Goal: Task Accomplishment & Management: Complete application form

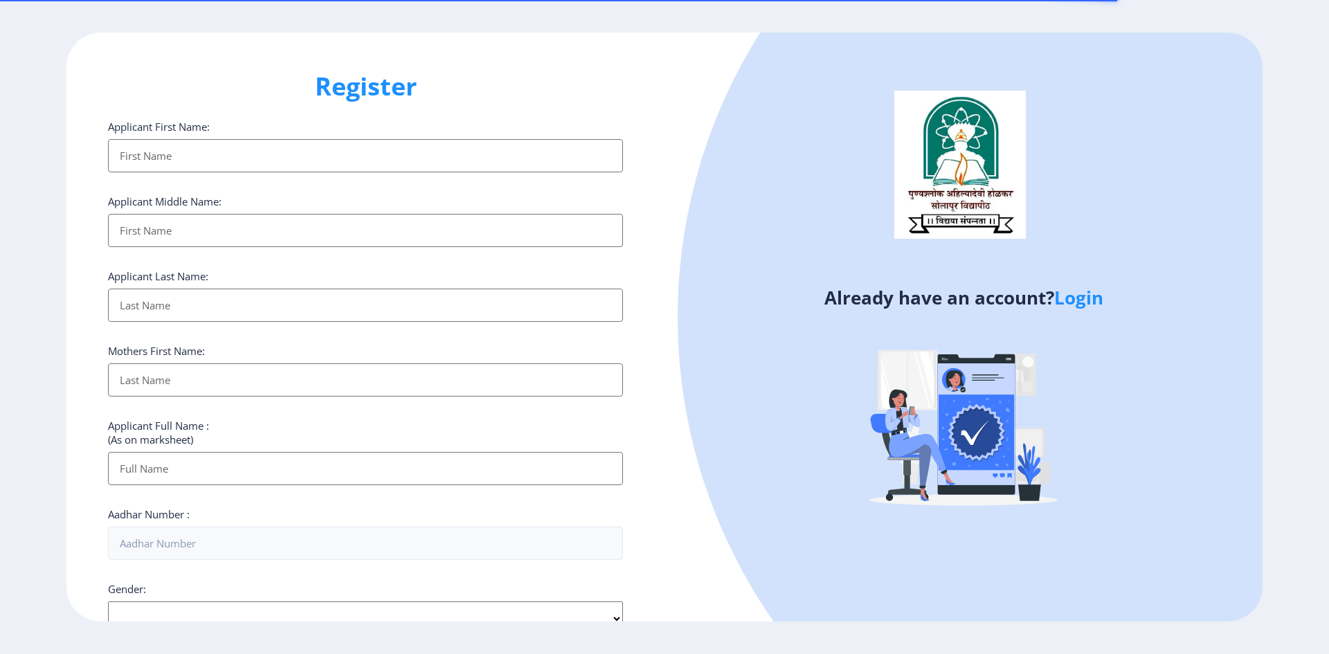
select select
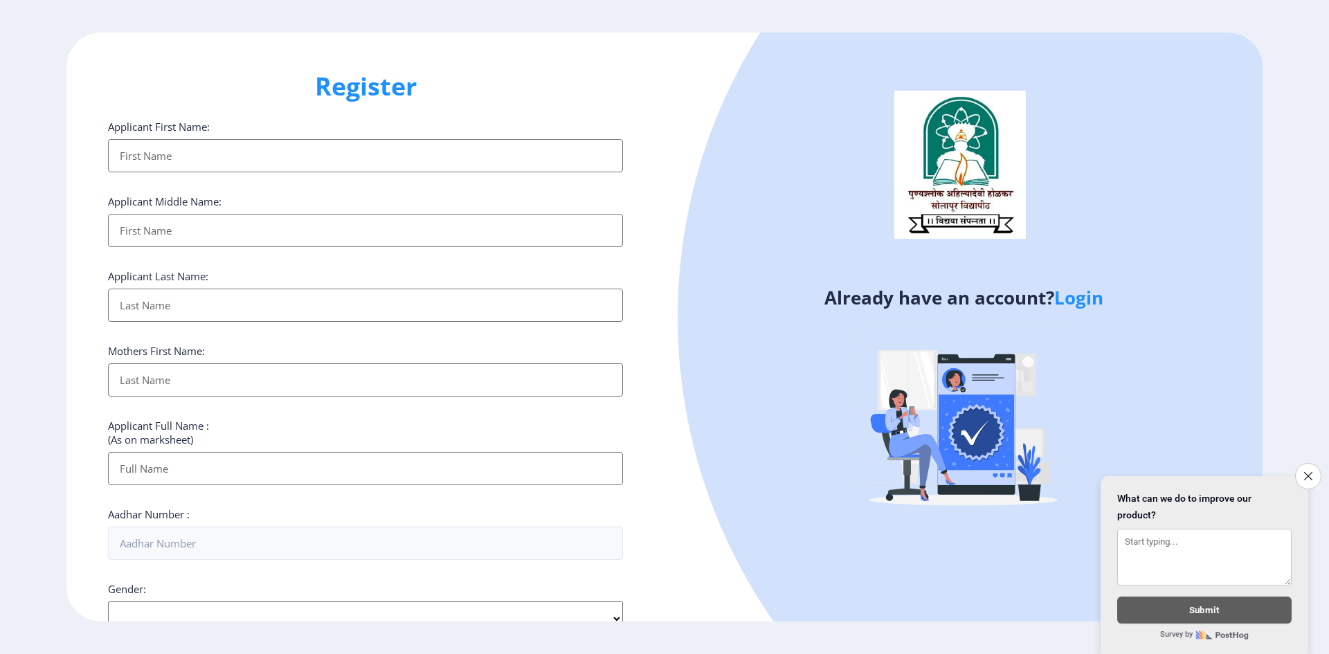
type input "[EMAIL_ADDRESS][DOMAIN_NAME]"
click at [210, 152] on input "Applicant First Name:" at bounding box center [365, 155] width 515 height 33
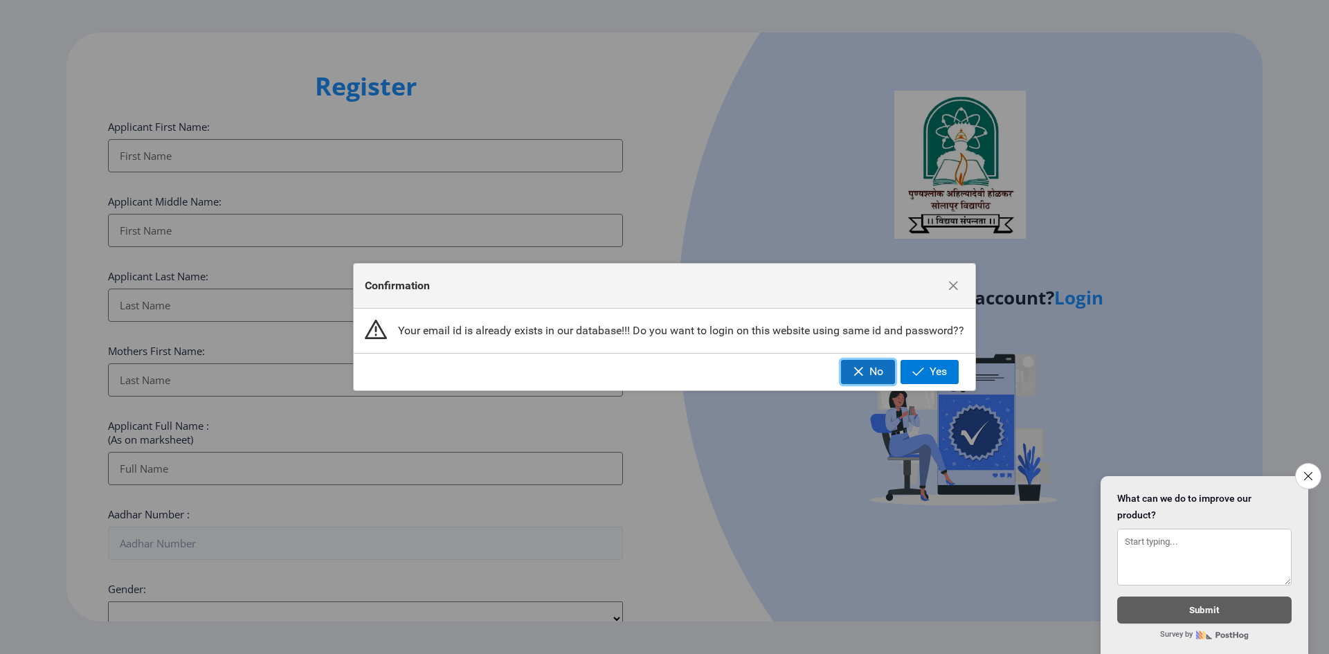
click at [878, 370] on span "No" at bounding box center [876, 371] width 14 height 12
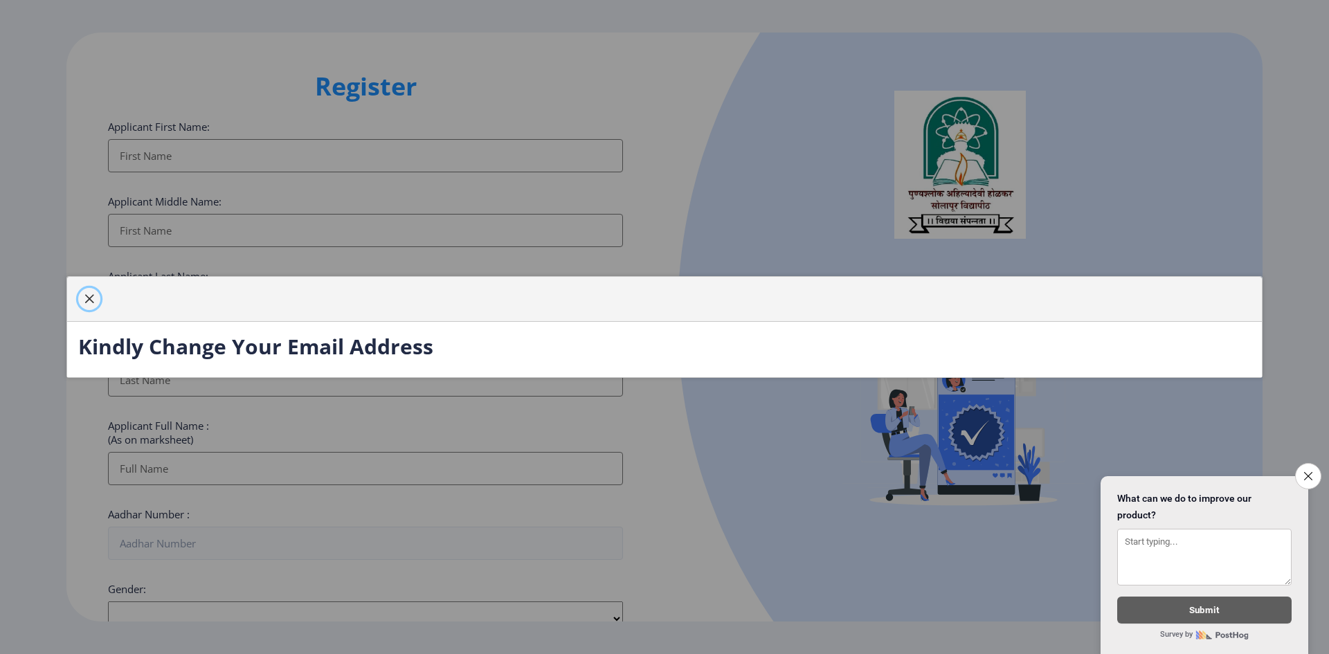
click at [87, 297] on span "button" at bounding box center [89, 298] width 11 height 11
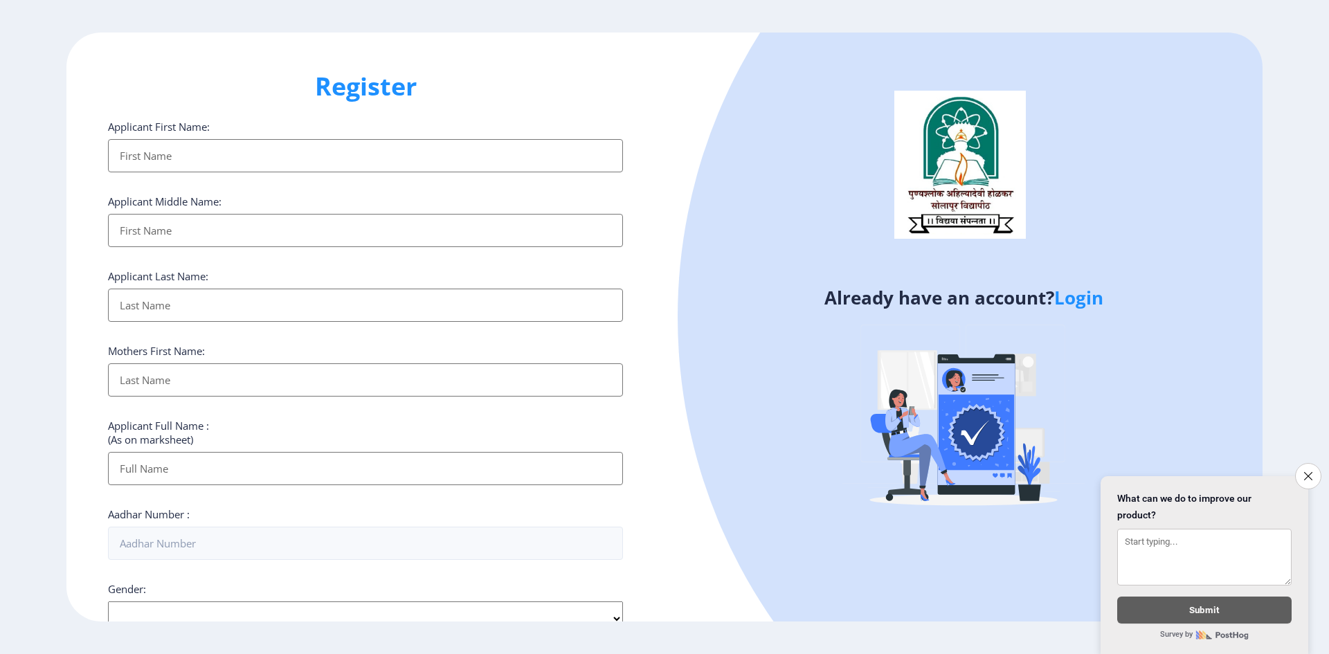
click at [181, 170] on input "Applicant First Name:" at bounding box center [365, 155] width 515 height 33
click at [202, 156] on input "Applicant First Name:" at bounding box center [365, 155] width 515 height 33
click at [181, 154] on input "Applicant First Name:" at bounding box center [365, 155] width 515 height 33
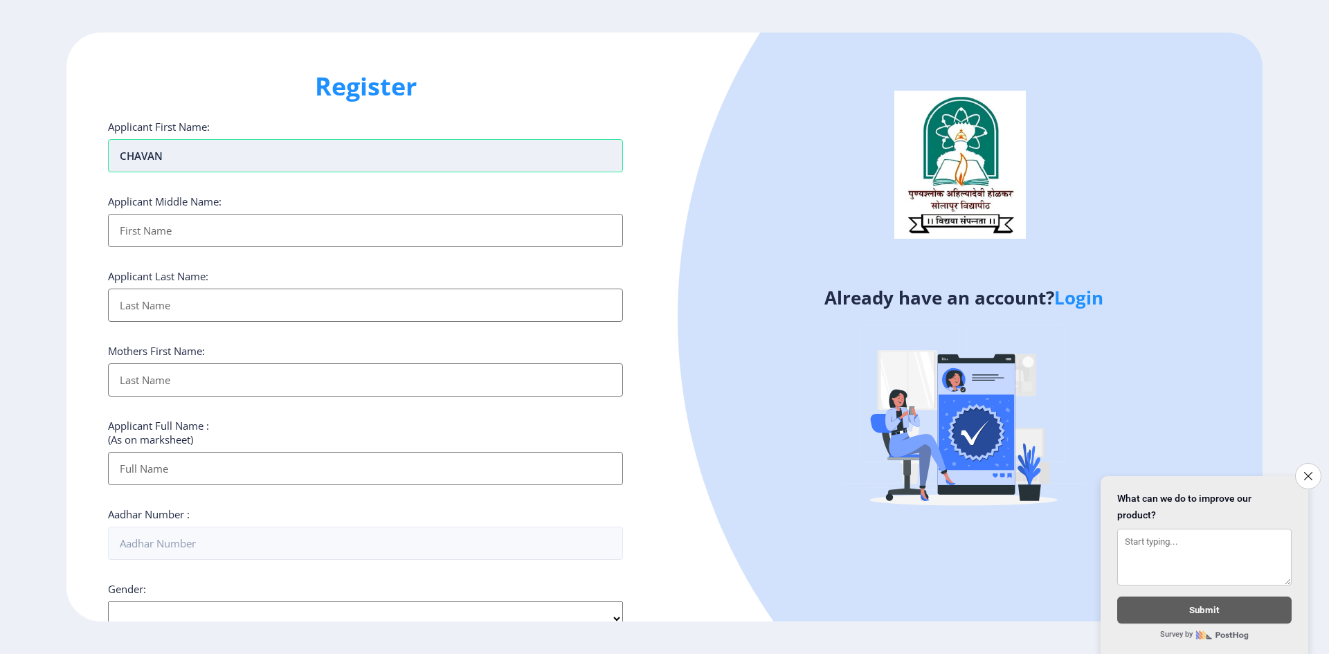
type input "CHAVAN"
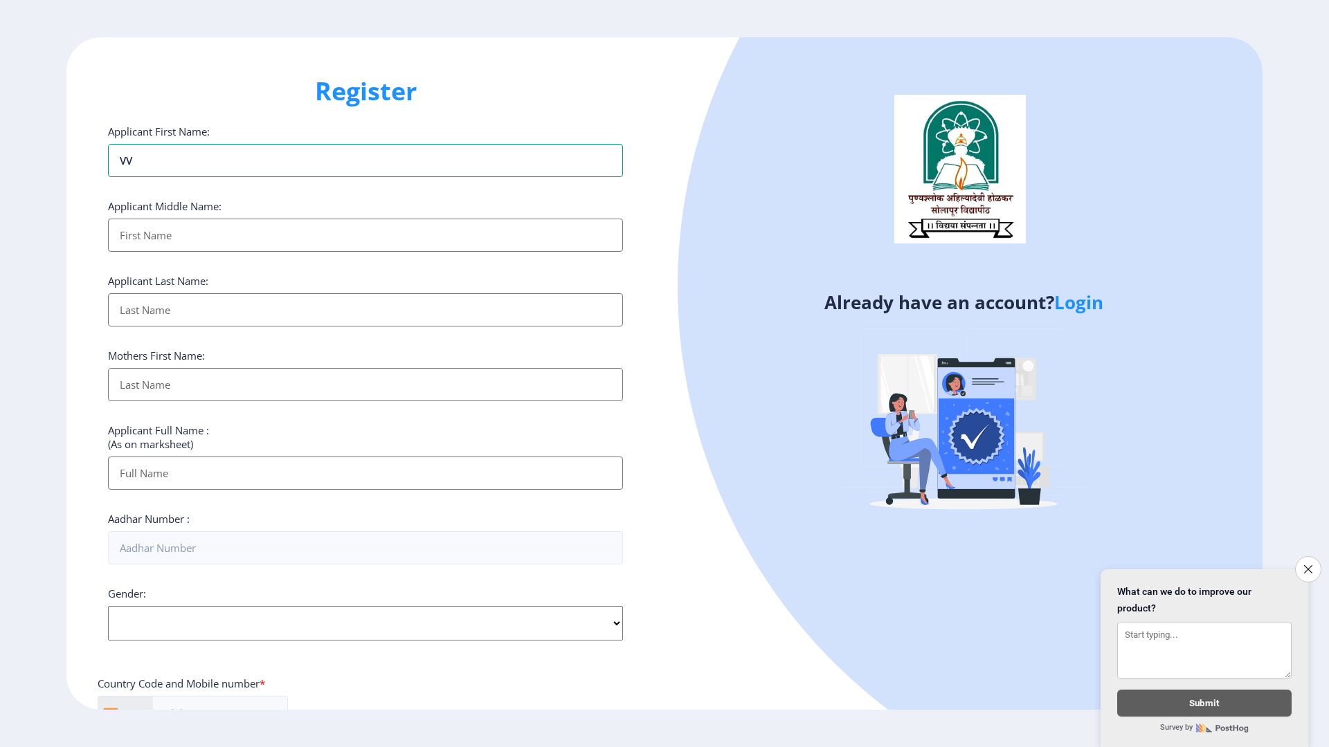
type input "V"
type input "VIJAY"
type input "MAHANAND"
type input "CHAVAN"
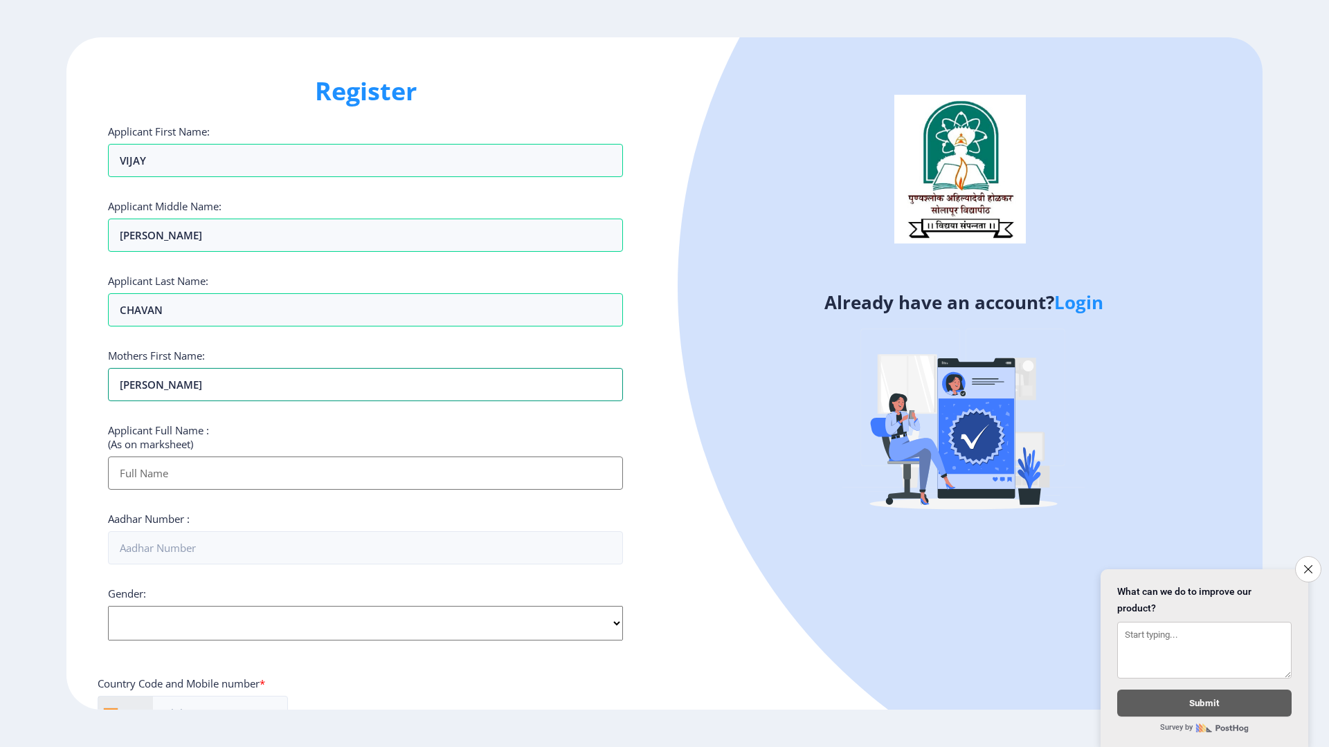
type input "LAXMI"
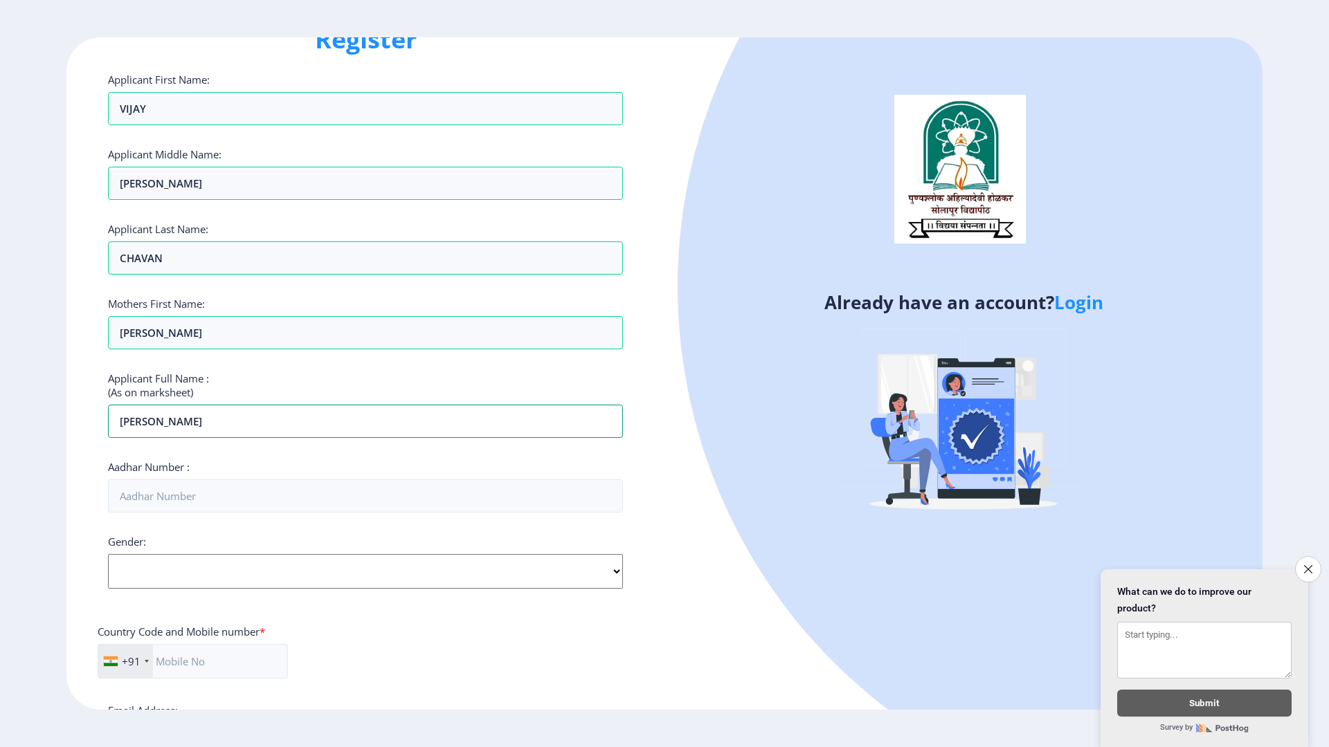
scroll to position [138, 0]
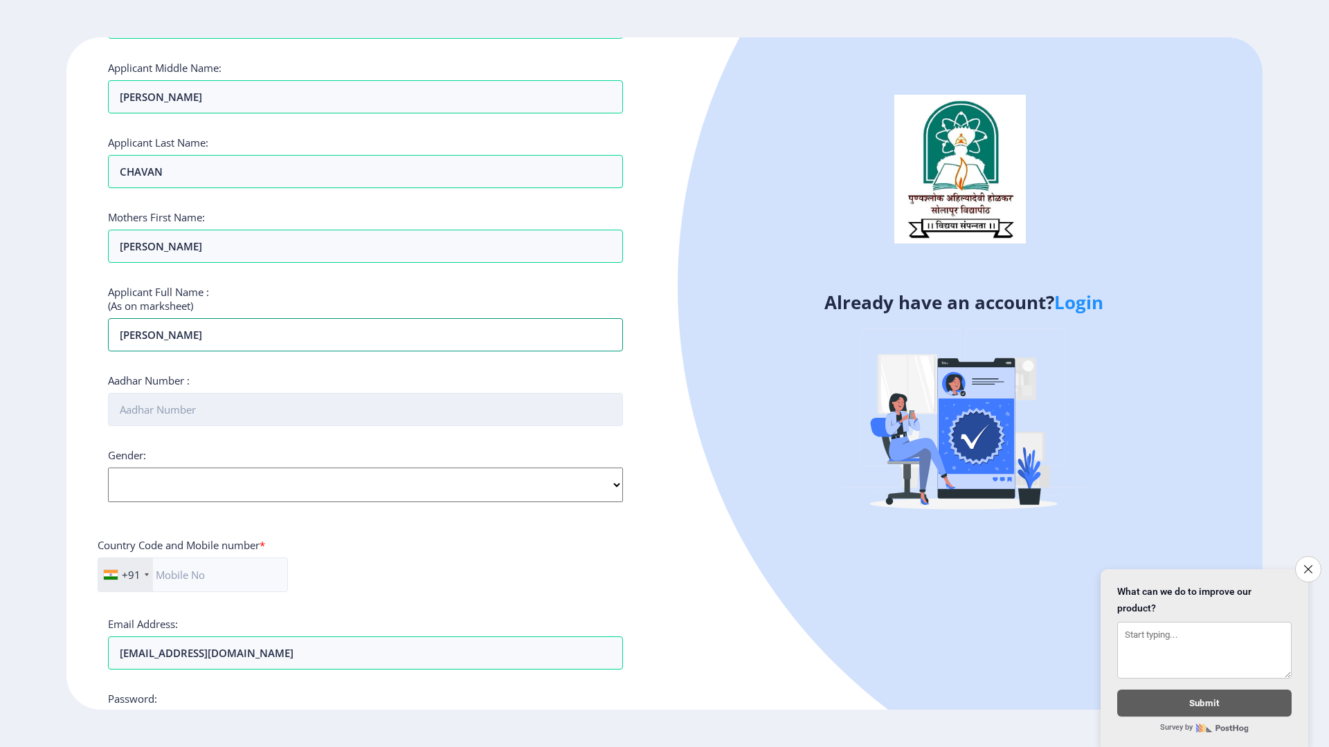
type input "CHAVAN VIJAY MAHANAND"
click at [179, 416] on input "Aadhar Number :" at bounding box center [365, 409] width 515 height 33
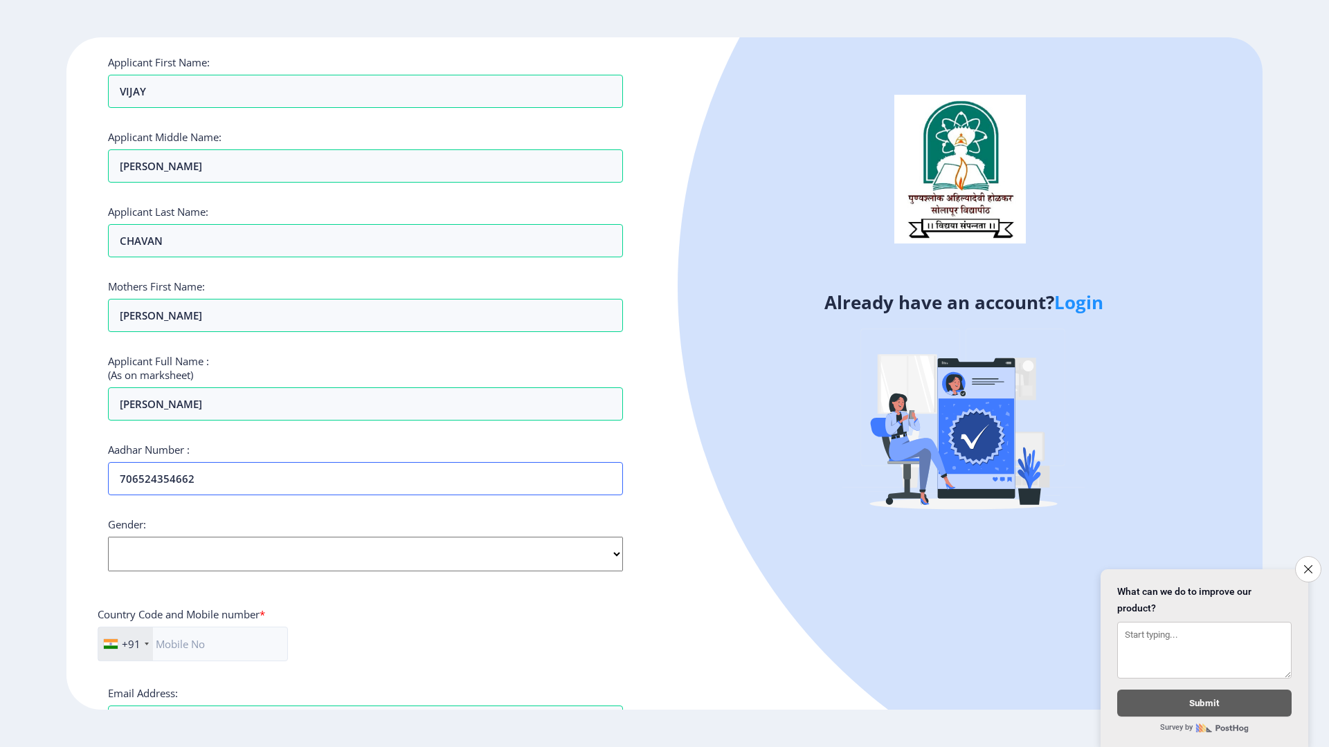
type input "706524354662"
click at [168, 541] on select "Select Gender Male Female Other" at bounding box center [365, 554] width 515 height 35
select select "Male"
click at [108, 537] on select "Select Gender Male Female Other" at bounding box center [365, 554] width 515 height 35
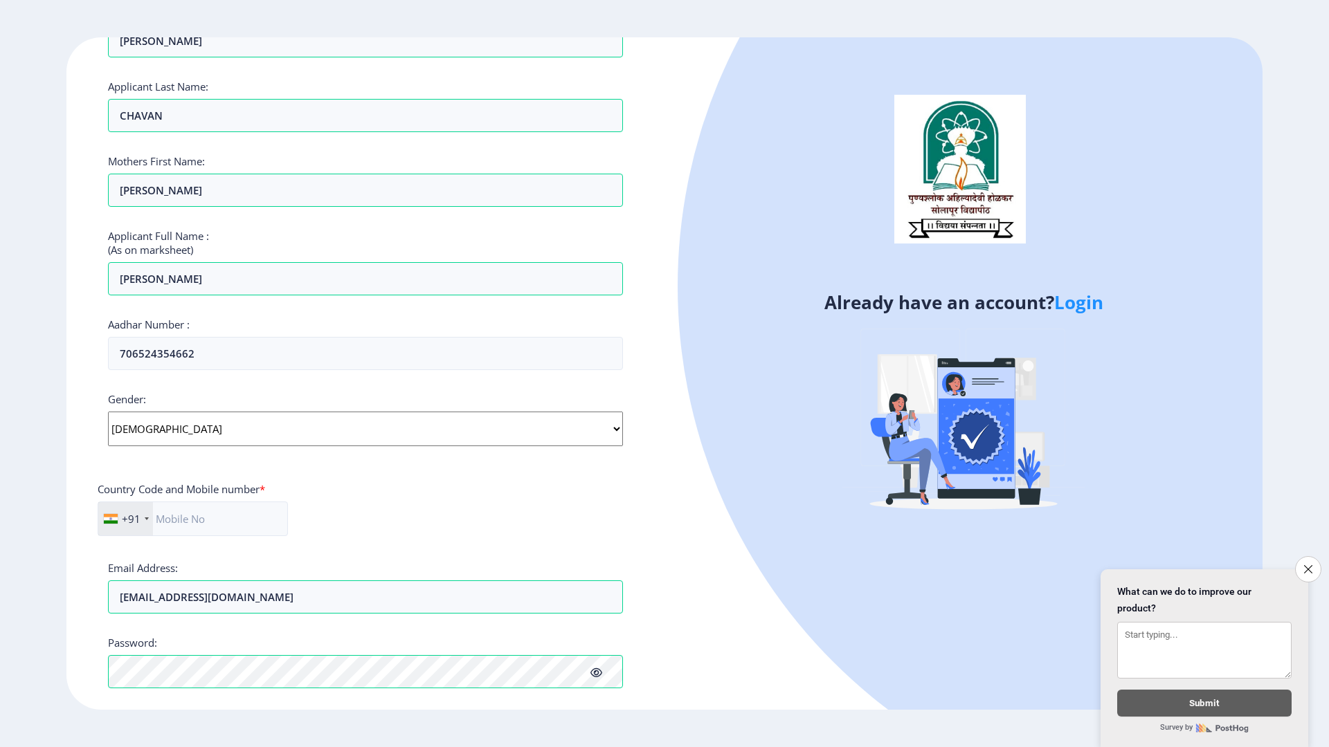
scroll to position [208, 0]
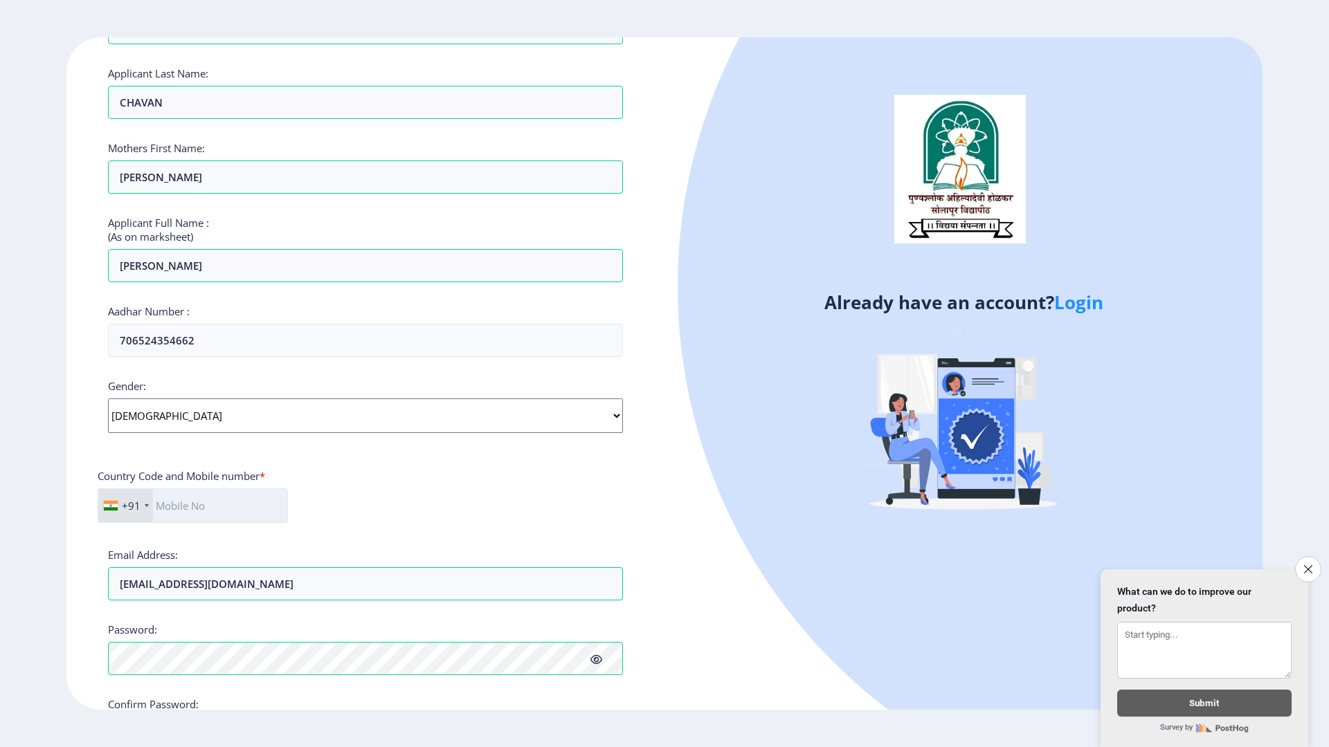
click at [185, 503] on input "text" at bounding box center [193, 506] width 190 height 35
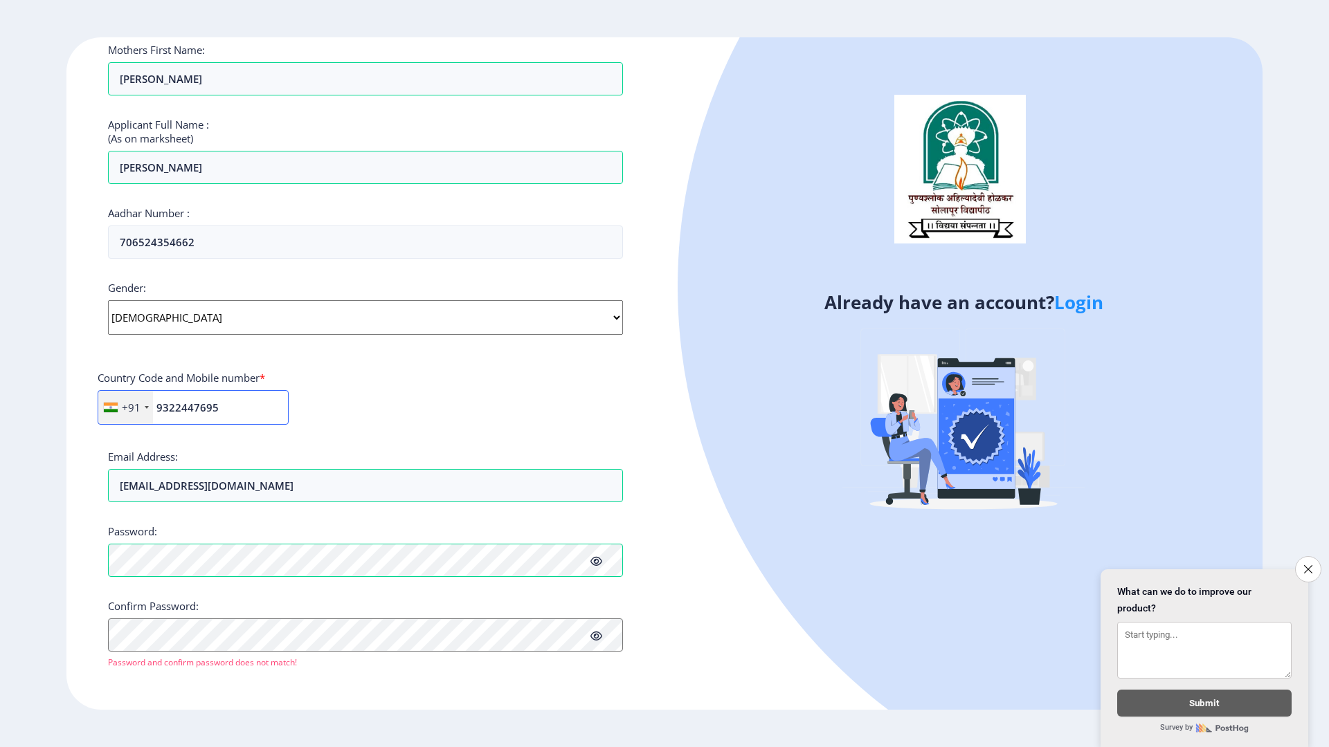
scroll to position [307, 0]
type input "9322447695"
click at [170, 577] on div "Applicant First Name: VIJAY Applicant Middle Name: MAHANAND Applicant Last Name…" at bounding box center [365, 242] width 515 height 850
click at [8, 548] on ngx-register "Register Applicant First Name: VIJAY Applicant Middle Name: MAHANAND Applicant …" at bounding box center [664, 373] width 1329 height 673
click at [594, 561] on icon at bounding box center [596, 560] width 12 height 10
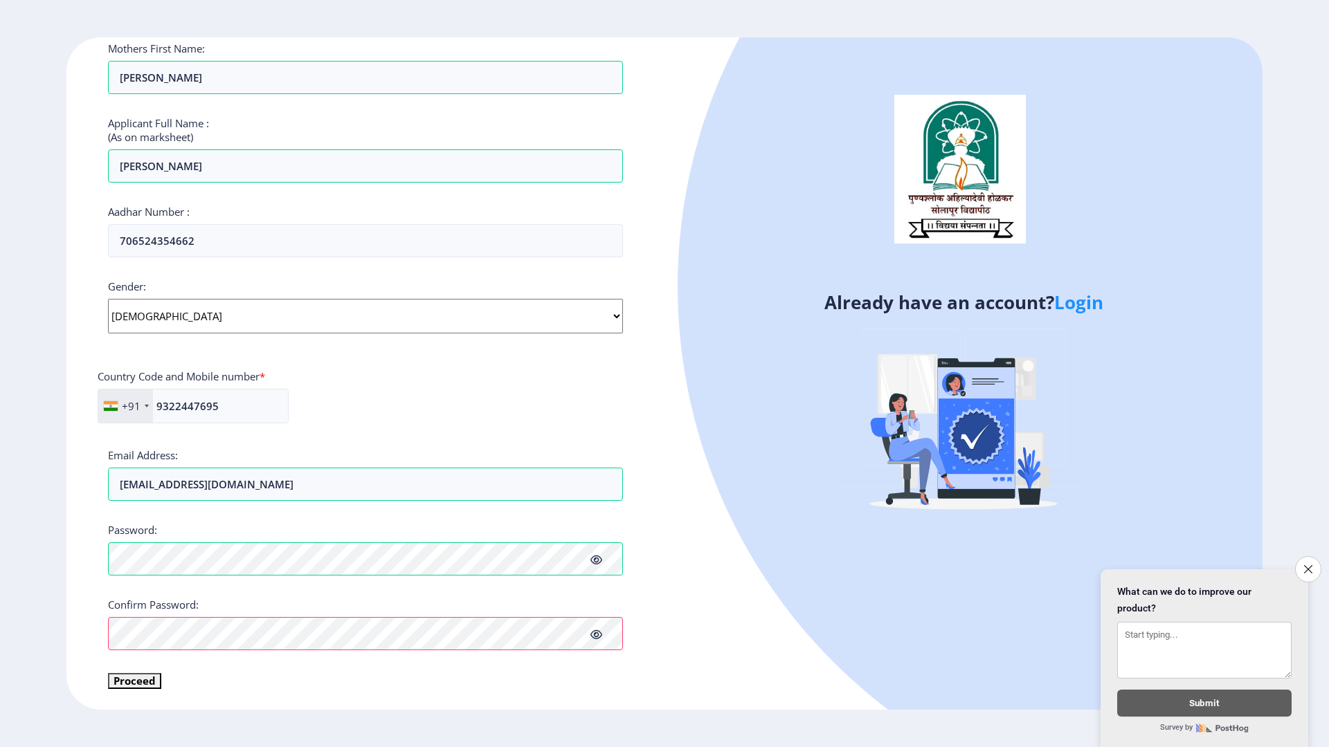
click at [480, 653] on div "Applicant First Name: VIJAY Applicant Middle Name: MAHANAND Applicant Last Name…" at bounding box center [365, 253] width 515 height 872
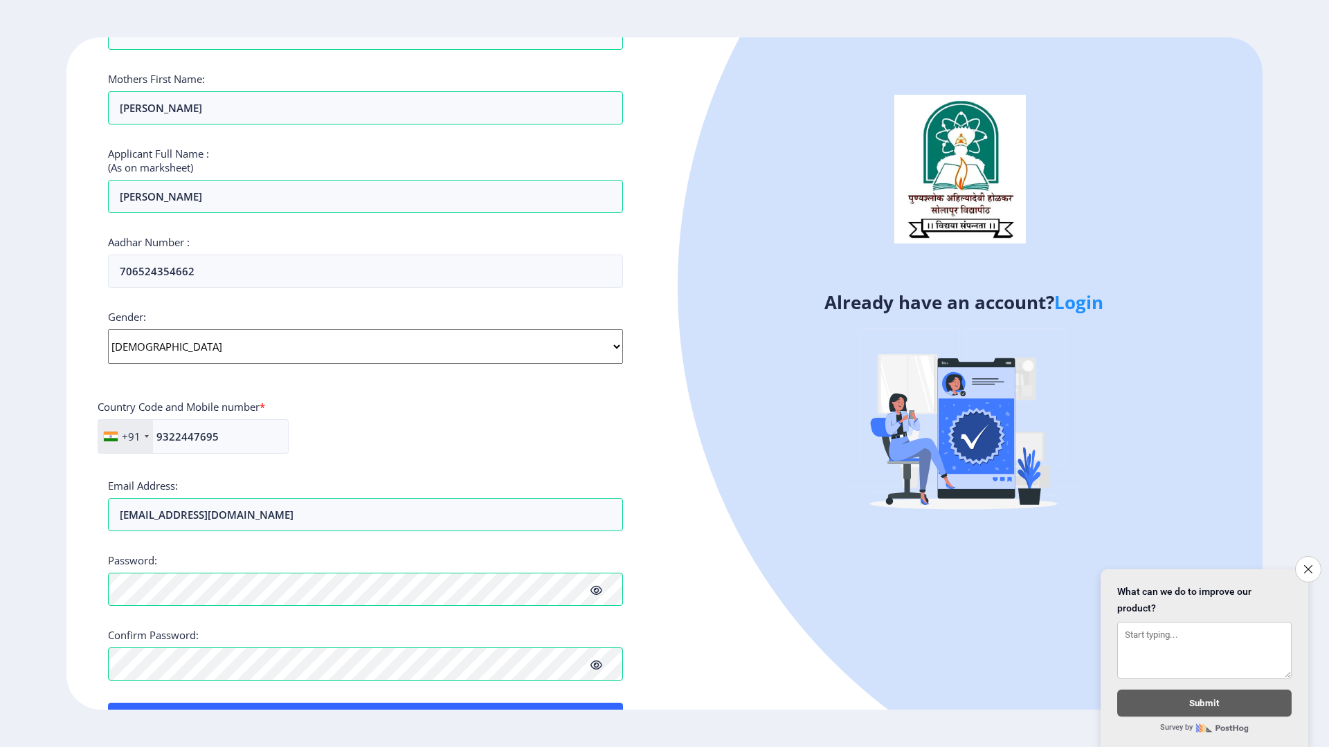
scroll to position [324, 0]
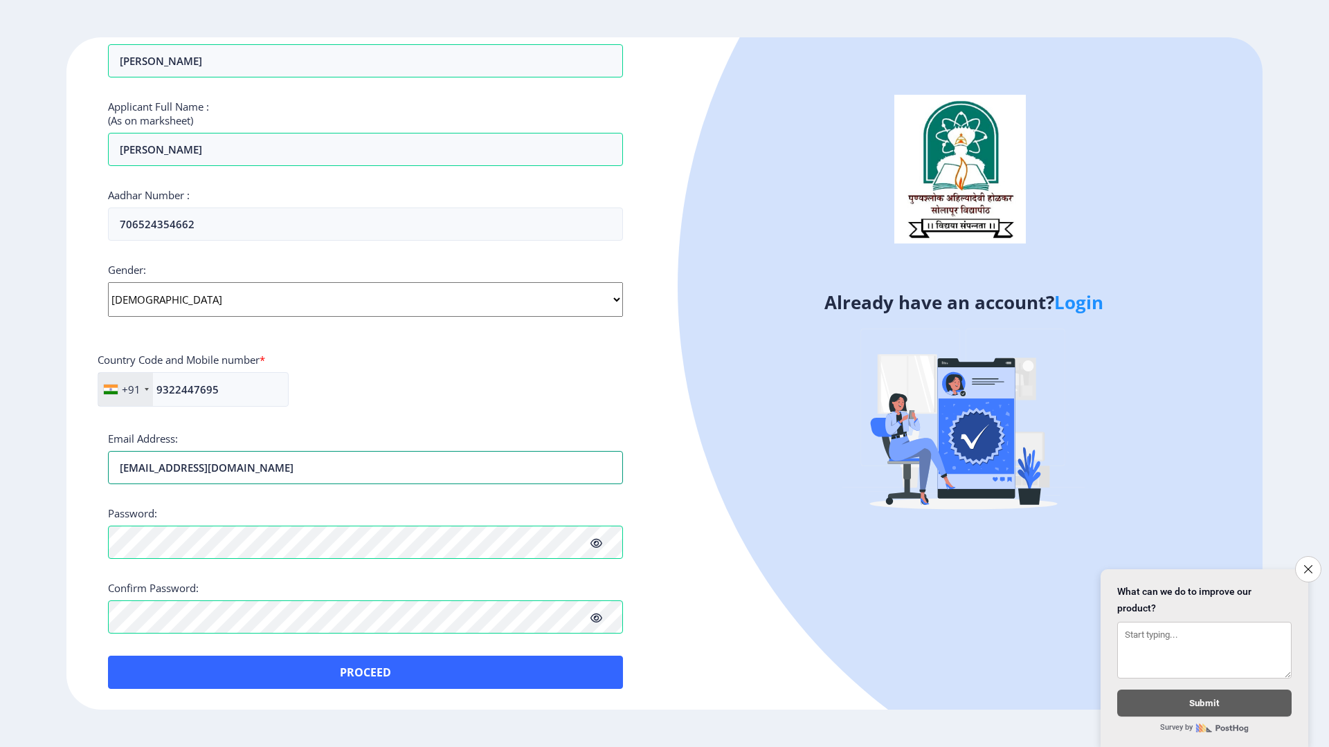
drag, startPoint x: 290, startPoint y: 473, endPoint x: 0, endPoint y: 518, distance: 293.3
click at [0, 518] on ngx-register "Register Applicant First Name: VIJAY Applicant Middle Name: MAHANAND Applicant …" at bounding box center [664, 373] width 1329 height 673
type input "vijaychavzn@gmail.com"
click at [733, 616] on div "Already have an account? Login" at bounding box center [963, 373] width 598 height 673
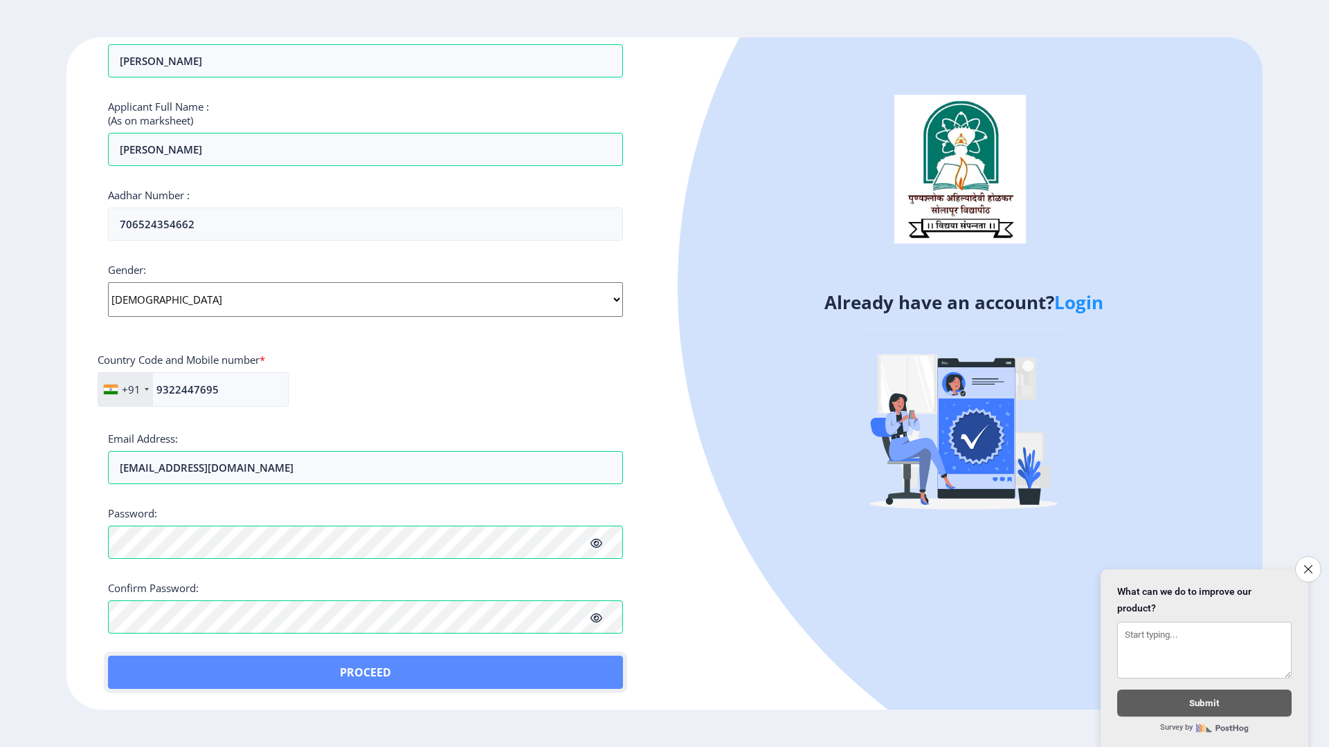
click at [365, 653] on button "Proceed" at bounding box center [365, 672] width 515 height 33
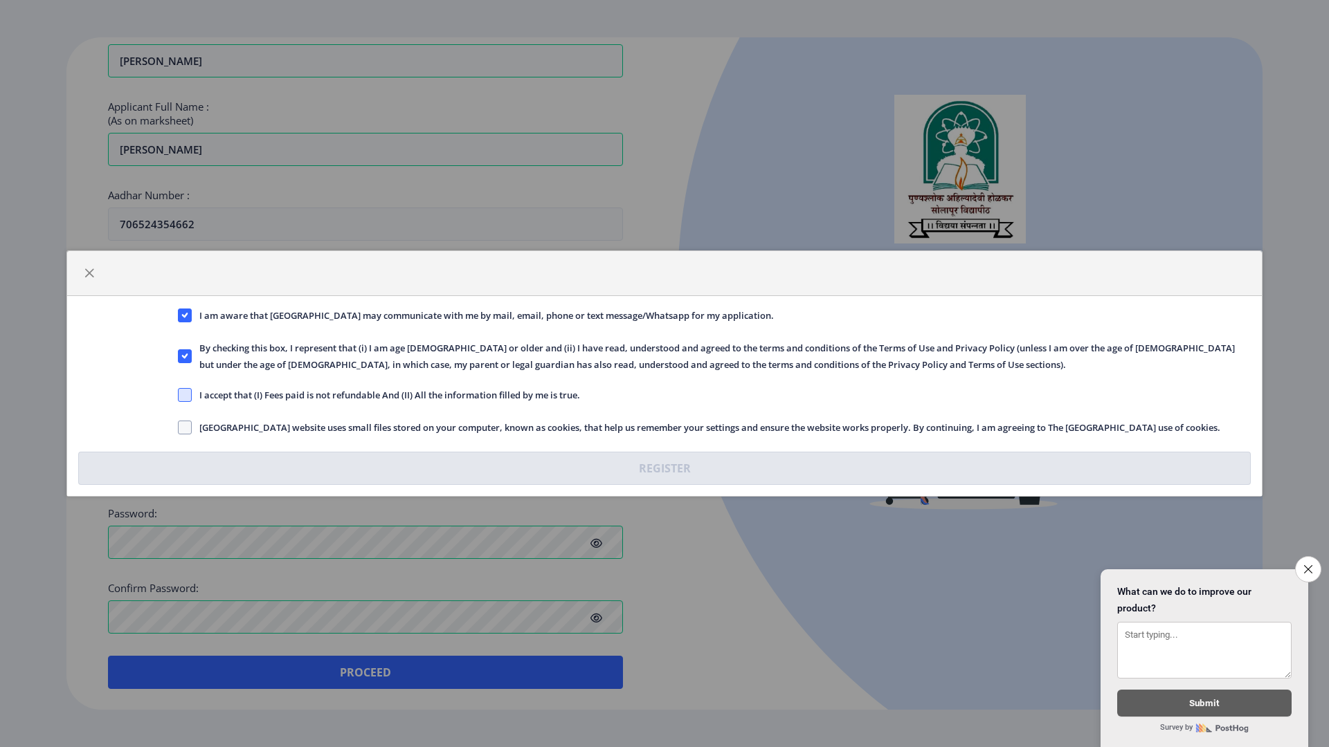
click at [183, 396] on span at bounding box center [185, 395] width 14 height 14
click at [179, 396] on input "I accept that (I) Fees paid is not refundable And (II) All the information fill…" at bounding box center [178, 395] width 1 height 1
checkbox input "true"
click at [189, 430] on span at bounding box center [185, 428] width 14 height 14
click at [179, 428] on input "Solapur University website uses small files stored on your computer, known as c…" at bounding box center [178, 428] width 1 height 1
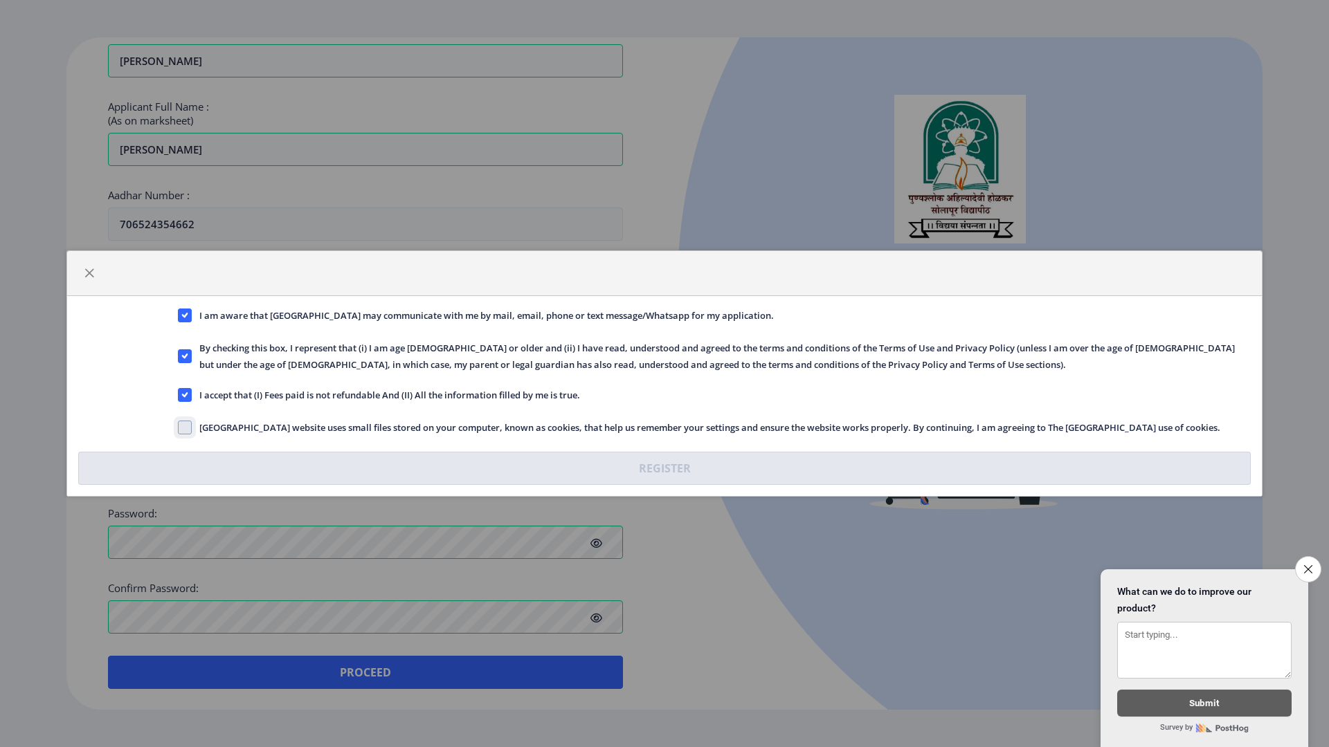
checkbox input "true"
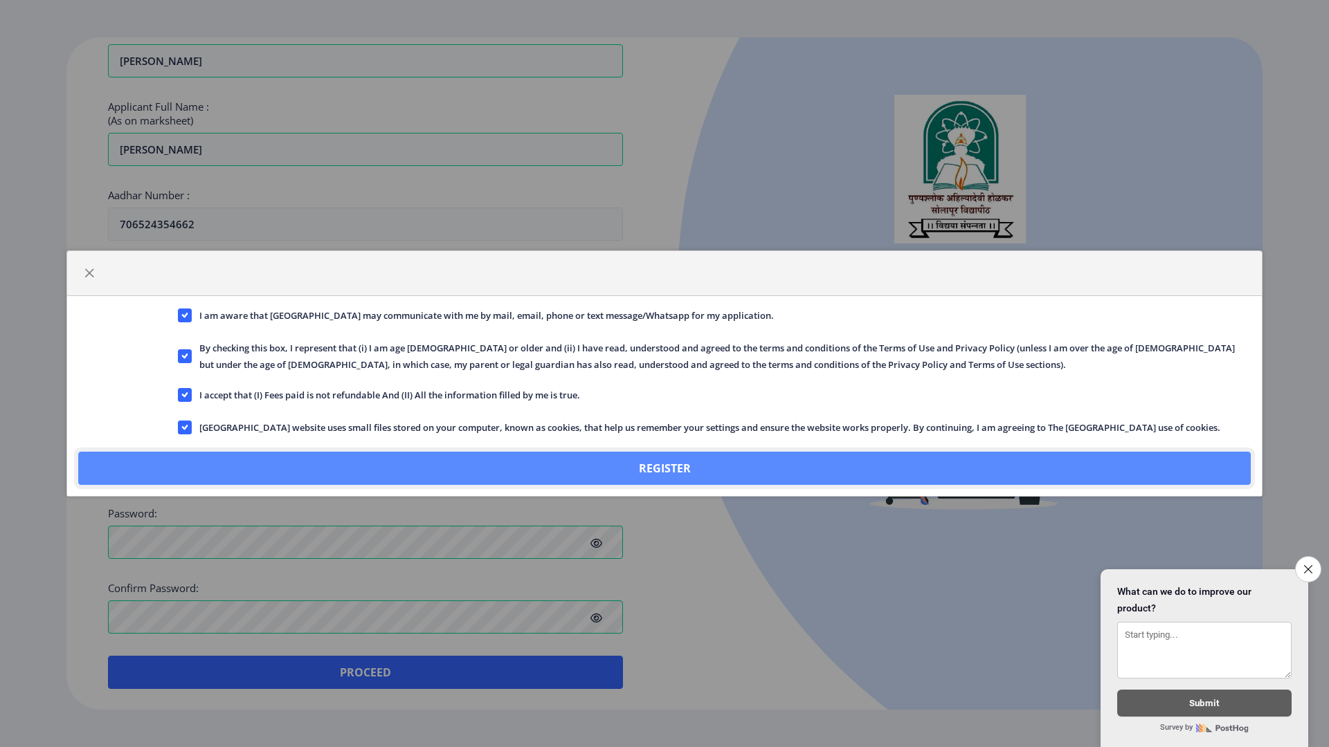
click at [450, 464] on button "Register" at bounding box center [664, 468] width 1172 height 33
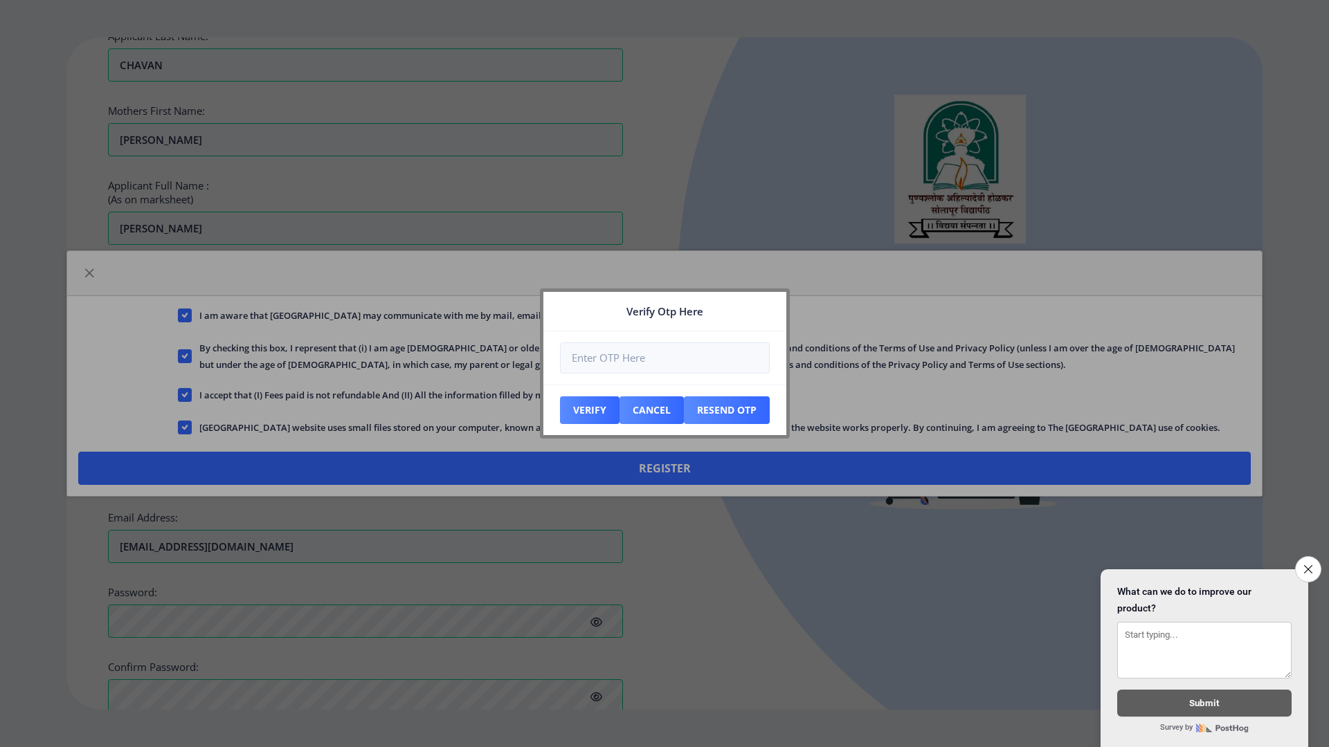
scroll to position [403, 0]
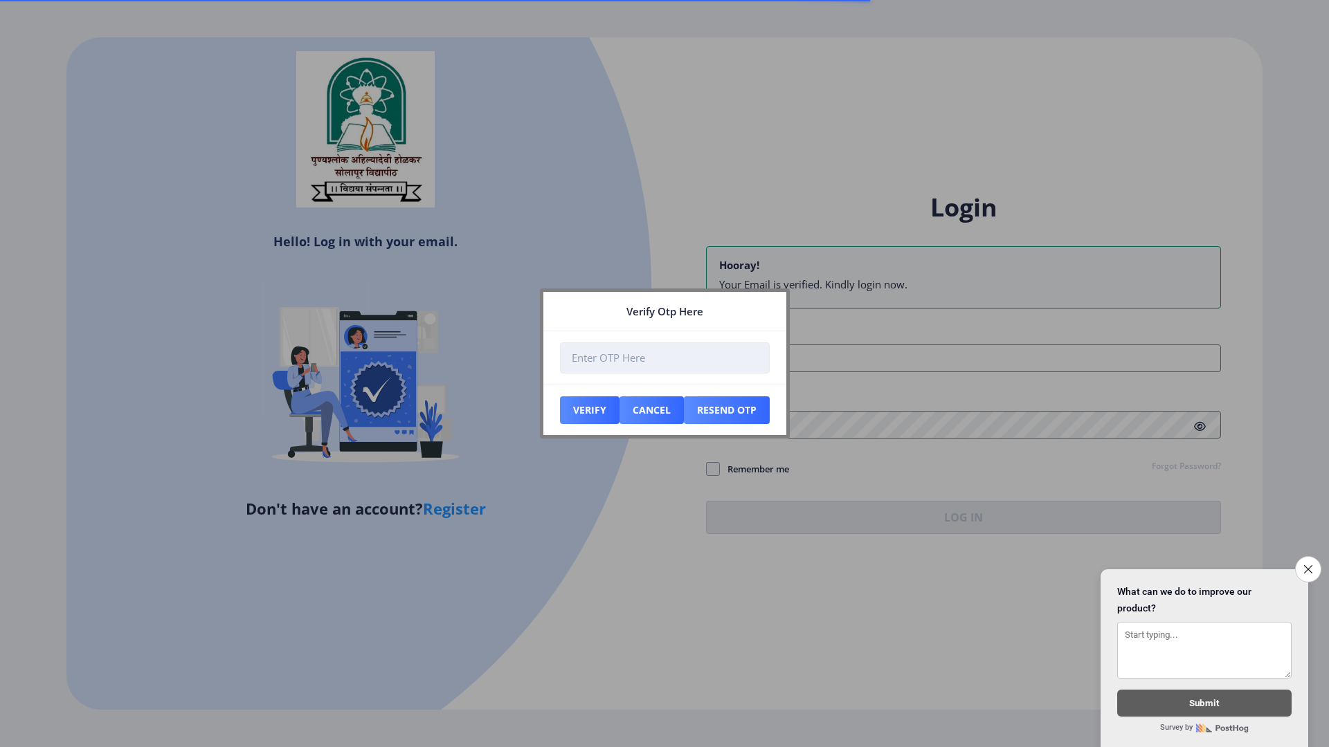
type input "shindevishwas44@gmail.com"
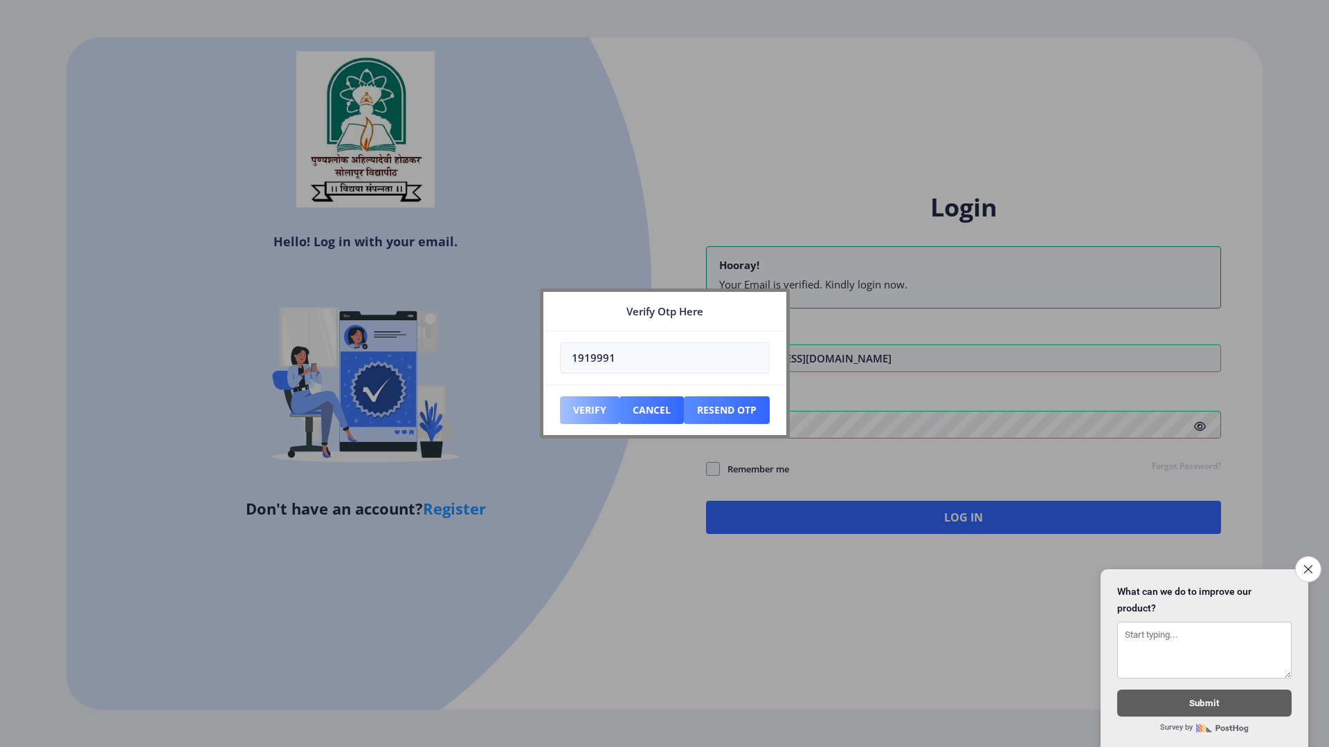
type input "1919991"
click at [592, 410] on button "Verify" at bounding box center [590, 411] width 60 height 28
type input "vijaychavzn@gmail.com"
click at [596, 403] on button "Verify" at bounding box center [590, 411] width 60 height 28
click at [601, 365] on input "1919991" at bounding box center [665, 358] width 210 height 31
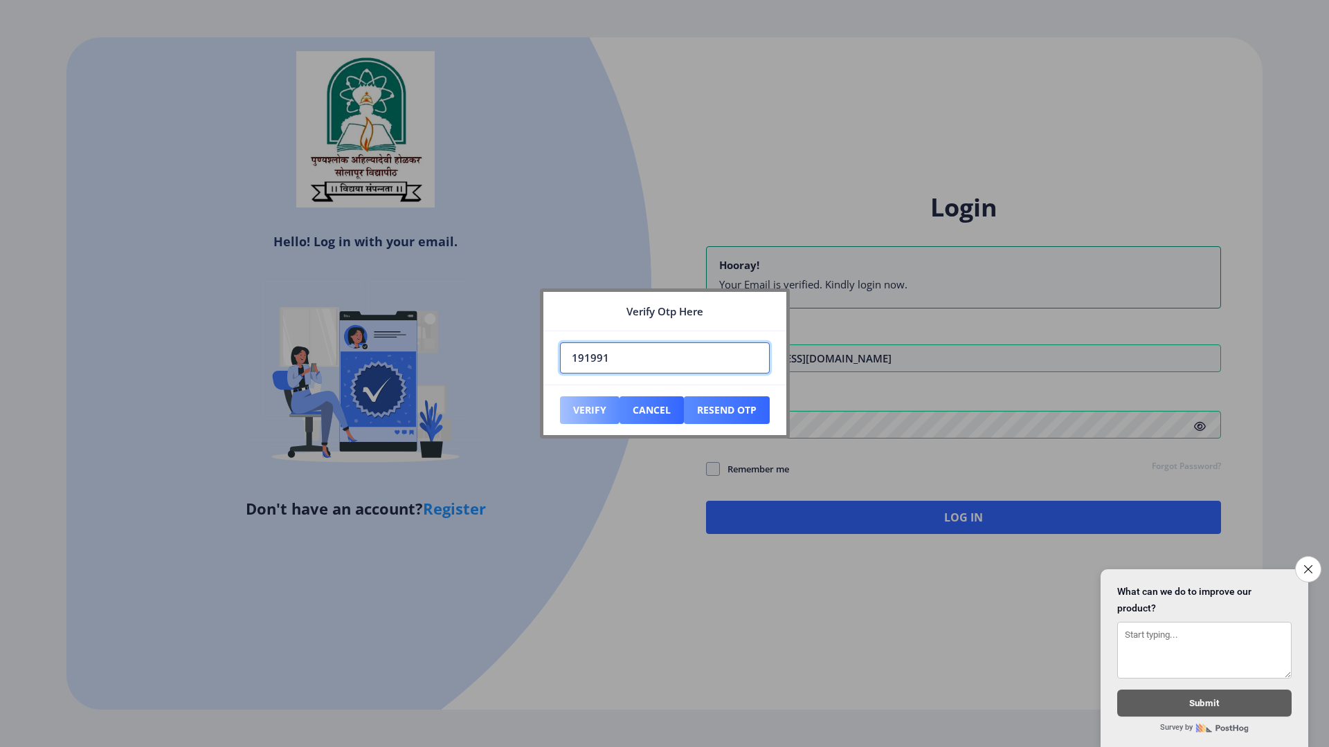
type input "191991"
click at [598, 397] on button "Verify" at bounding box center [590, 411] width 60 height 28
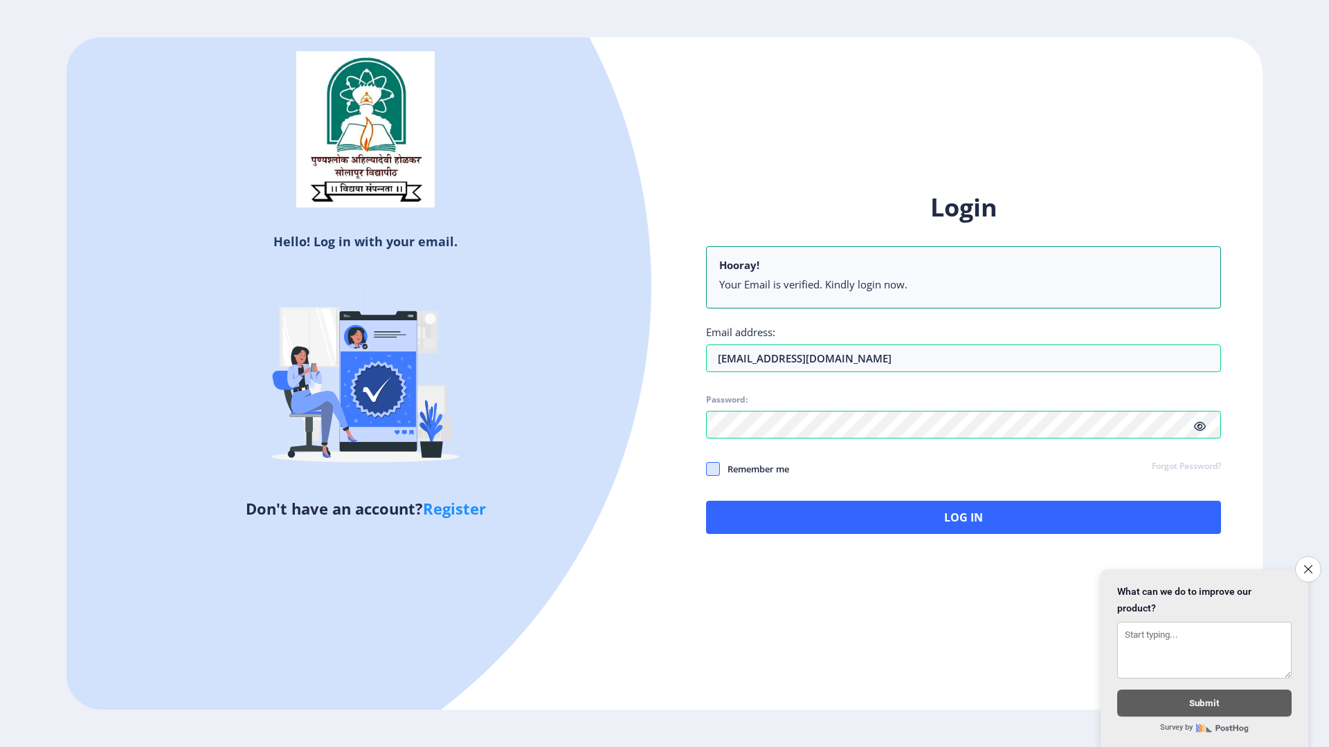
click at [714, 466] on span at bounding box center [713, 469] width 14 height 14
click at [707, 469] on input "Remember me" at bounding box center [706, 469] width 1 height 1
checkbox input "true"
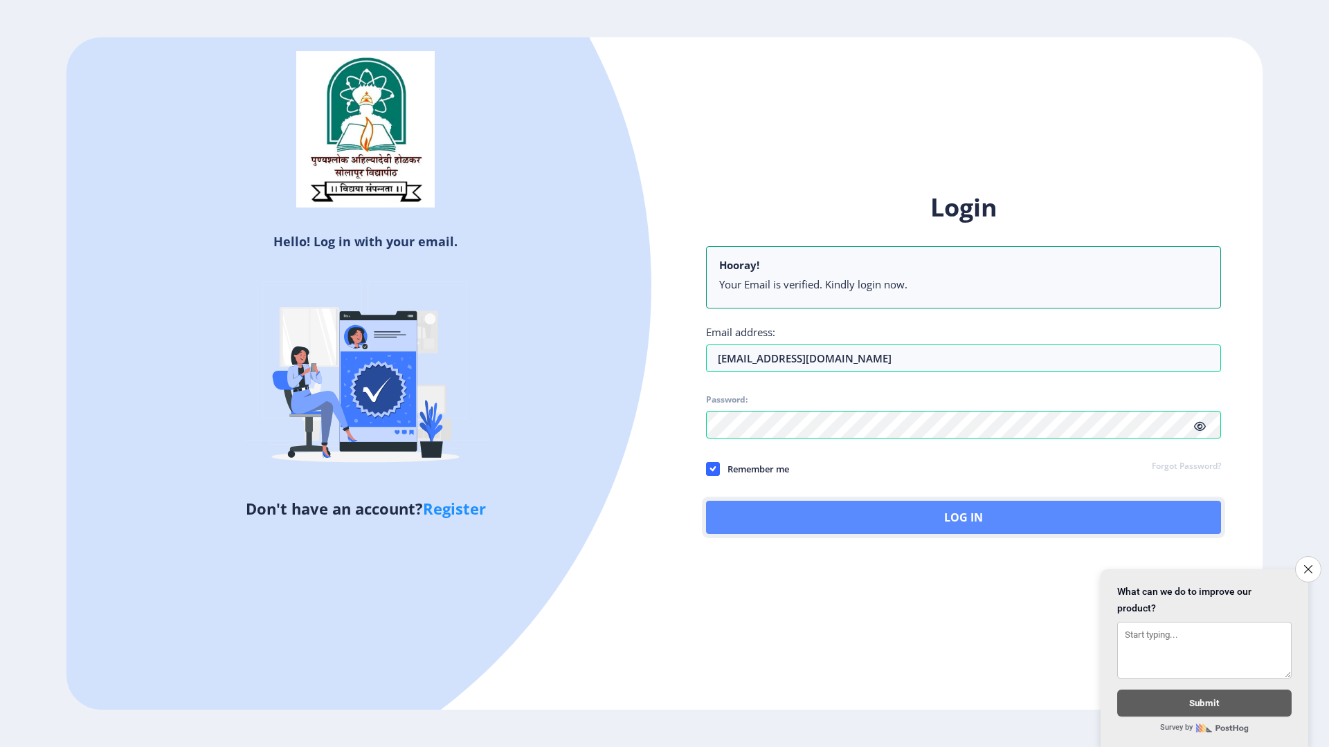
click at [774, 525] on button "Log In" at bounding box center [963, 517] width 515 height 33
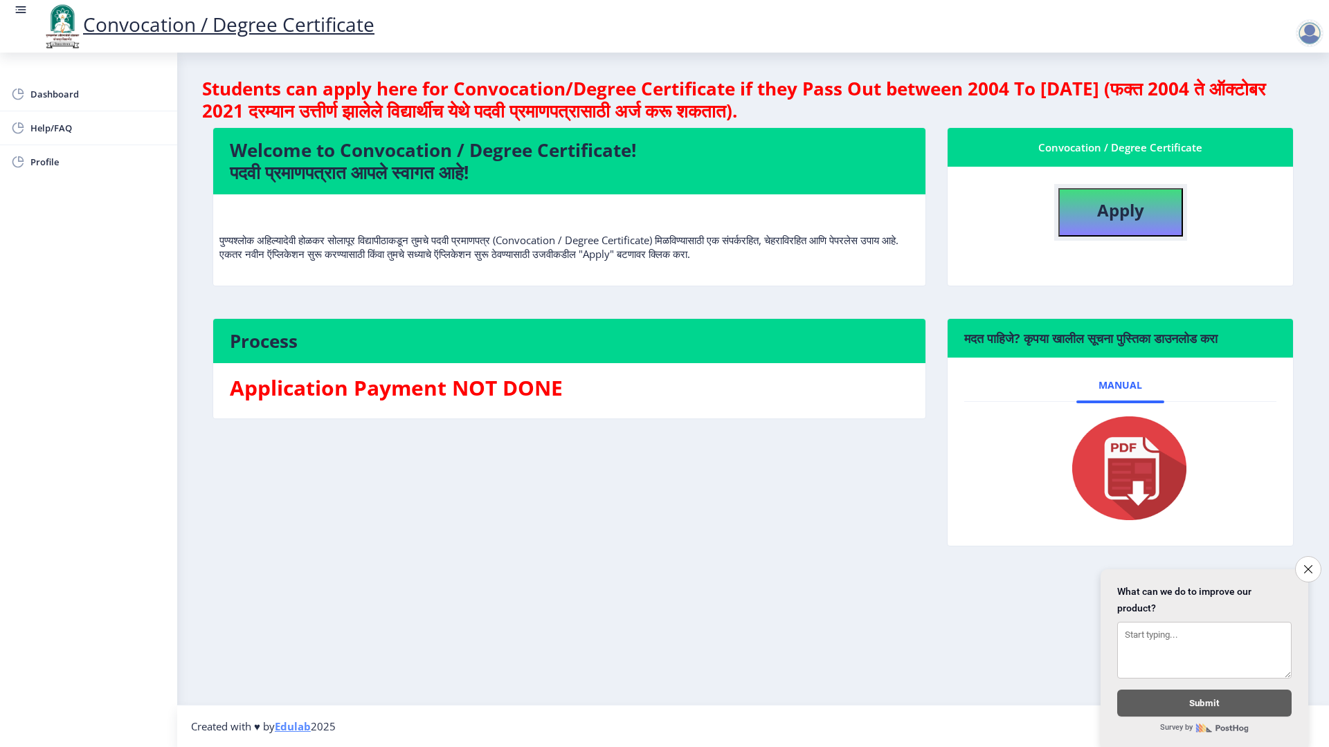
click at [1134, 208] on b "Apply" at bounding box center [1120, 210] width 47 height 23
select select
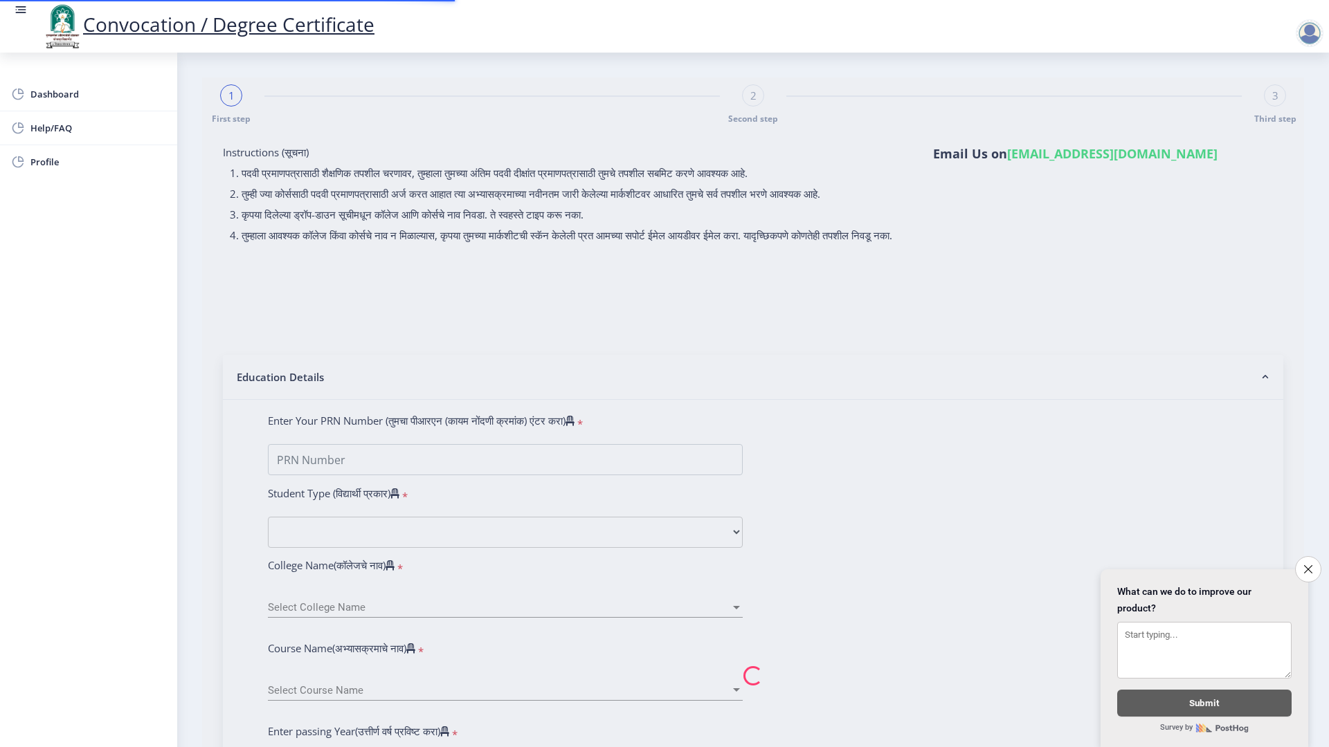
type input "CHAVAN VIJAY MAHANAND"
type input "LAXMI"
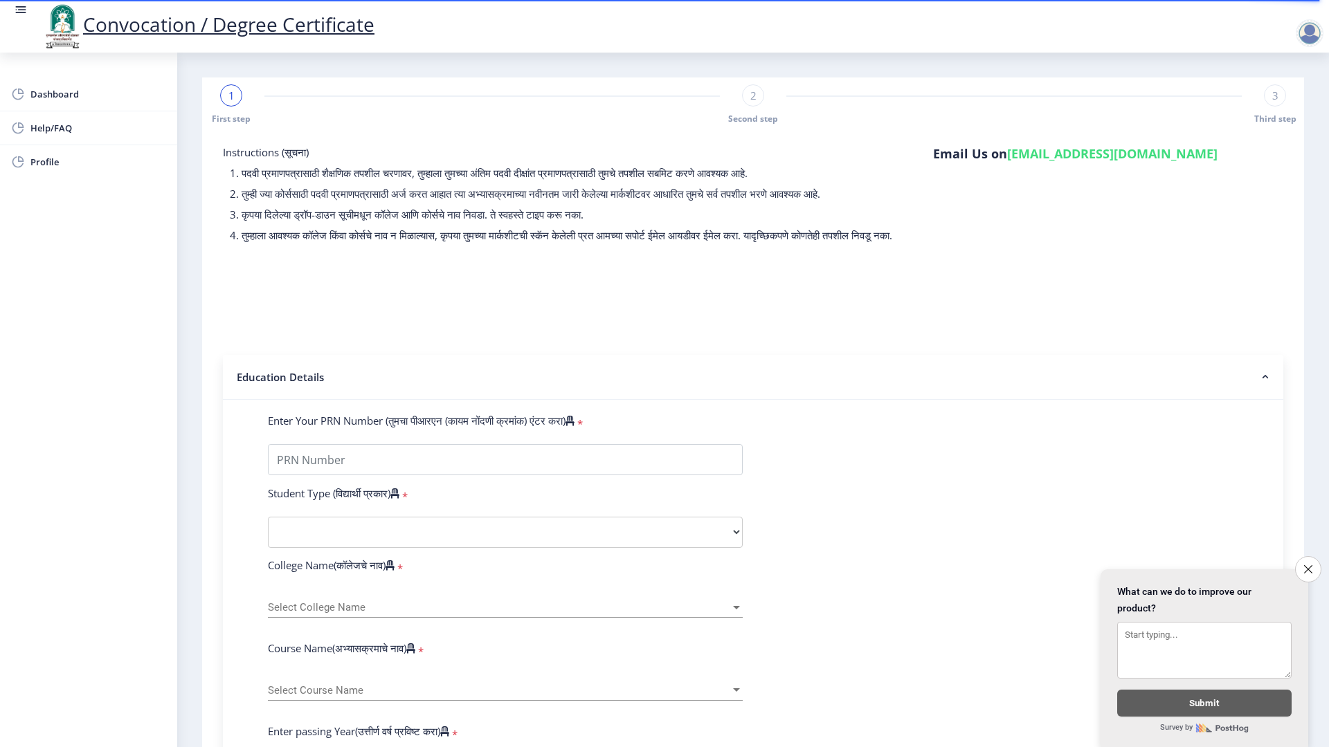
scroll to position [69, 0]
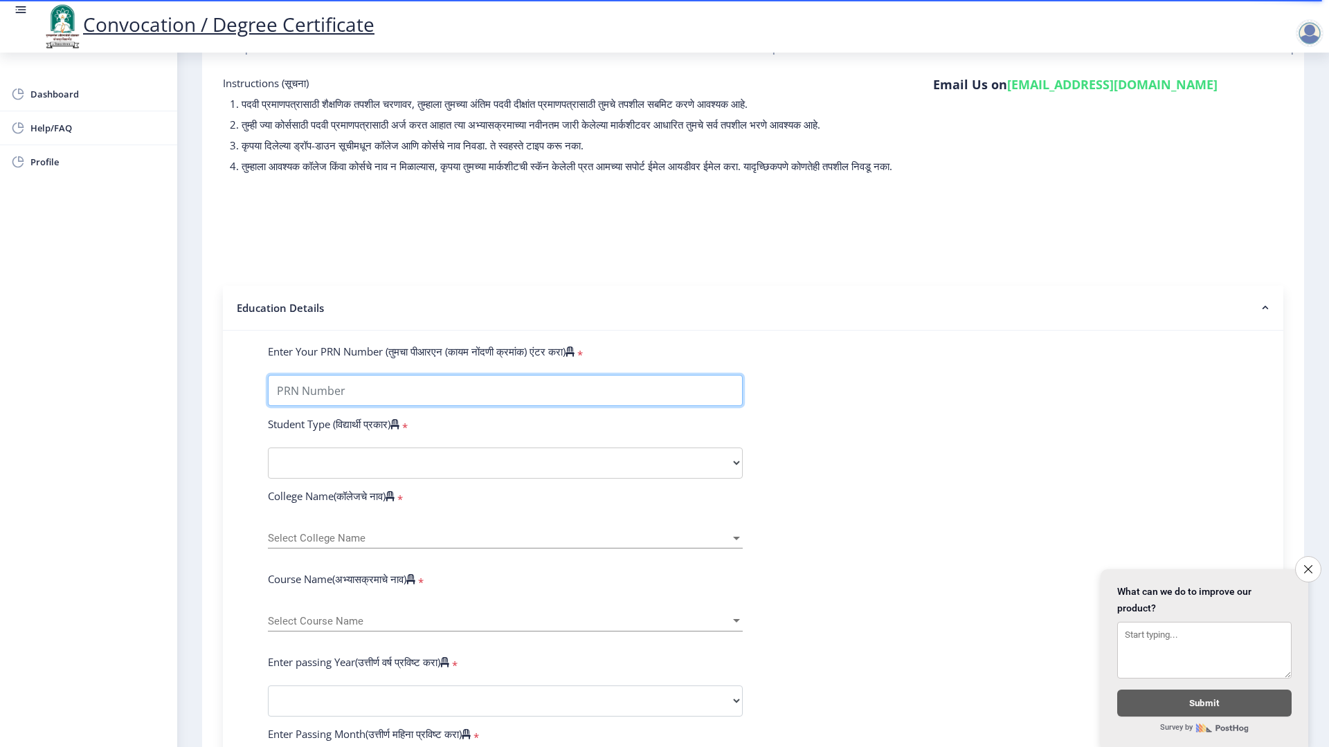
click at [428, 395] on input "Enter Your PRN Number (तुमचा पीआरएन (कायम नोंदणी क्रमांक) एंटर करा)" at bounding box center [505, 390] width 475 height 31
type input "0600013186"
click at [409, 469] on select "Select Student Type Regular External" at bounding box center [505, 463] width 475 height 31
select select "Regular"
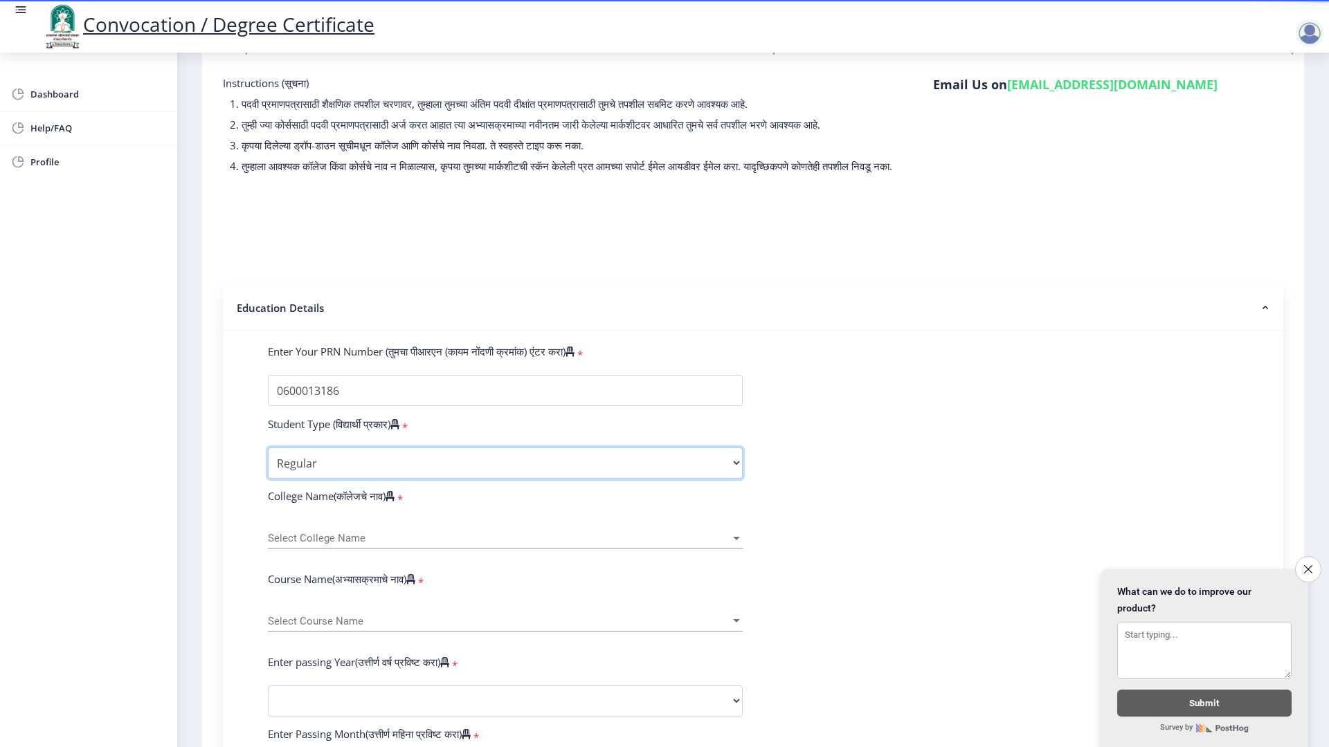
click at [268, 461] on select "Select Student Type Regular External" at bounding box center [505, 463] width 475 height 31
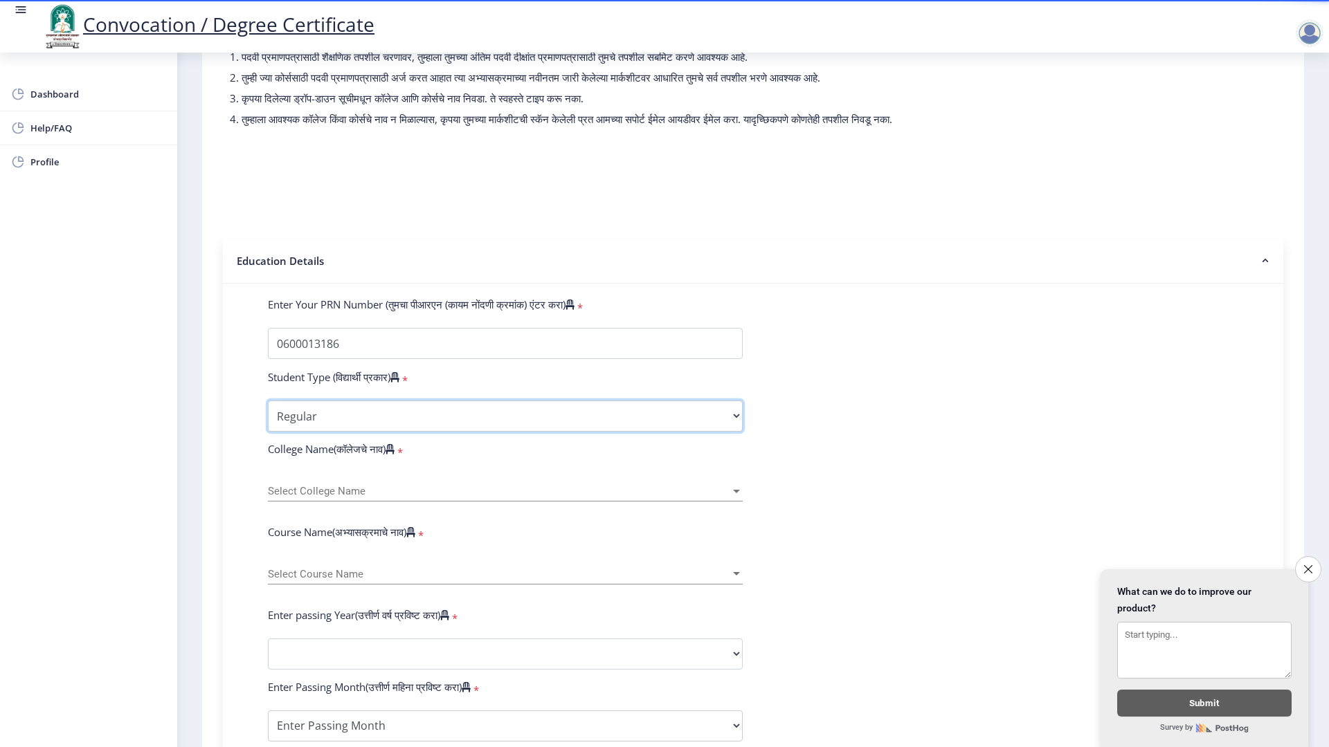
scroll to position [138, 0]
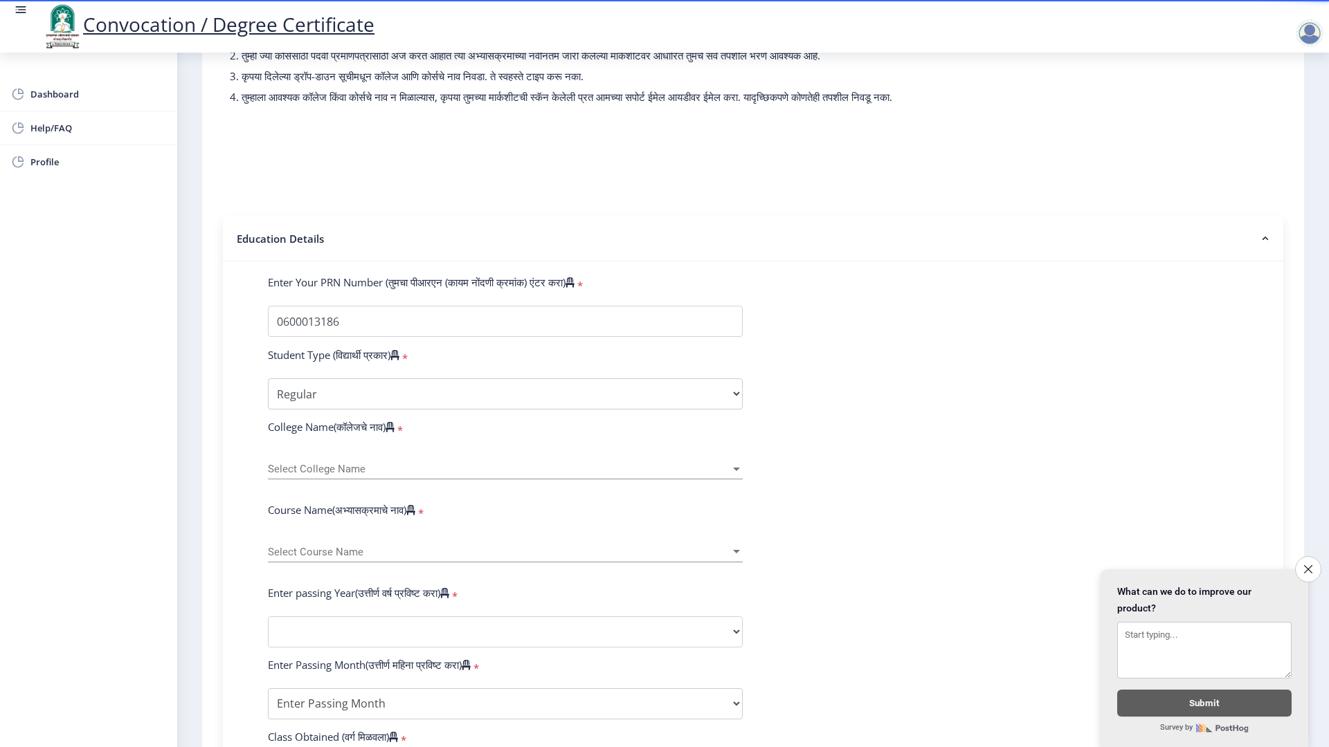
click at [354, 475] on span "Select College Name" at bounding box center [499, 470] width 462 height 12
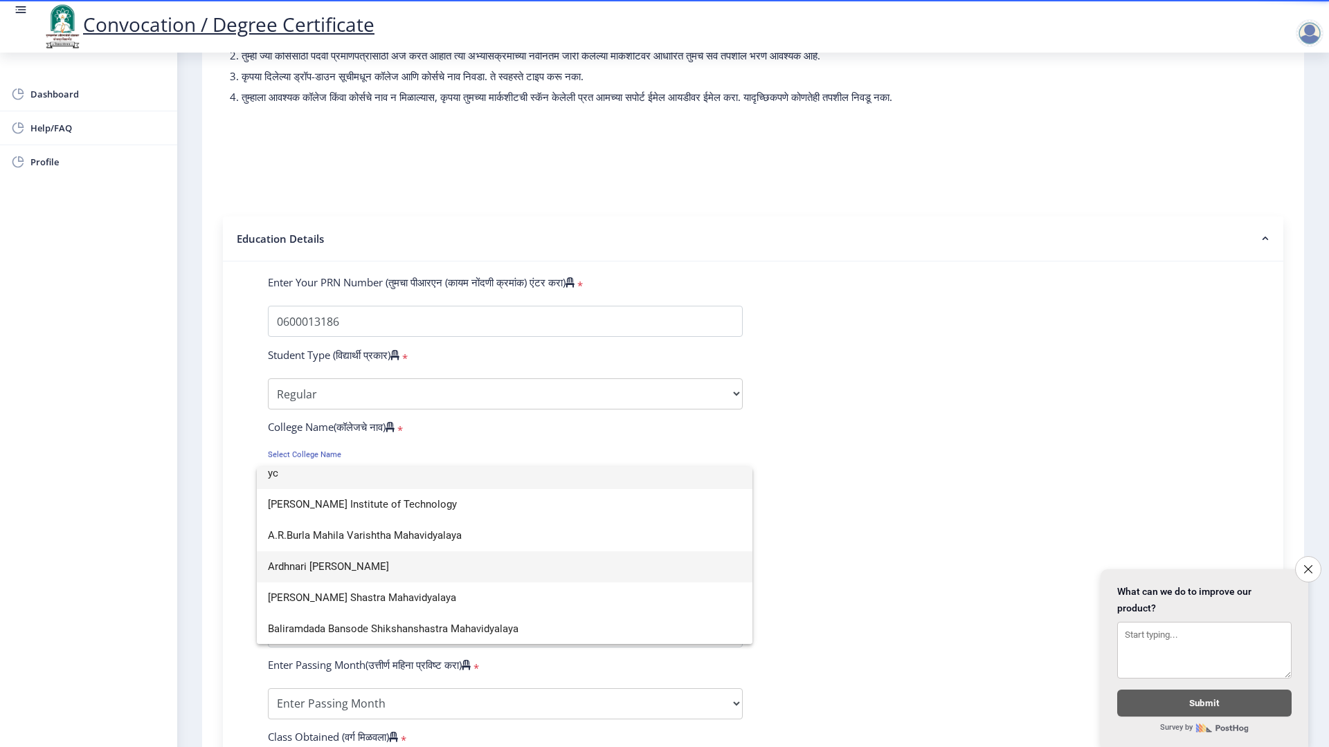
scroll to position [0, 0]
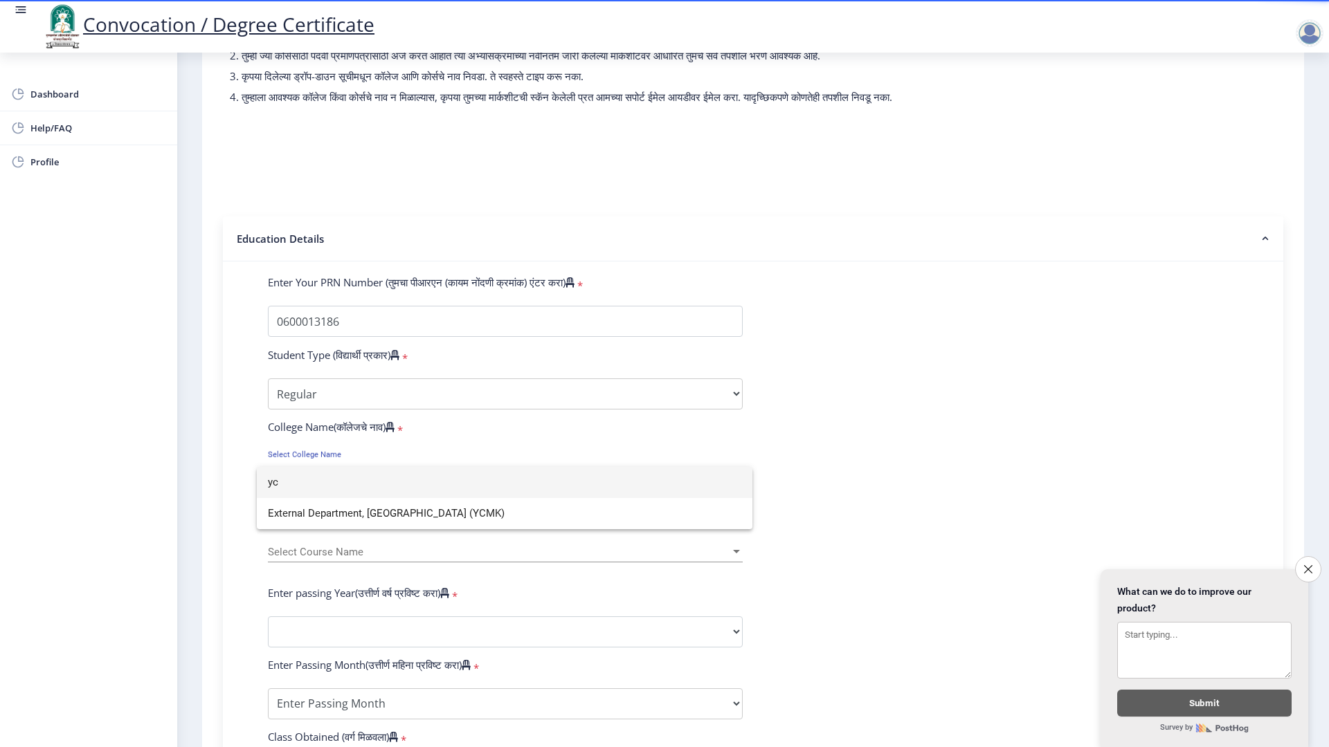
type input "y"
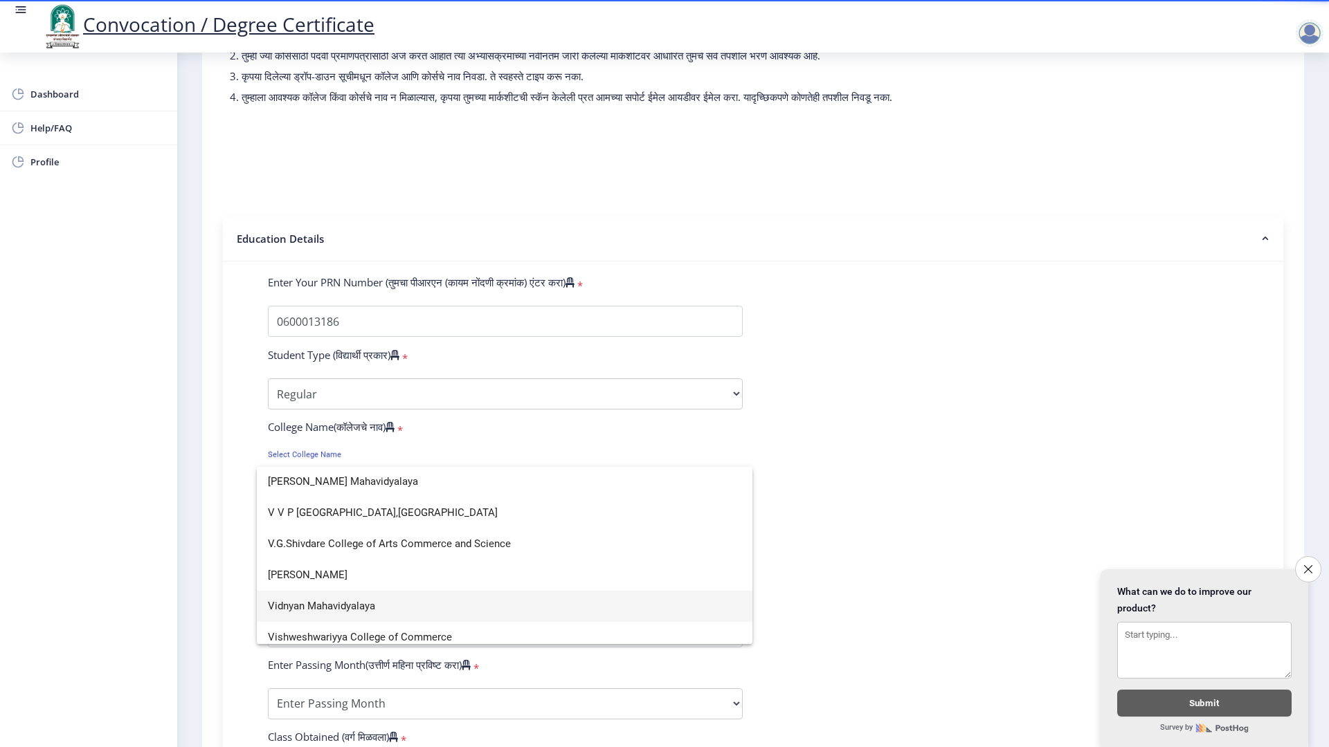
scroll to position [4775, 0]
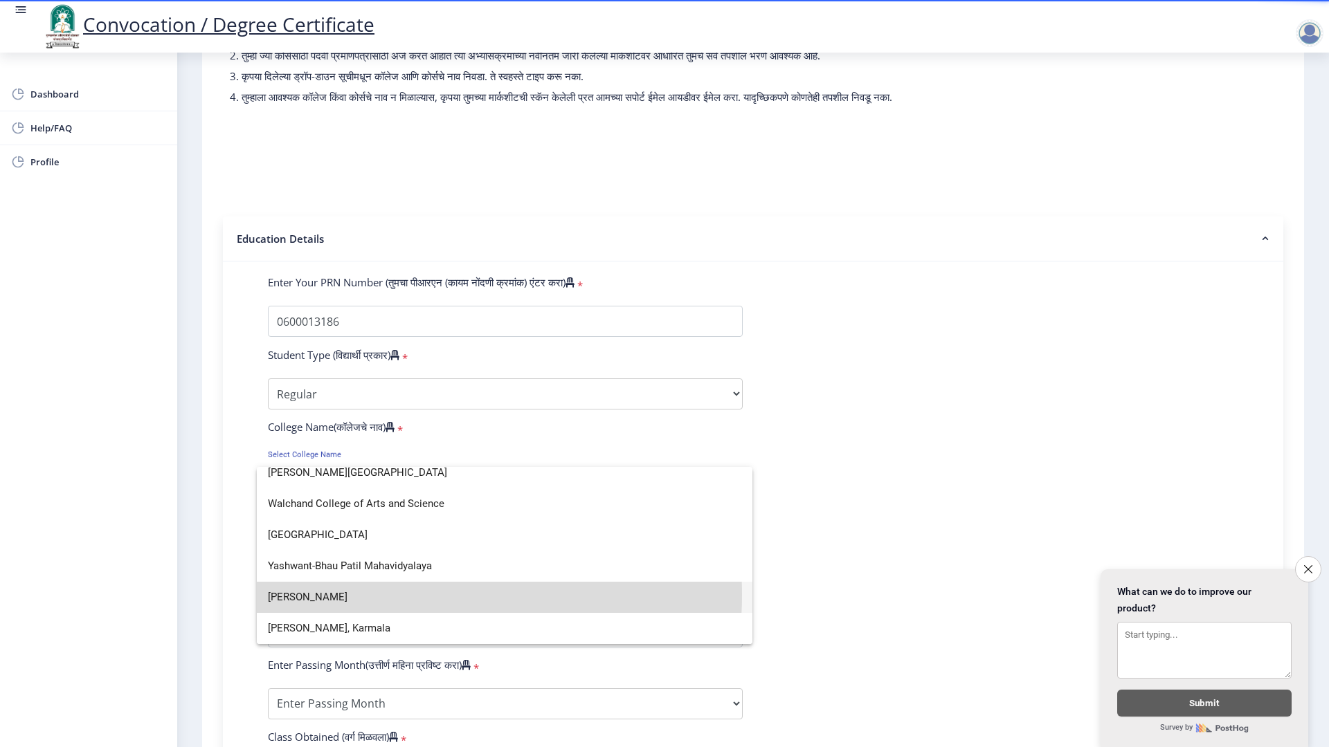
click at [380, 595] on span "Yashwantrao Chavan Mahavidyalaya" at bounding box center [504, 597] width 473 height 31
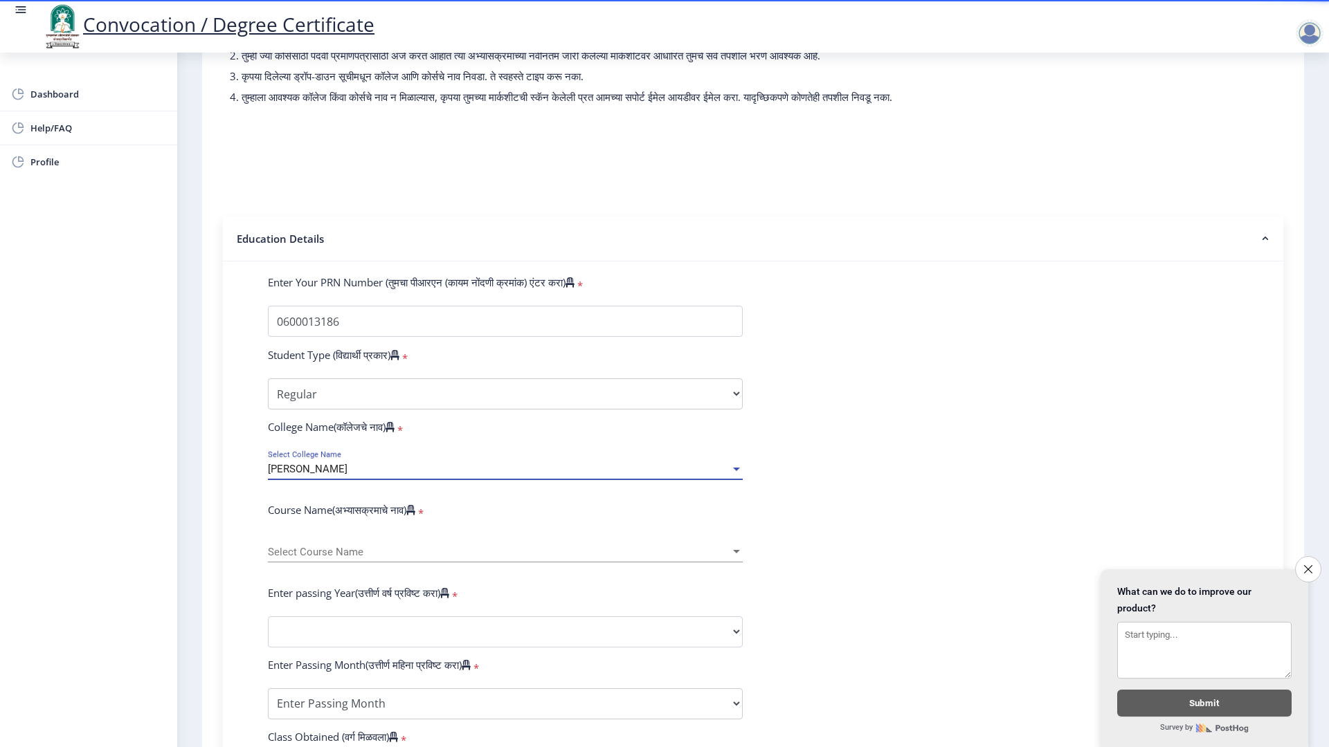
scroll to position [208, 0]
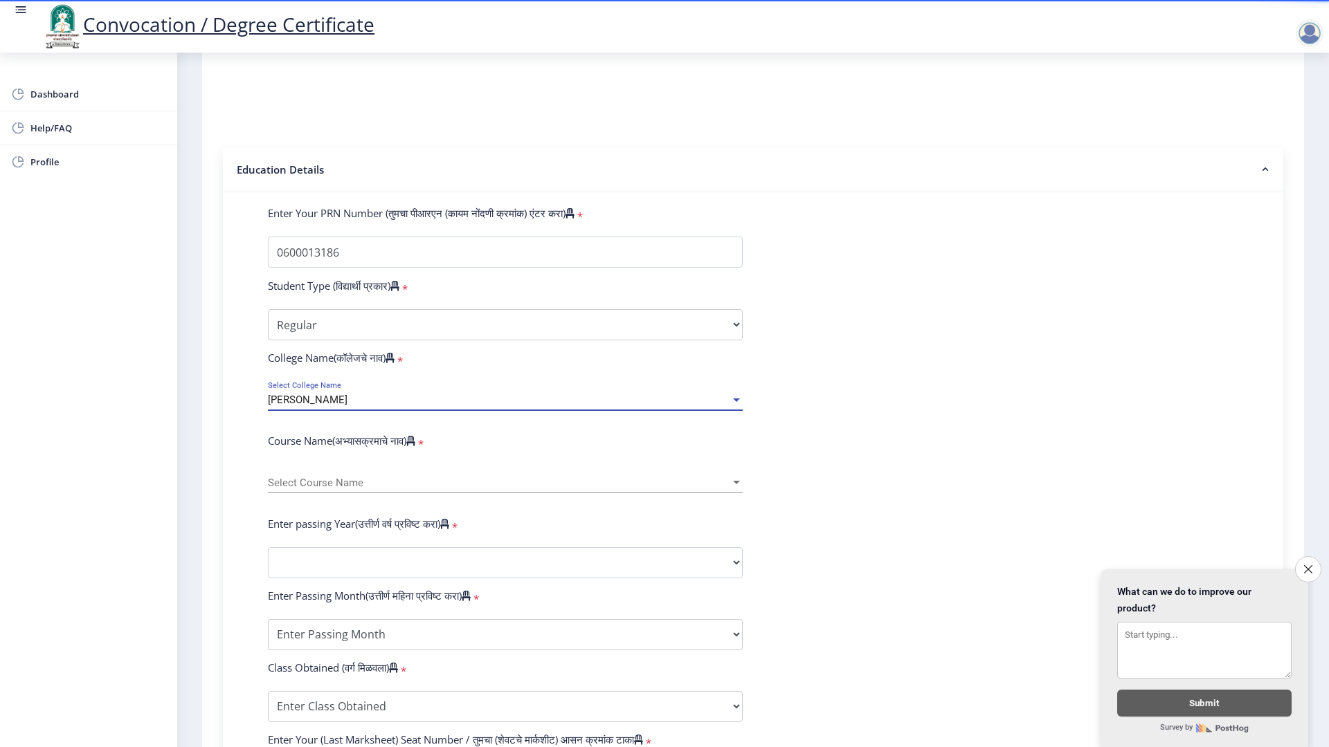
click at [380, 489] on span "Select Course Name" at bounding box center [499, 484] width 462 height 12
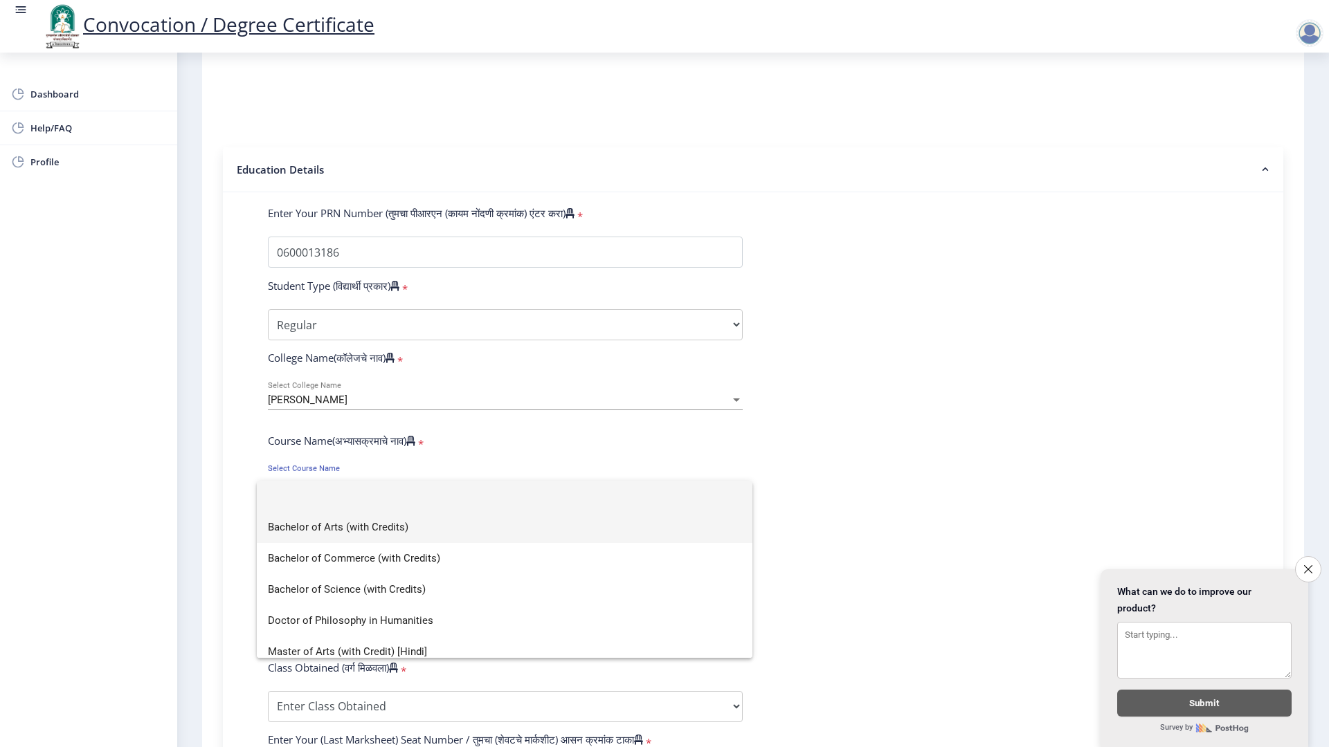
click at [382, 534] on span "Bachelor of Arts (with Credits)" at bounding box center [504, 527] width 473 height 31
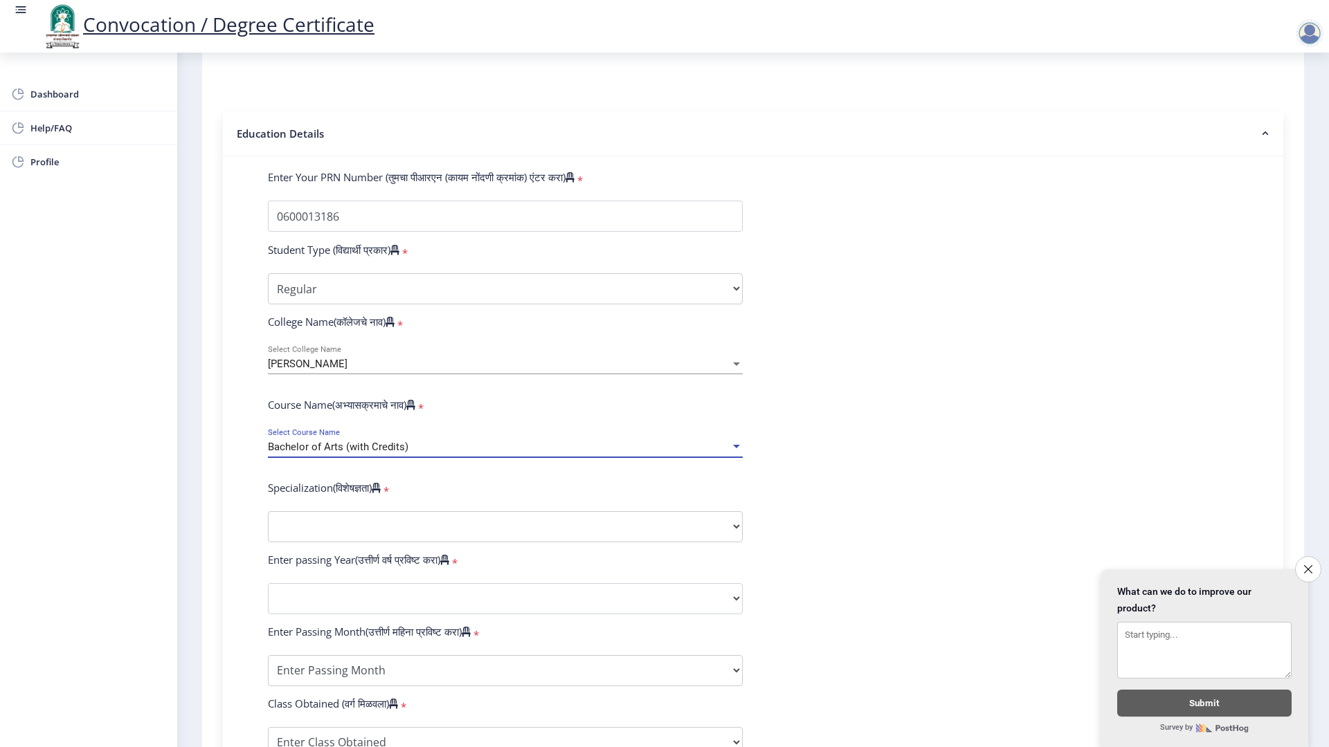
scroll to position [277, 0]
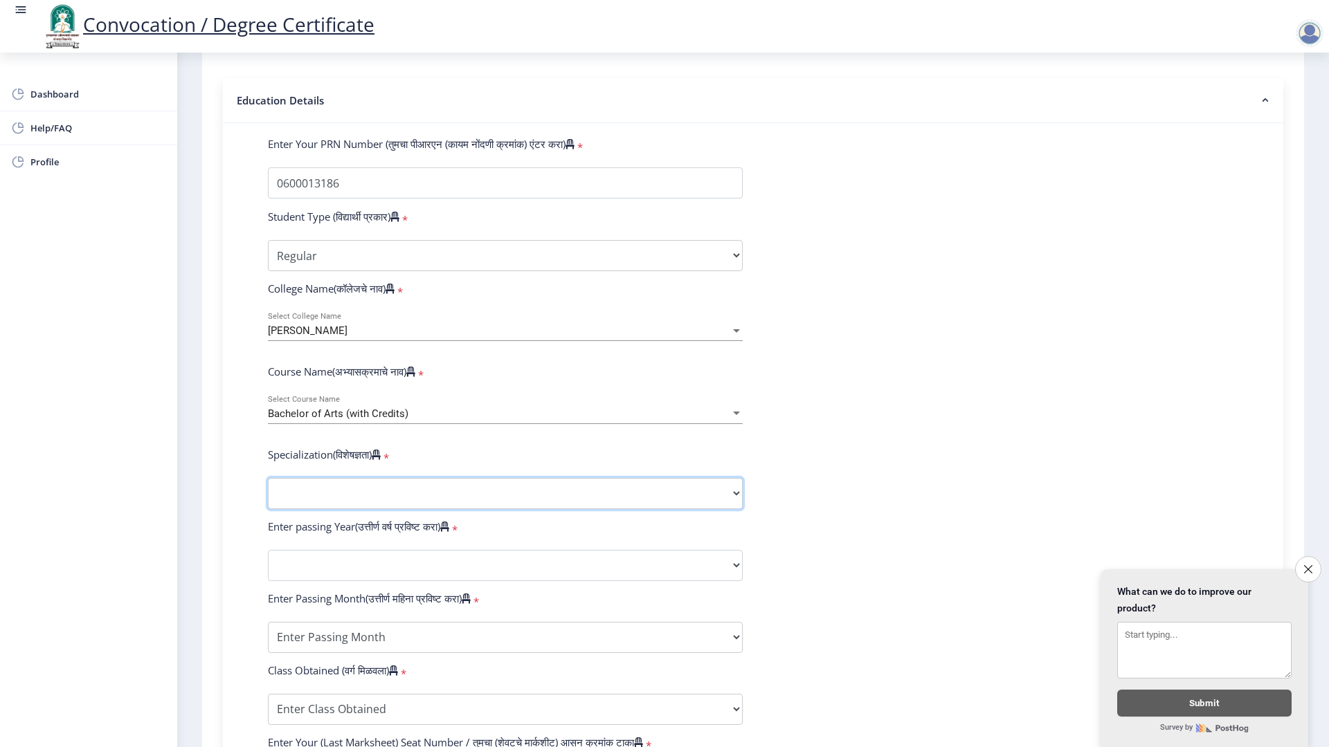
click at [383, 508] on select "Specialization English Geography Hindi Marathi Music Sanskrit Urdu Ancient Indi…" at bounding box center [505, 493] width 475 height 31
select select "Hindi"
click at [268, 491] on select "Specialization English Geography Hindi Marathi Music Sanskrit Urdu Ancient Indi…" at bounding box center [505, 493] width 475 height 31
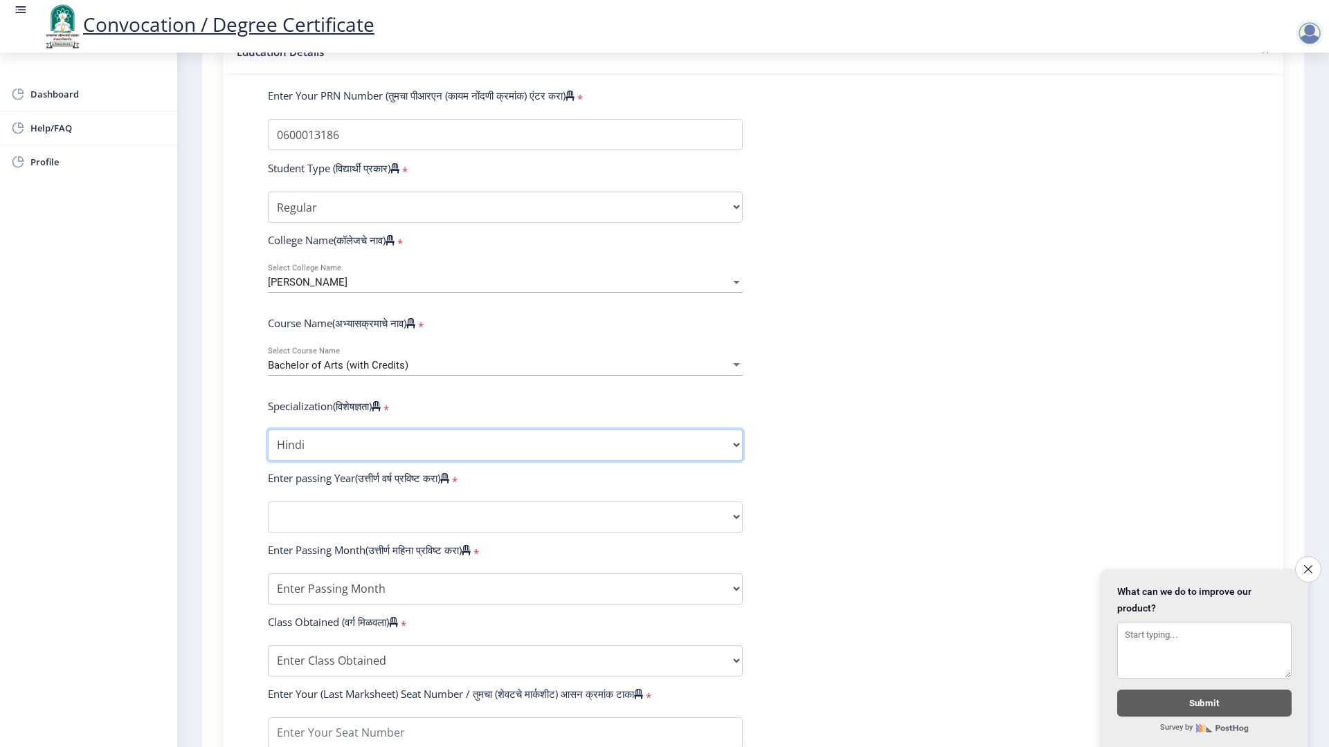
scroll to position [346, 0]
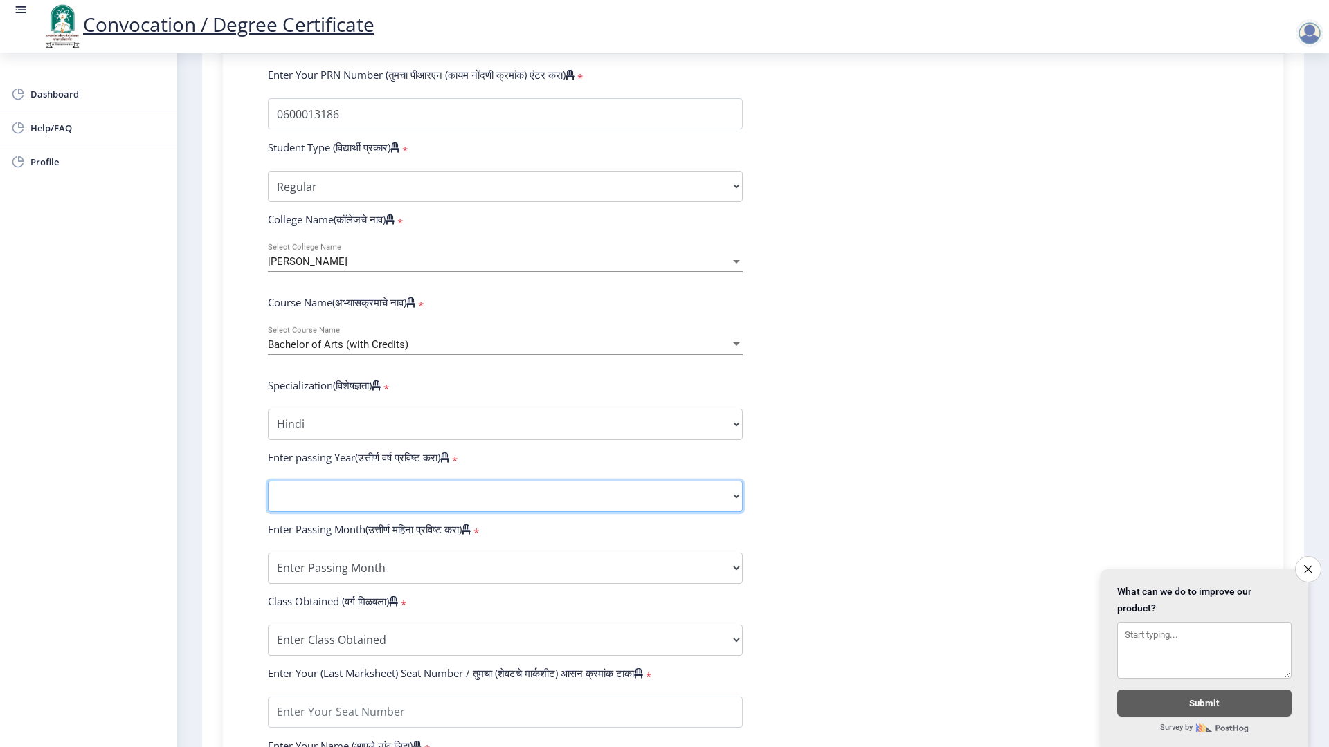
click at [324, 512] on select "2025 2024 2023 2022 2021 2020 2019 2018 2017 2016 2015 2014 2013 2012 2011 2010…" at bounding box center [505, 496] width 475 height 31
select select "2009"
click at [268, 494] on select "2025 2024 2023 2022 2021 2020 2019 2018 2017 2016 2015 2014 2013 2012 2011 2010…" at bounding box center [505, 496] width 475 height 31
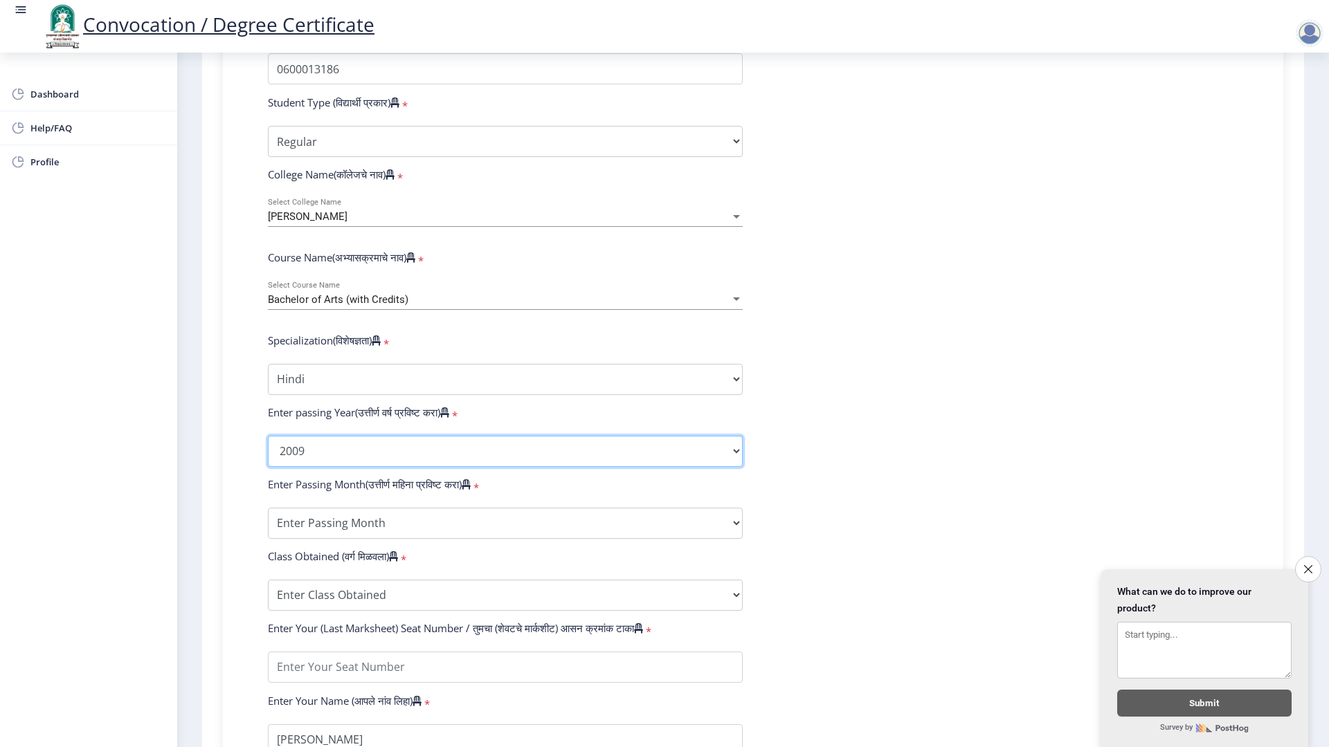
scroll to position [415, 0]
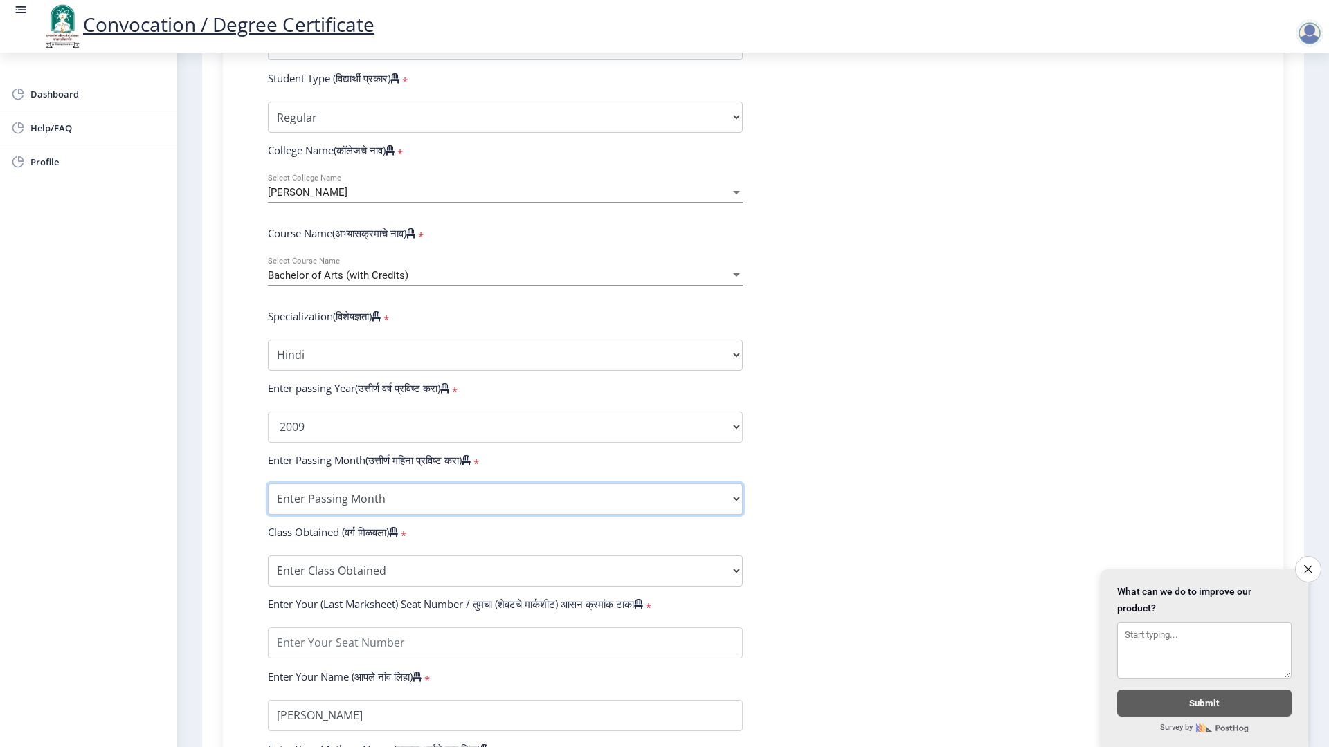
click at [319, 515] on select "Enter Passing Month March April May October November December" at bounding box center [505, 499] width 475 height 31
select select "May"
click at [268, 497] on select "Enter Passing Month March April May October November December" at bounding box center [505, 499] width 475 height 31
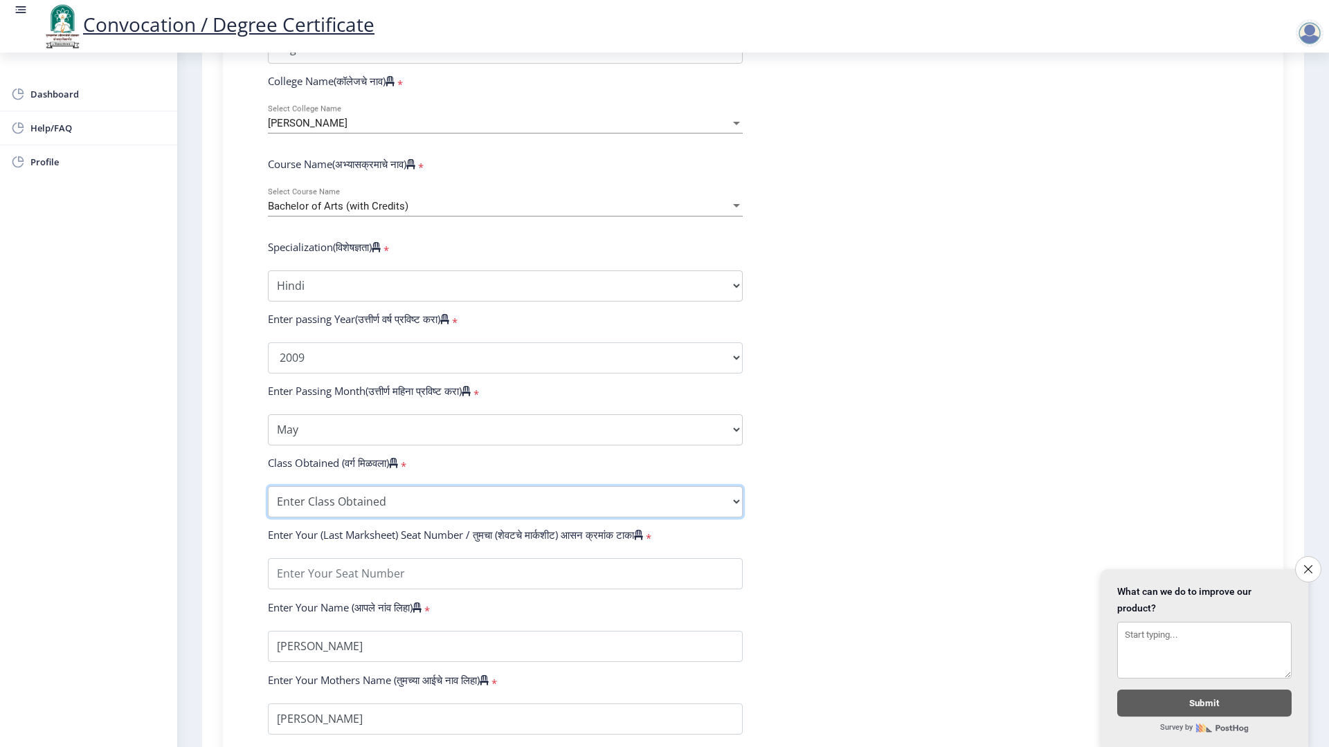
click at [354, 512] on select "Enter Class Obtained FIRST CLASS WITH DISTINCTION FIRST CLASS HIGHER SECOND CLA…" at bounding box center [505, 502] width 475 height 31
select select "FIRST CLASS"
click at [268, 500] on select "Enter Class Obtained FIRST CLASS WITH DISTINCTION FIRST CLASS HIGHER SECOND CLA…" at bounding box center [505, 502] width 475 height 31
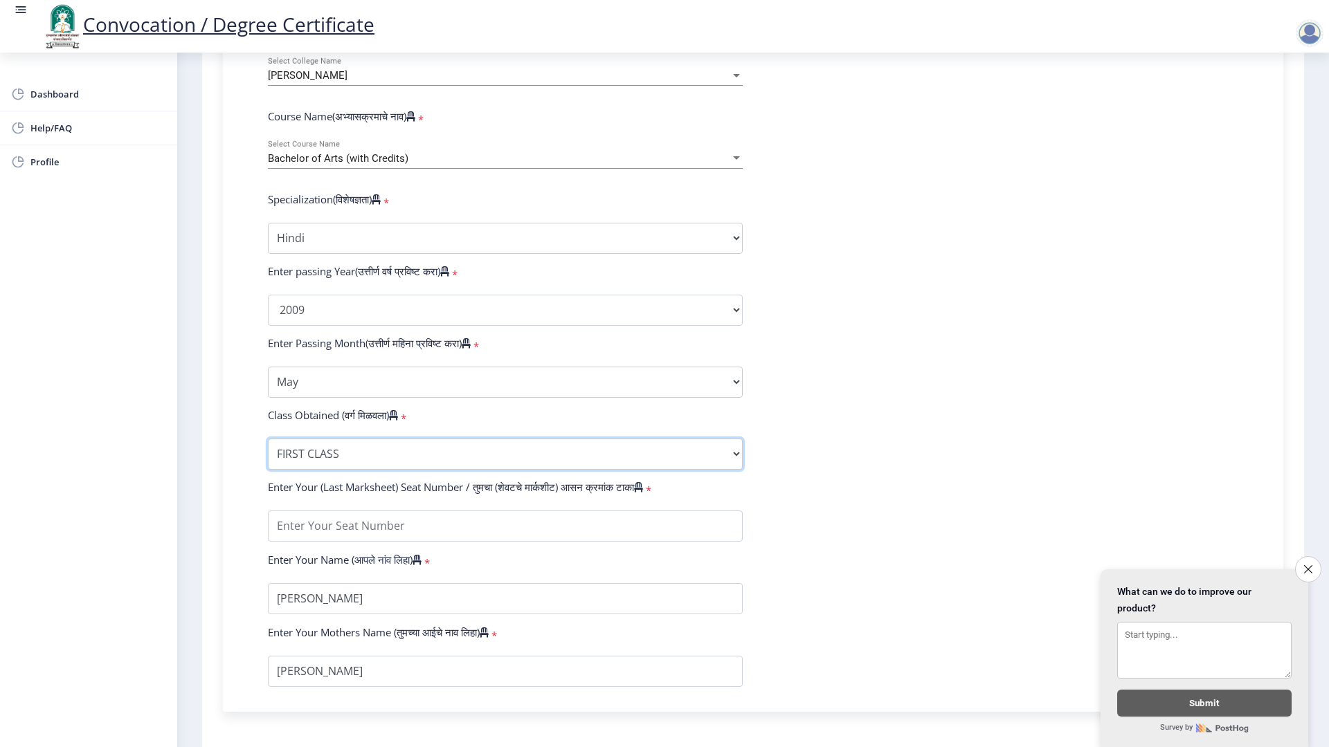
scroll to position [623, 0]
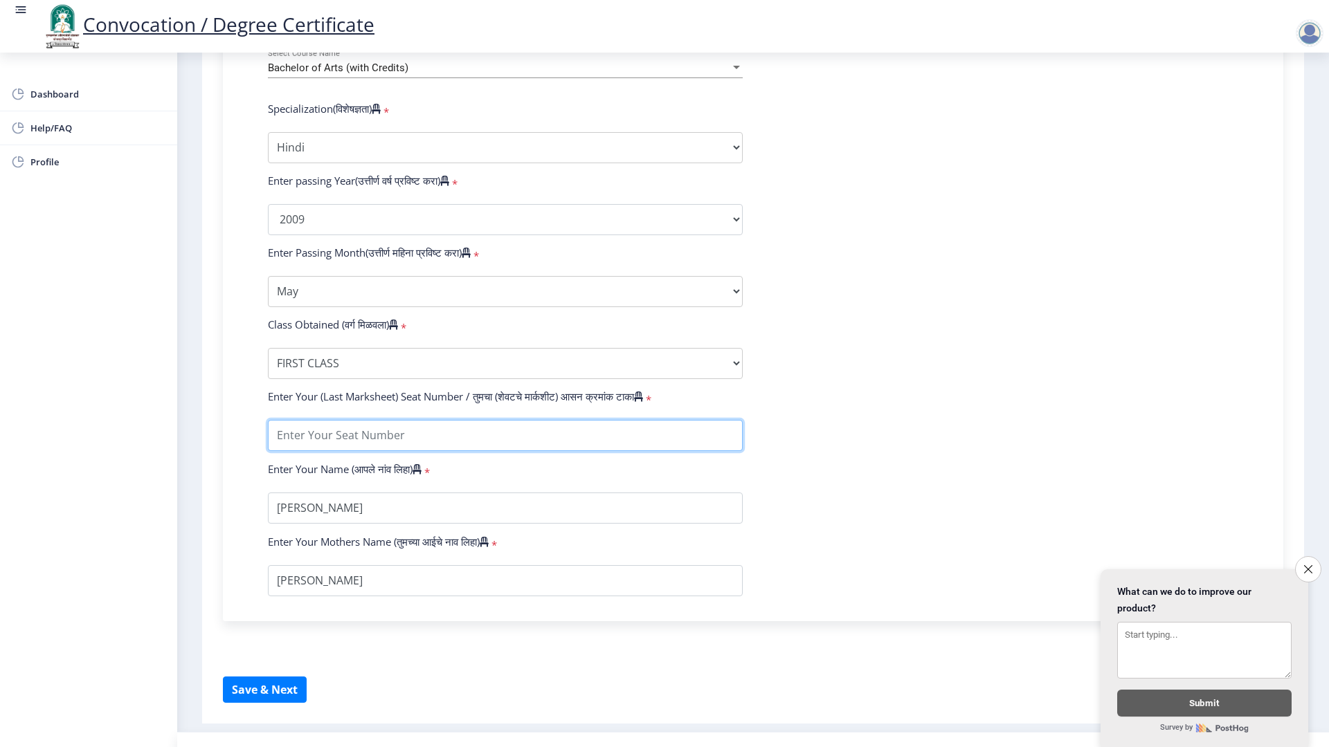
click at [364, 451] on input "textarea" at bounding box center [505, 435] width 475 height 31
type input "47151"
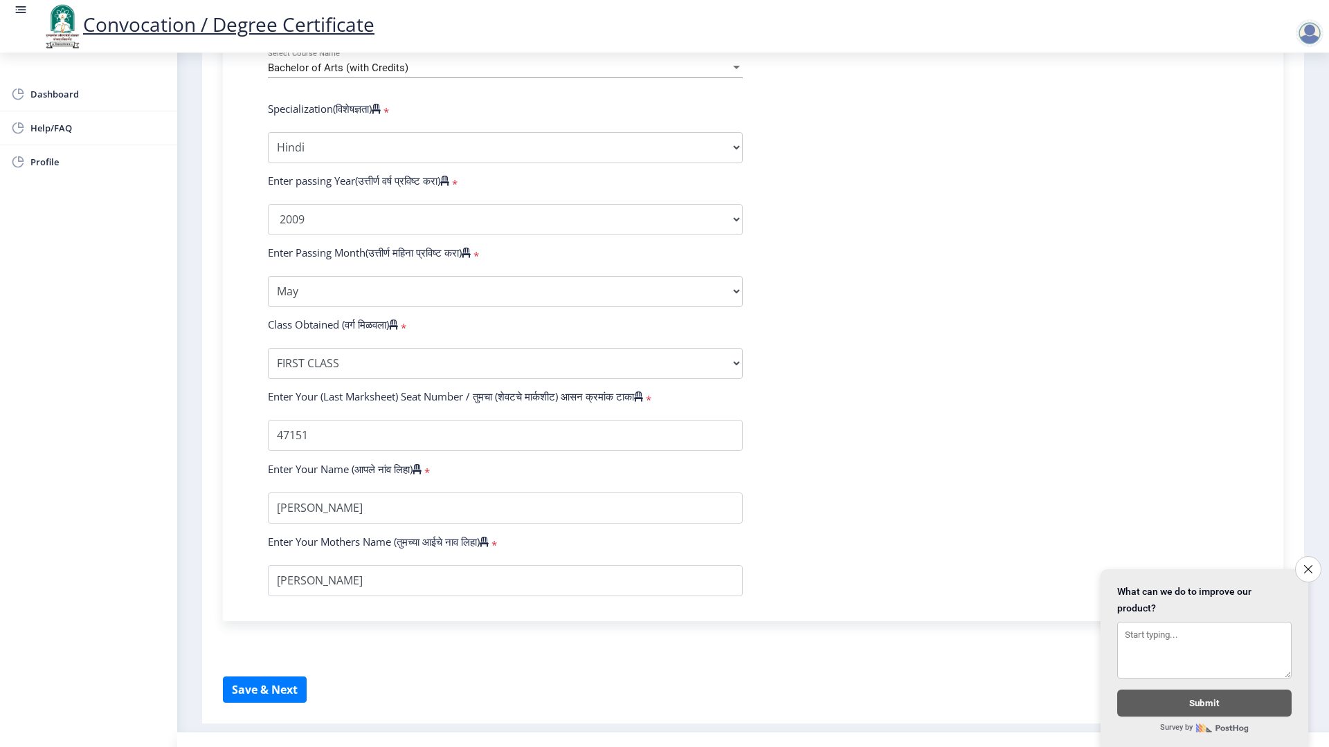
click at [895, 536] on form "Enter Your PRN Number (तुमचा पीआरएन (कायम नोंदणी क्रमांक) एंटर करा) * Student T…" at bounding box center [752, 194] width 991 height 806
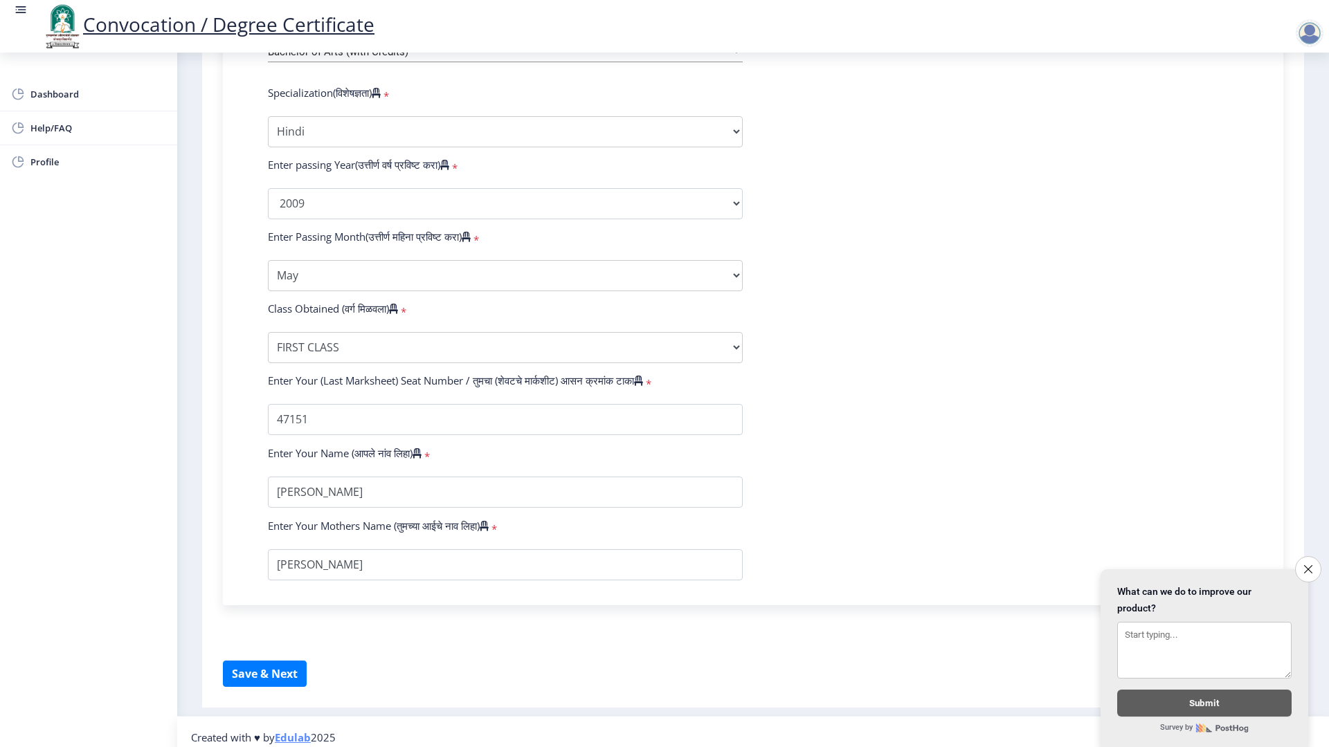
scroll to position [663, 0]
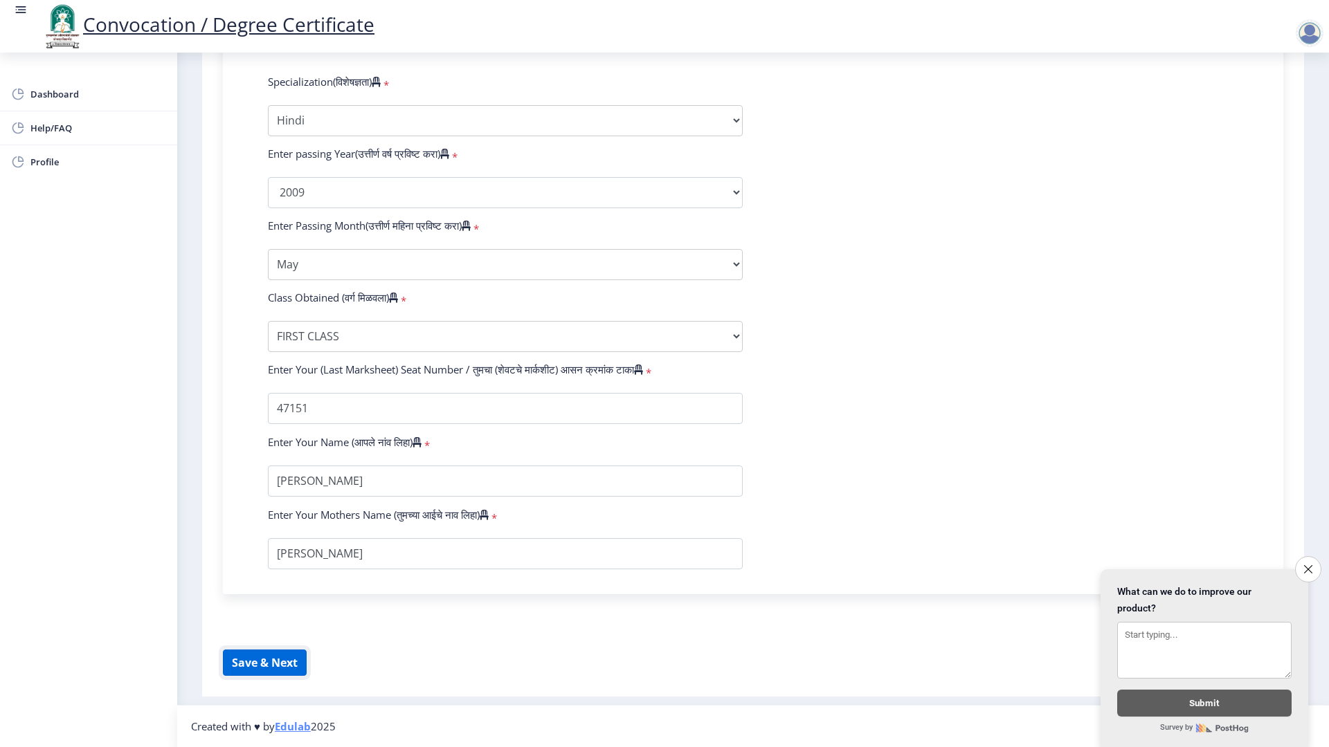
click at [275, 653] on button "Save & Next" at bounding box center [265, 663] width 84 height 26
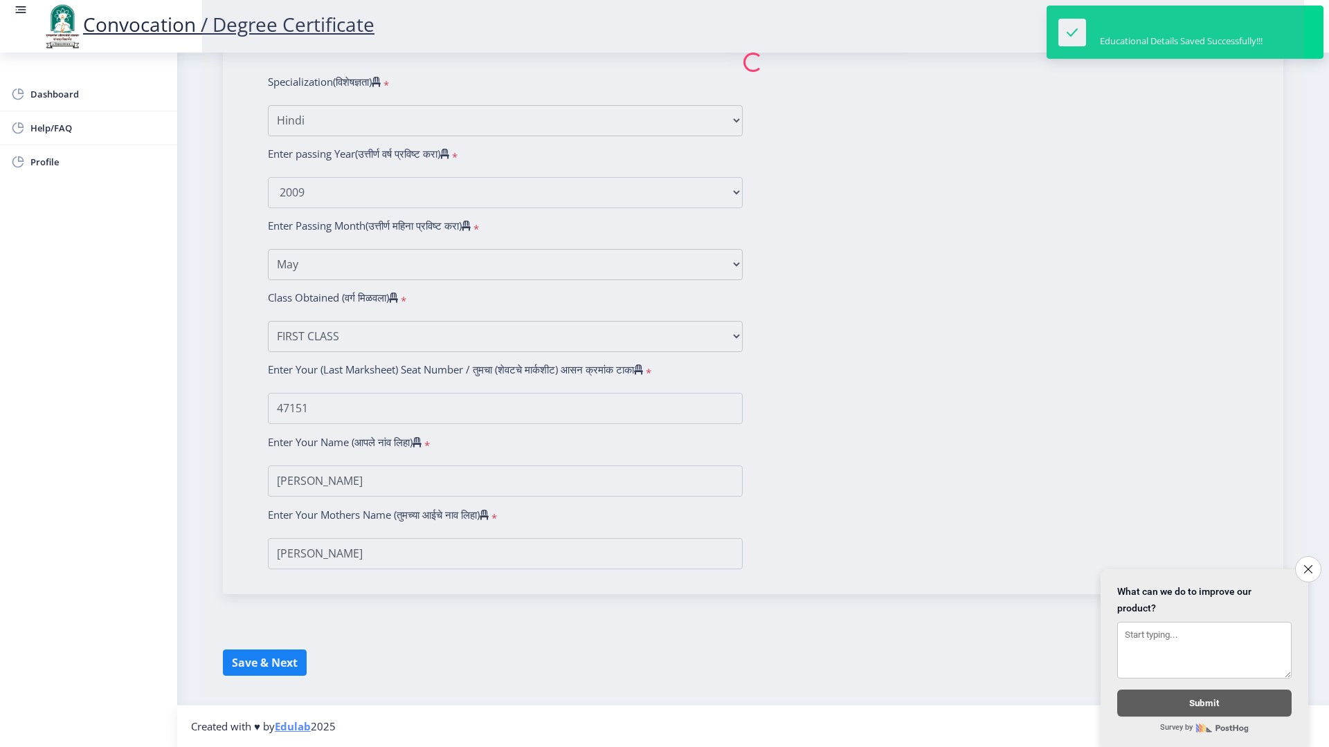
select select
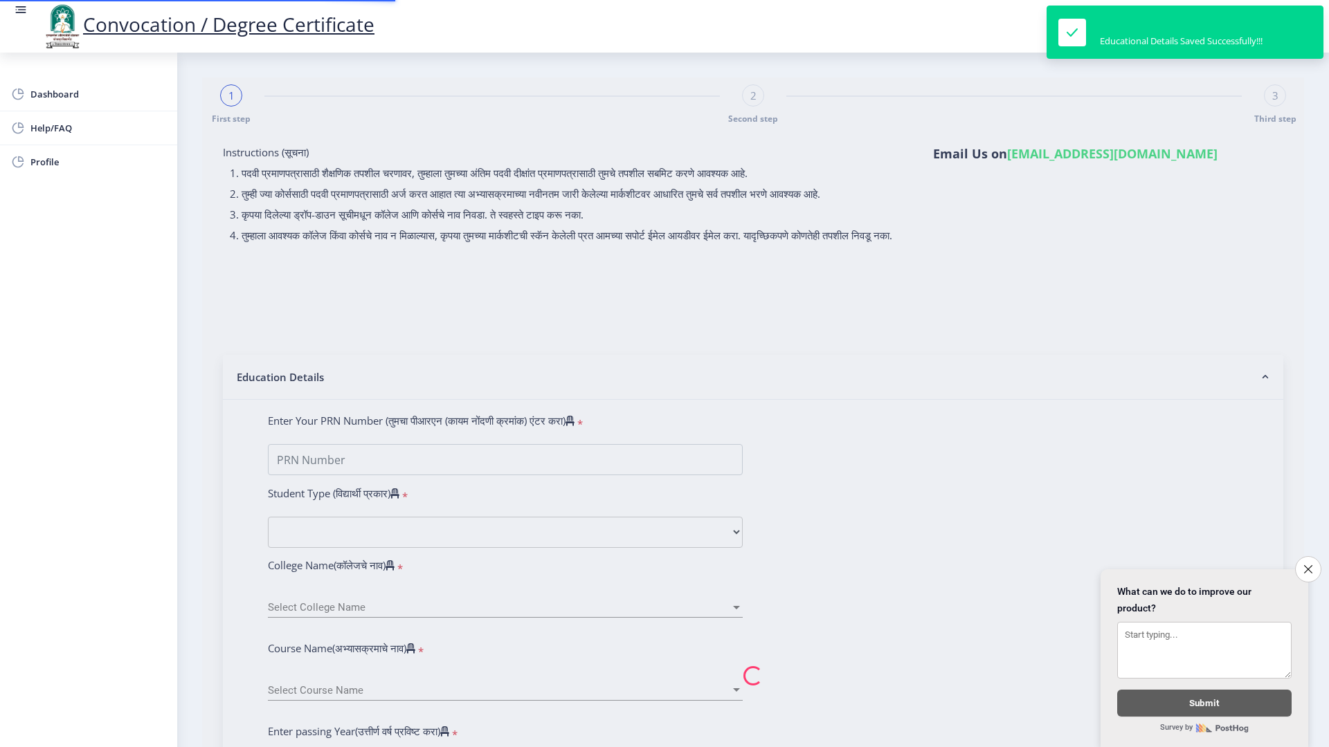
type input "CHAVAN VIJAY MAHANAND"
type input "LAXMI"
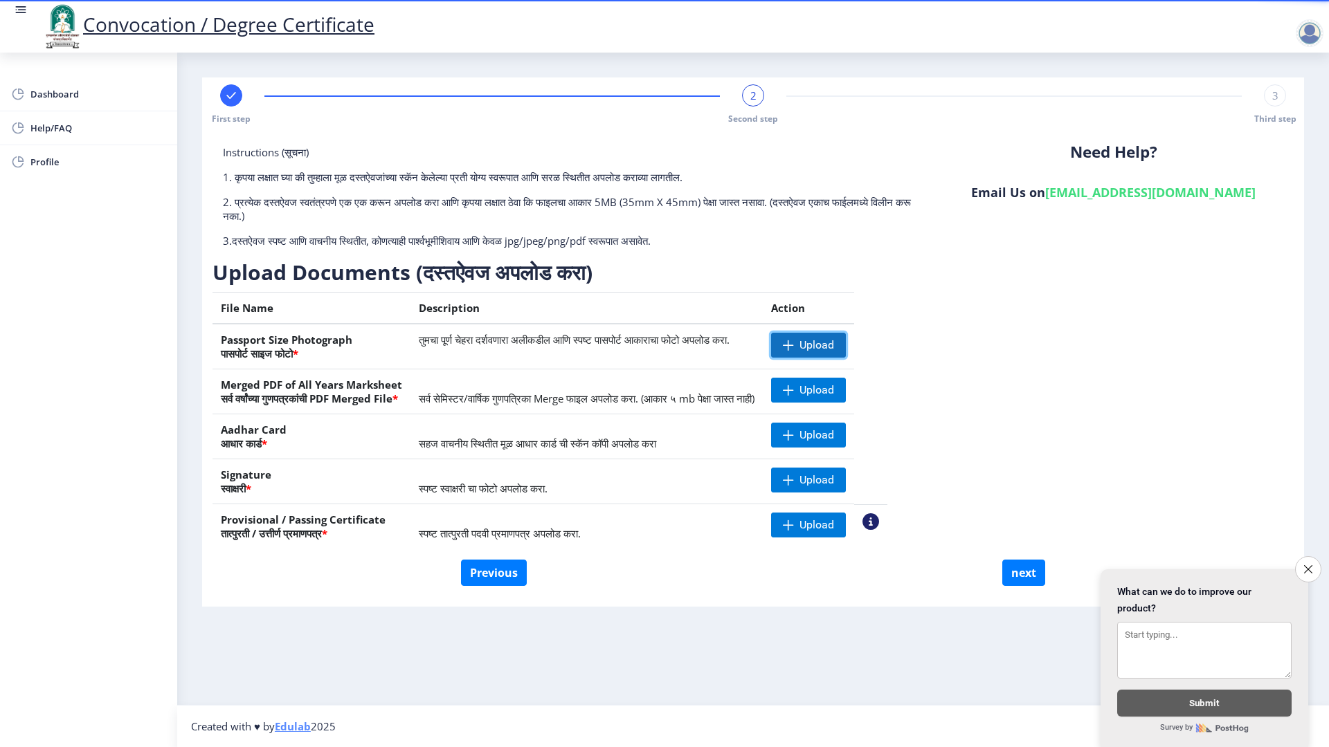
click at [834, 345] on span "Upload" at bounding box center [816, 345] width 35 height 14
click at [1103, 327] on div "Instructions (सूचना) 1. कृपया लक्षात घ्या की तुम्हाला मूळ दस्तऐवजांच्या स्कॅन क…" at bounding box center [752, 352] width 1081 height 415
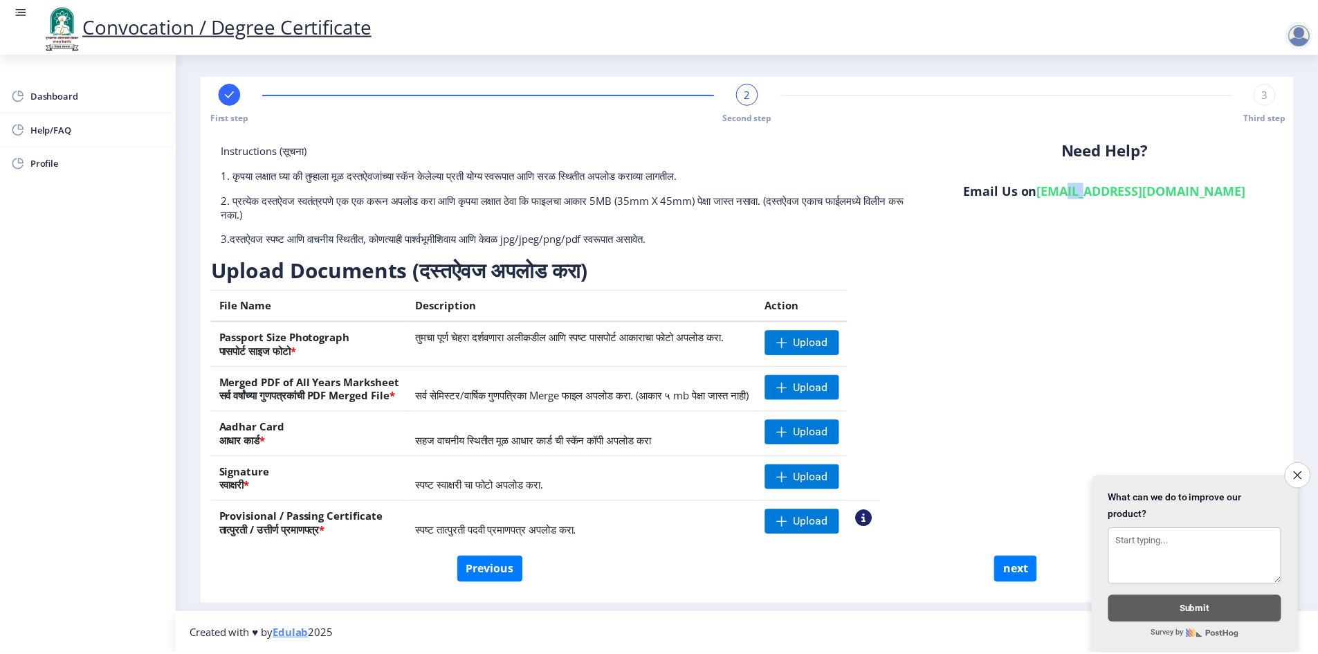
scroll to position [3, 0]
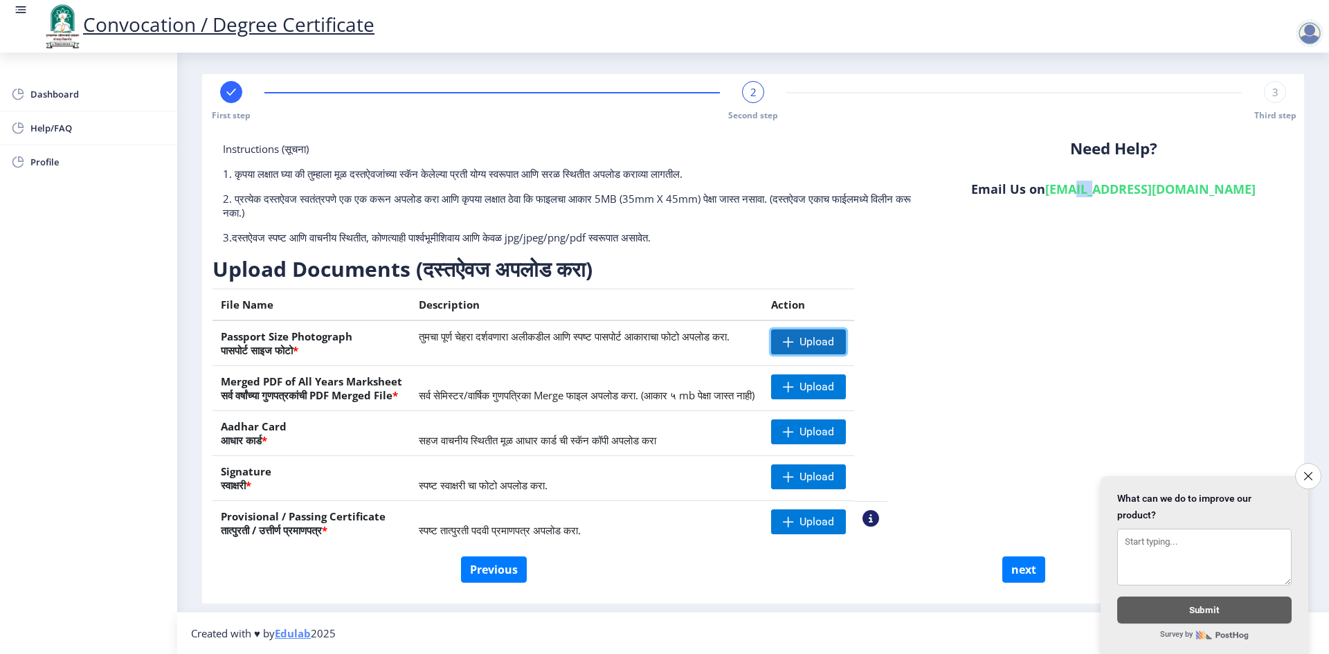
click at [844, 338] on span "Upload" at bounding box center [808, 341] width 75 height 25
click at [836, 350] on span "Upload" at bounding box center [808, 341] width 75 height 25
click at [849, 341] on nb-action at bounding box center [830, 341] width 38 height 25
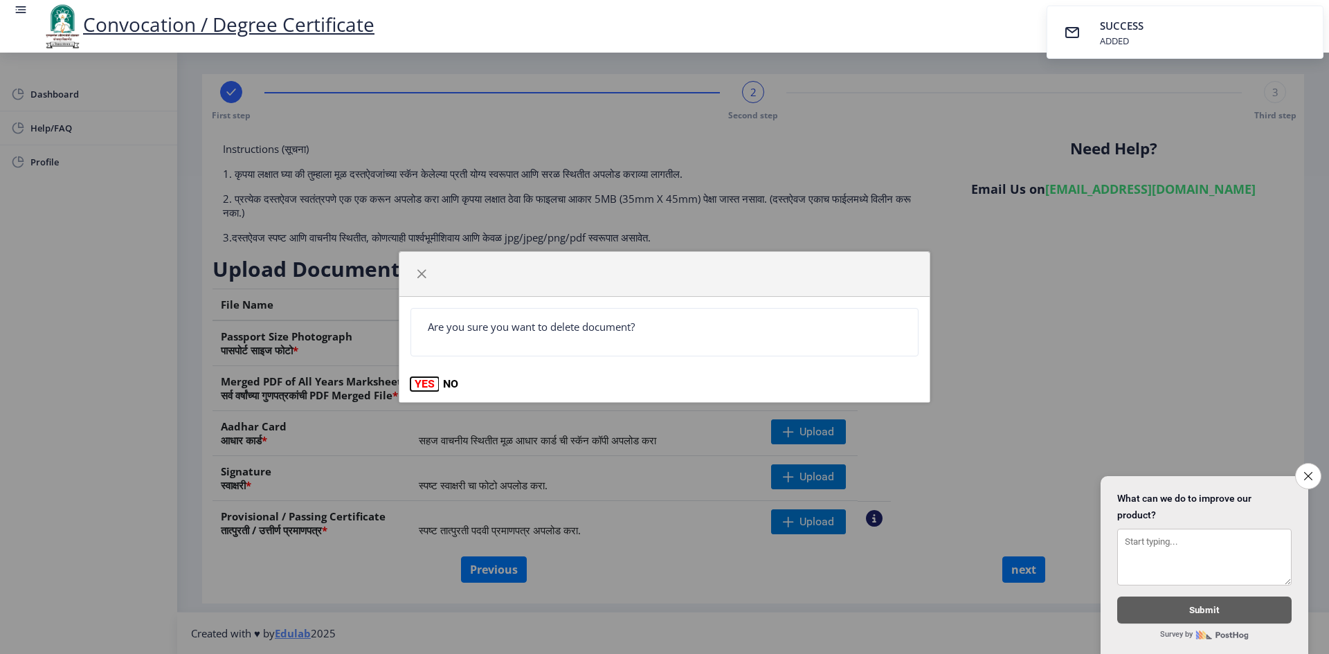
click at [429, 386] on button "YES" at bounding box center [424, 384] width 28 height 14
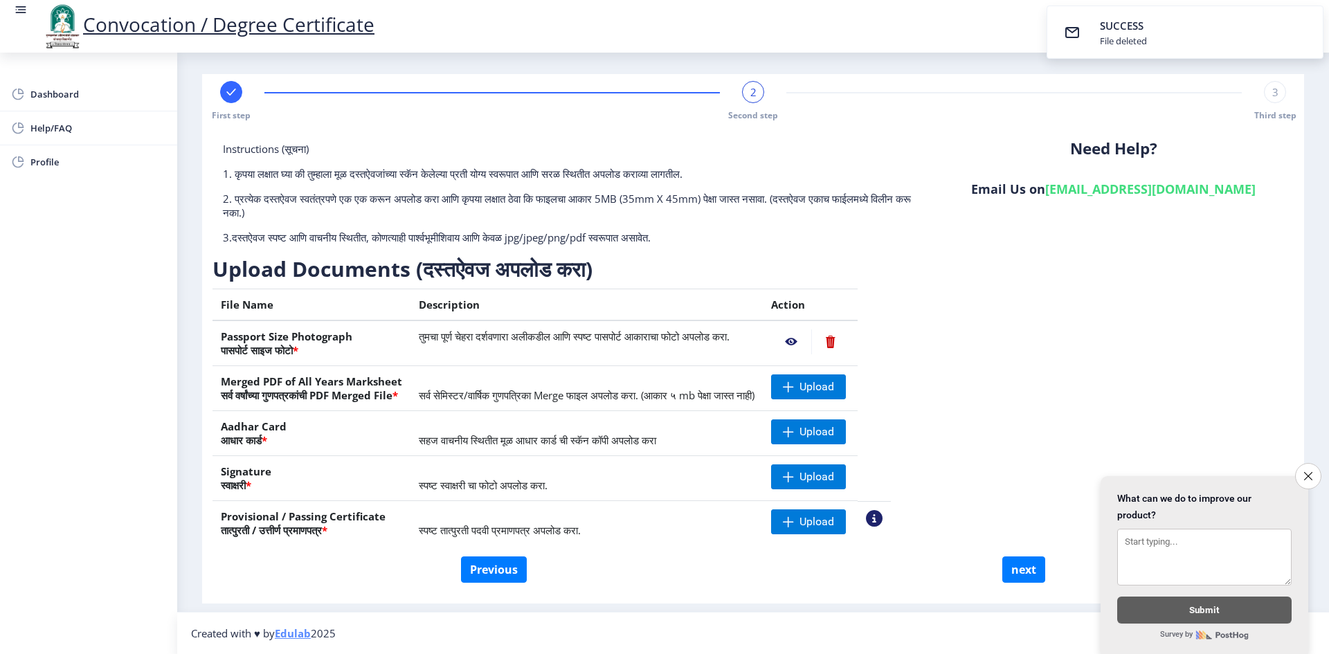
click at [849, 338] on nb-action at bounding box center [830, 341] width 38 height 25
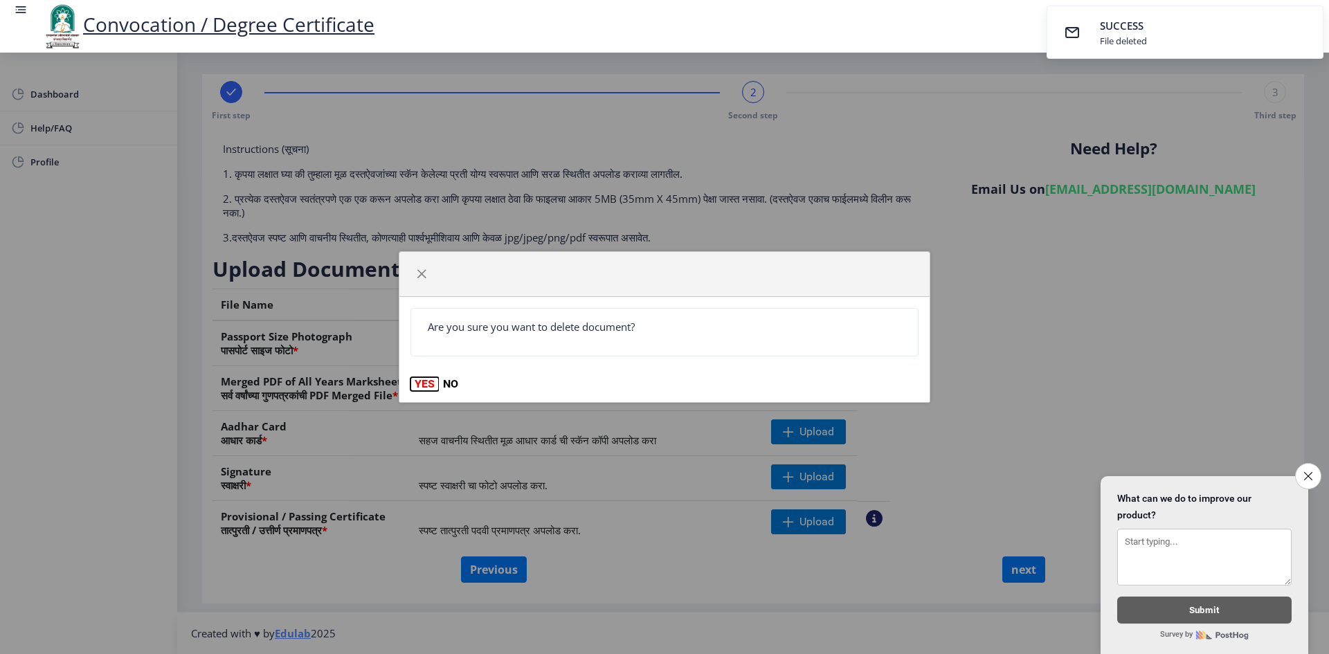
click at [422, 377] on button "YES" at bounding box center [424, 384] width 28 height 14
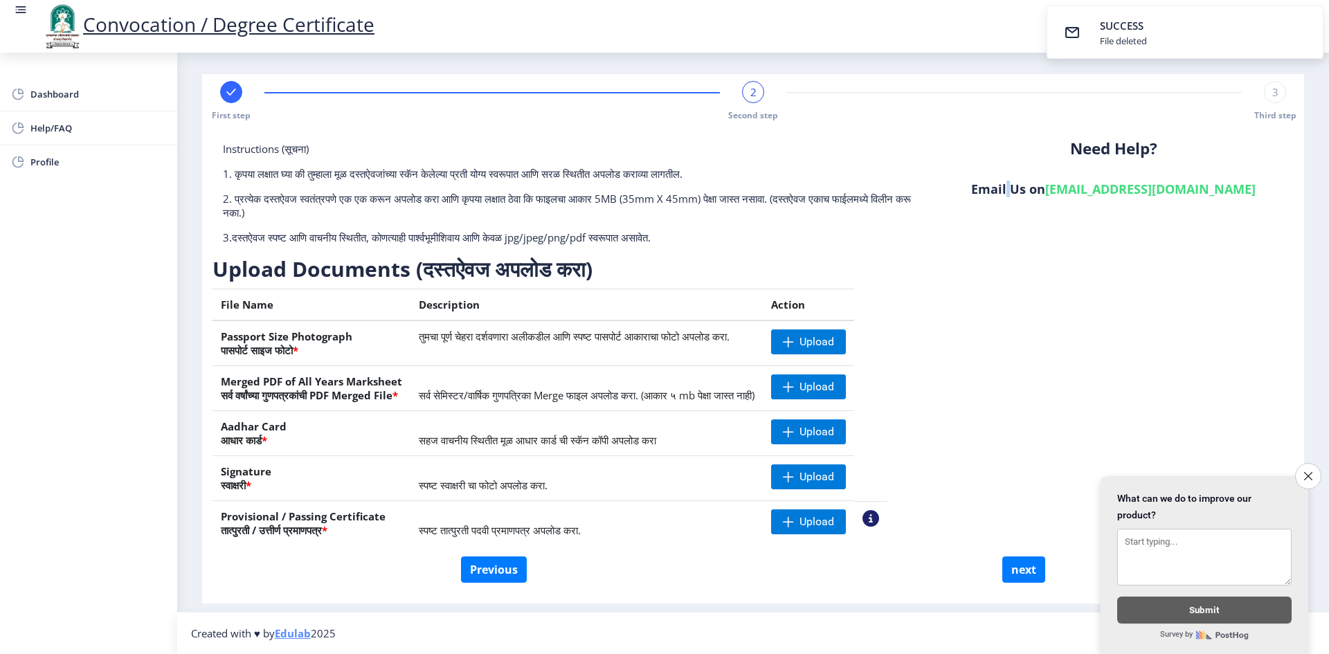
click at [1028, 332] on div "Instructions (सूचना) 1. कृपया लक्षात घ्या की तुम्हाला मूळ दस्तऐवजांच्या स्कॅन क…" at bounding box center [752, 349] width 1081 height 415
click at [834, 344] on span "Upload" at bounding box center [816, 342] width 35 height 14
click at [846, 488] on span "Upload" at bounding box center [808, 476] width 75 height 25
click at [834, 433] on span "Upload" at bounding box center [816, 432] width 35 height 14
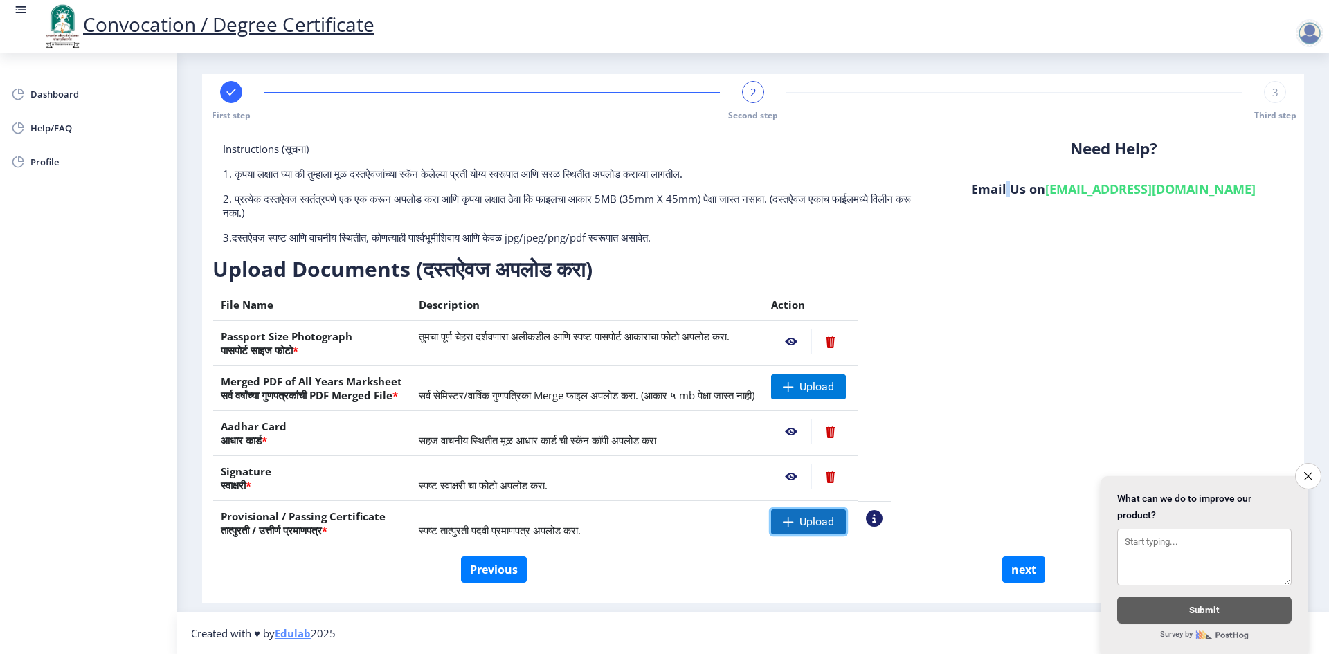
click at [846, 532] on span "Upload" at bounding box center [808, 521] width 75 height 25
click at [846, 397] on span "Upload" at bounding box center [808, 386] width 75 height 25
click at [811, 386] on nb-action at bounding box center [791, 386] width 40 height 25
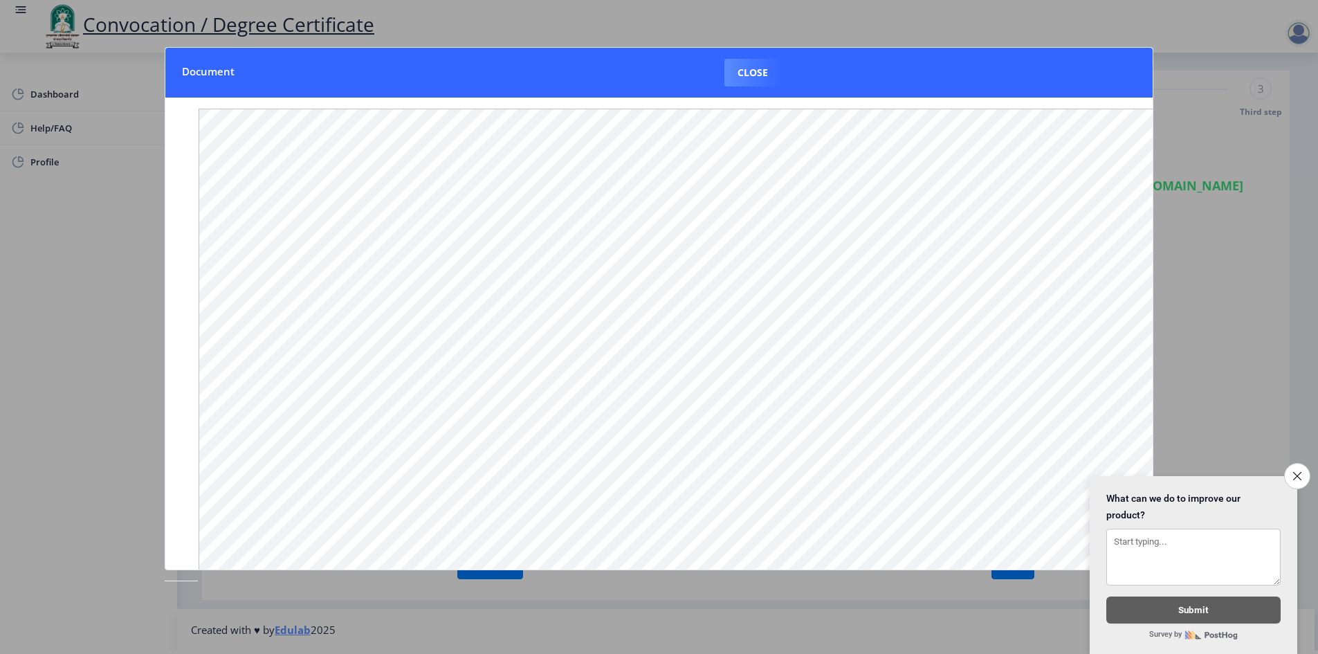
click at [1288, 129] on div at bounding box center [659, 327] width 1318 height 654
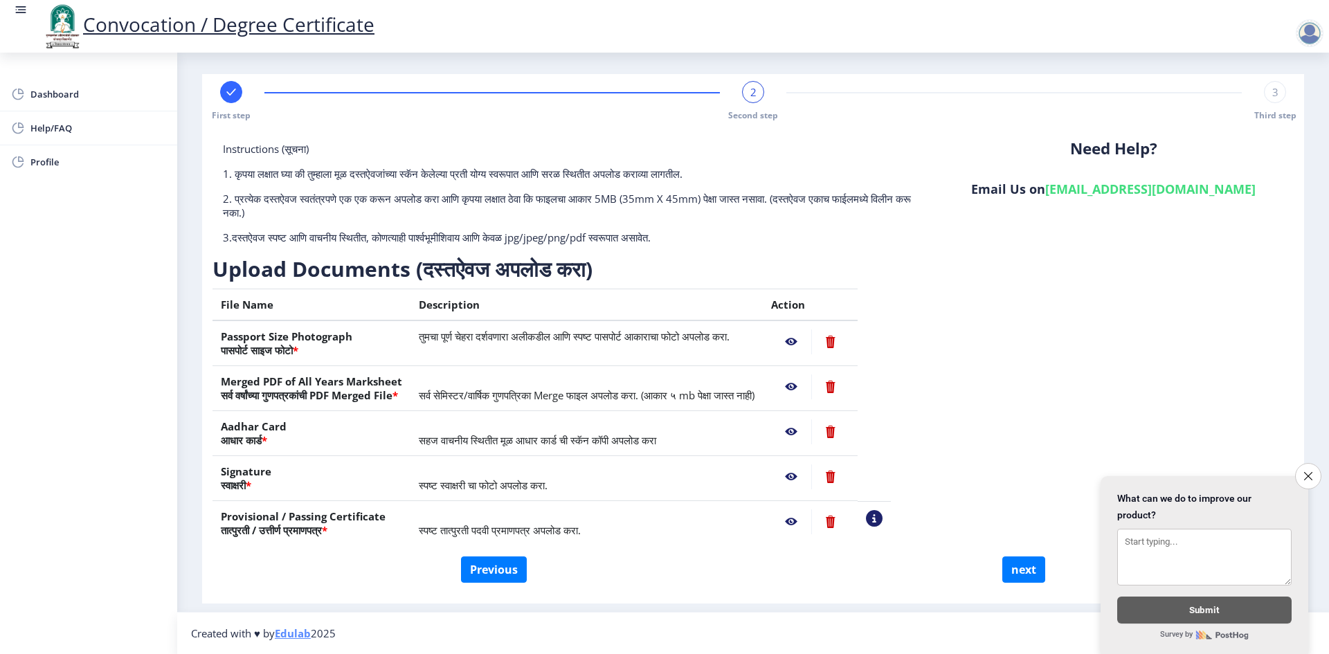
click at [811, 519] on nb-action at bounding box center [791, 521] width 40 height 25
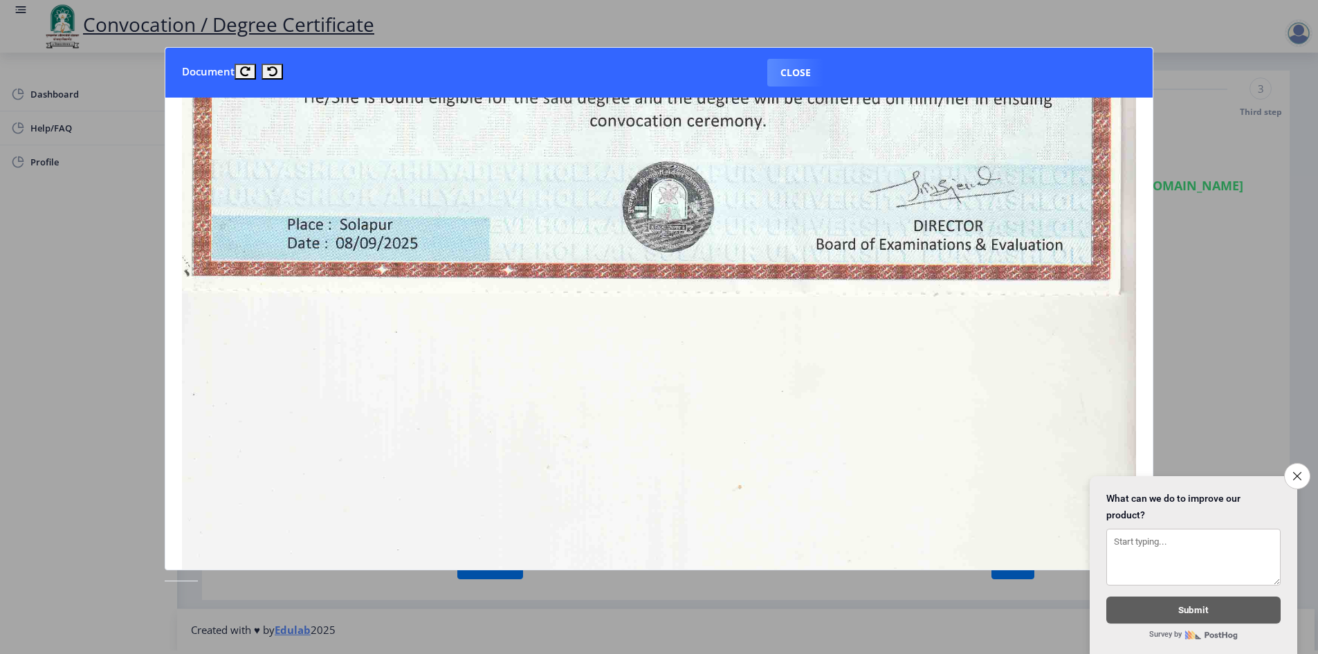
drag, startPoint x: 853, startPoint y: 365, endPoint x: 849, endPoint y: 374, distance: 9.3
click at [852, 365] on img at bounding box center [659, 210] width 954 height 1311
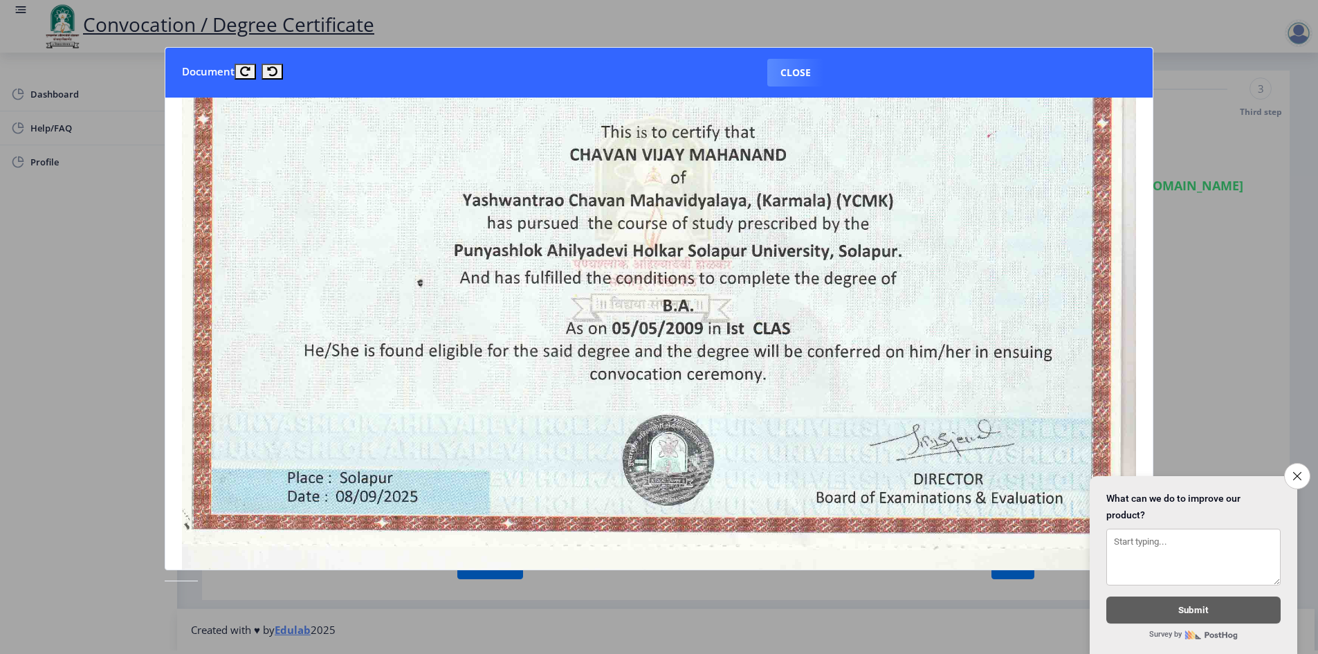
scroll to position [277, 0]
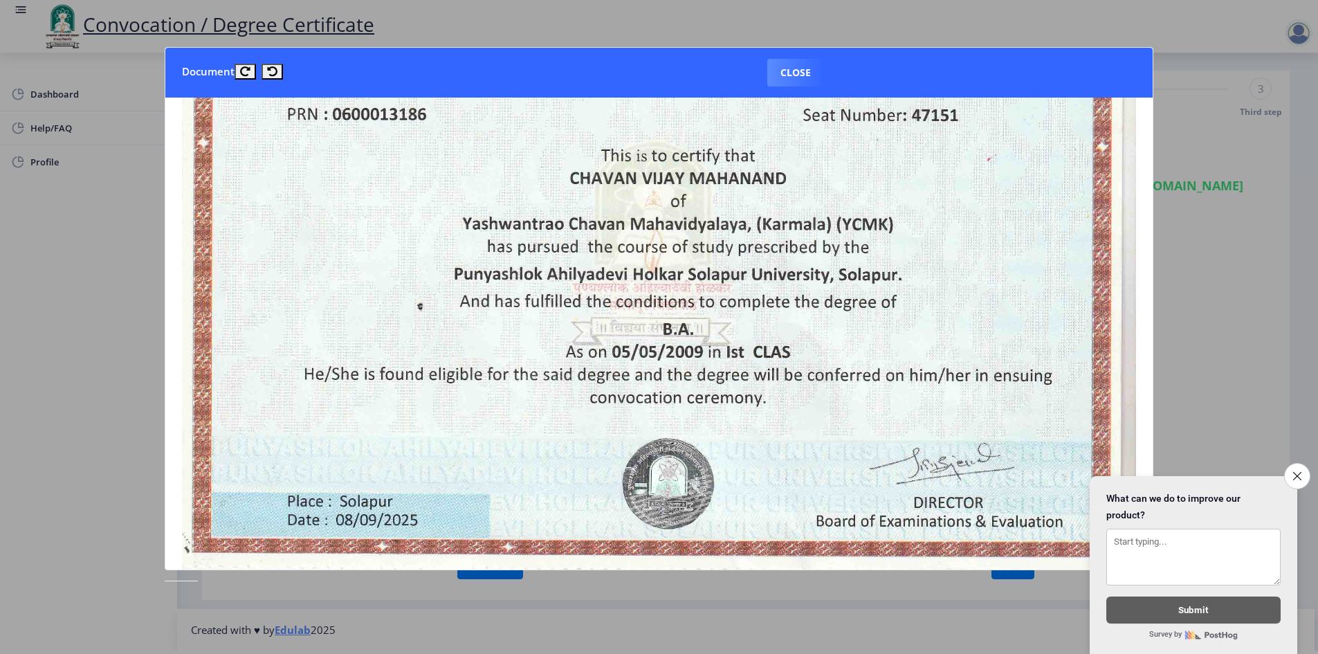
click at [1238, 146] on div at bounding box center [659, 327] width 1318 height 654
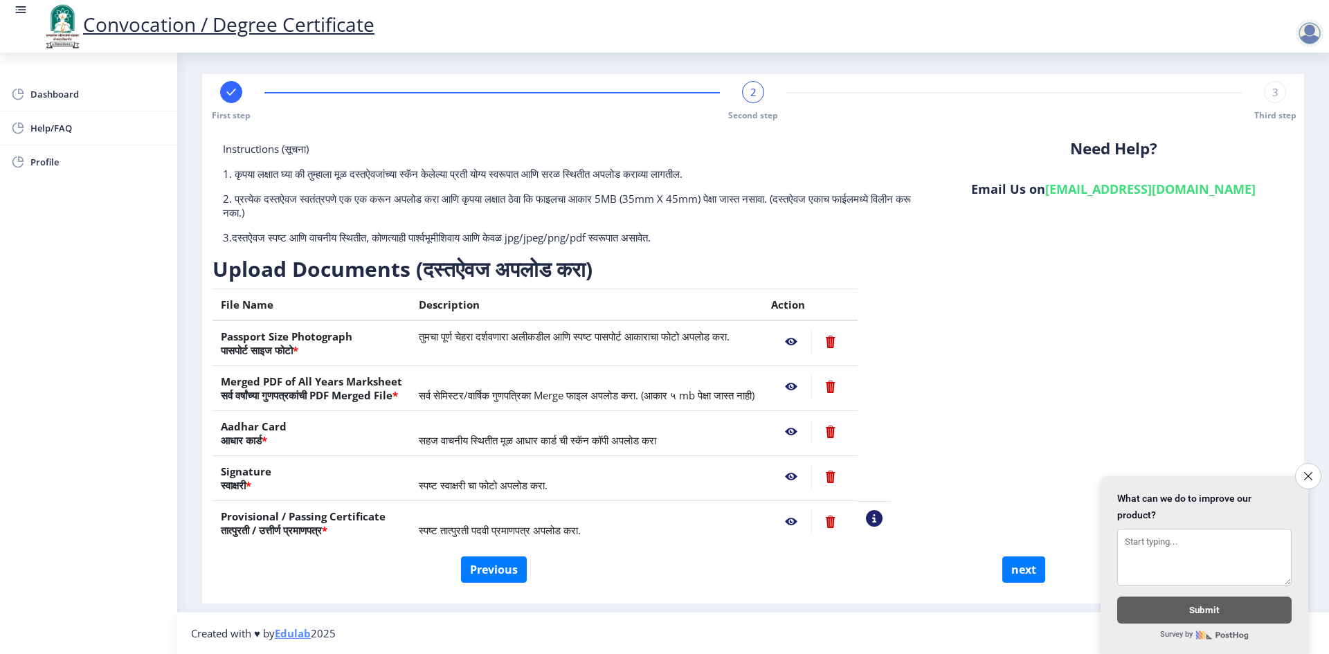
click at [811, 478] on nb-action at bounding box center [791, 476] width 40 height 25
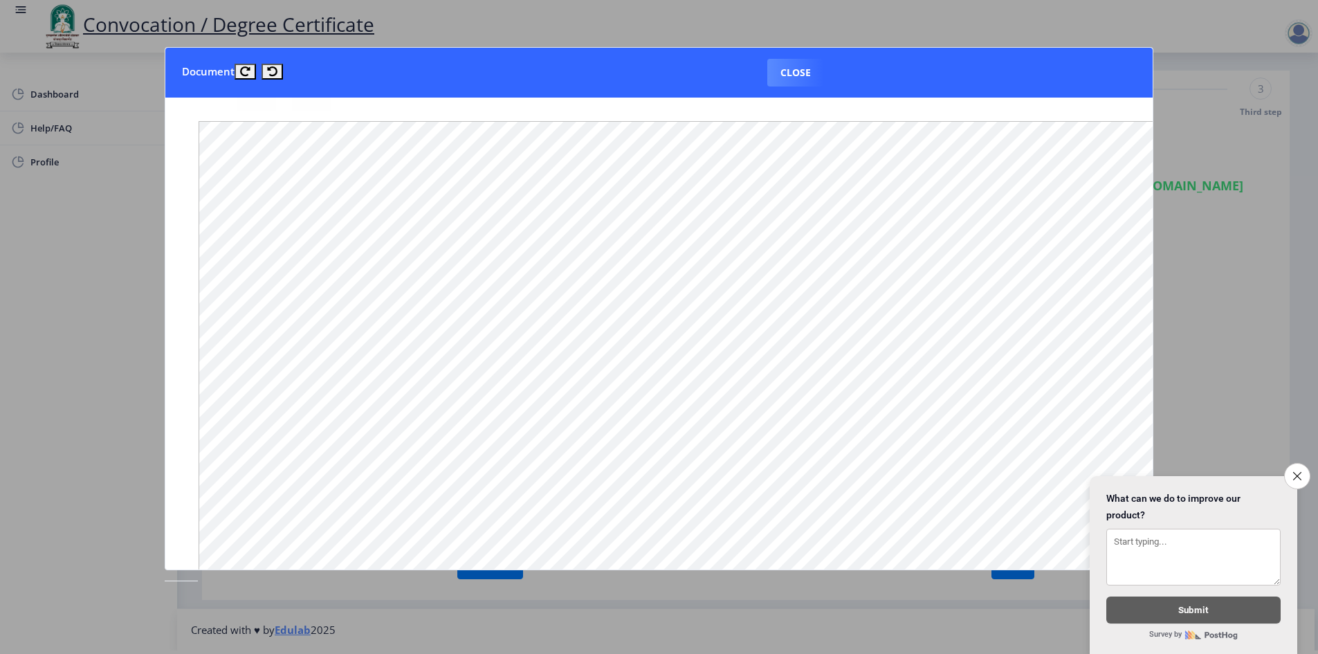
scroll to position [554, 0]
click at [1290, 294] on div at bounding box center [659, 327] width 1318 height 654
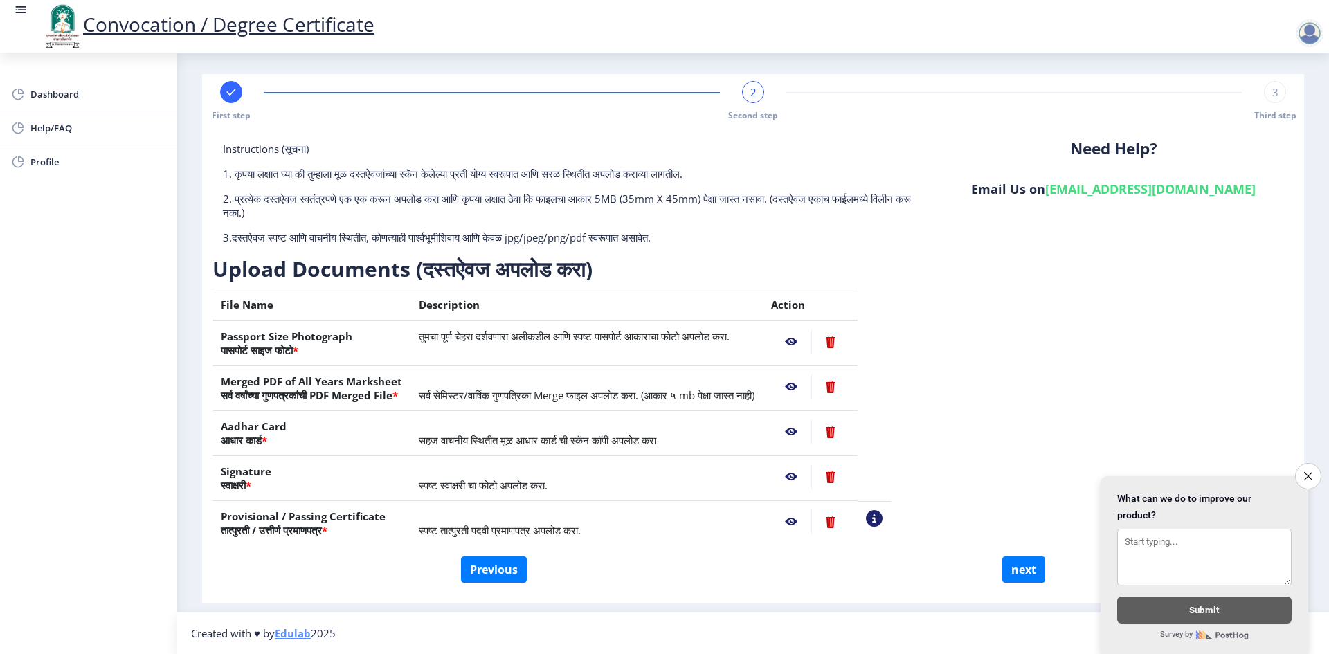
click at [811, 431] on nb-action at bounding box center [791, 431] width 40 height 25
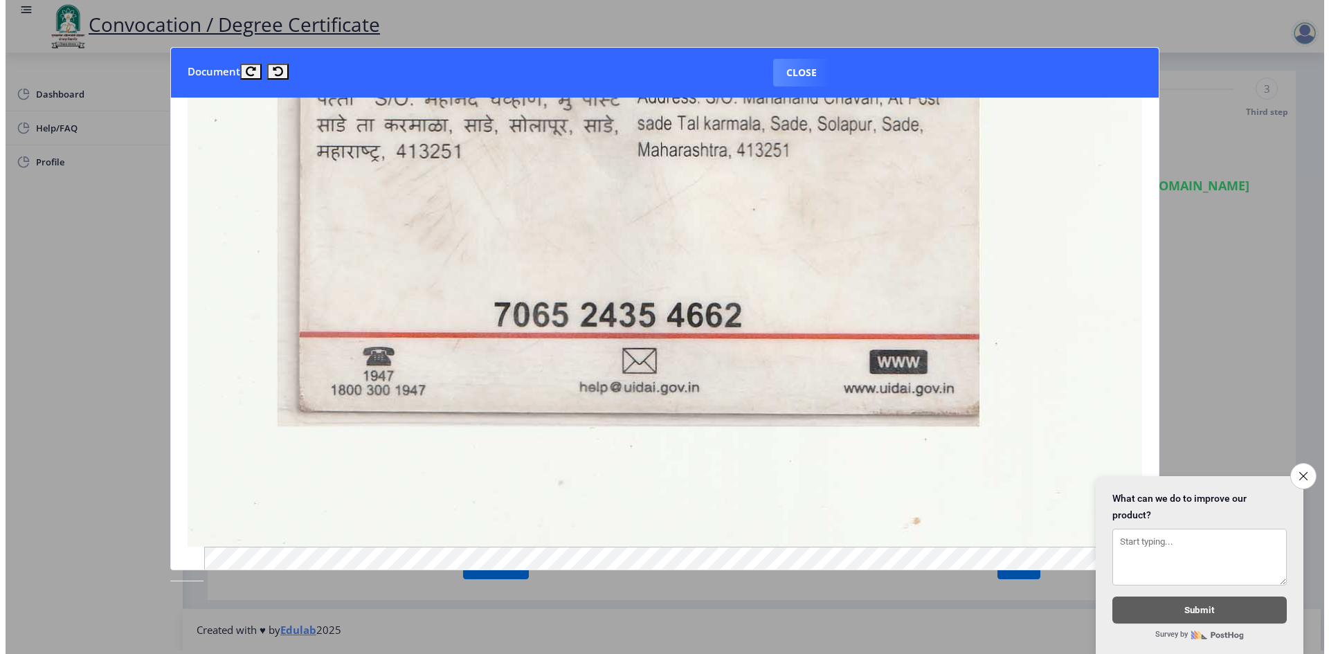
scroll to position [267, 0]
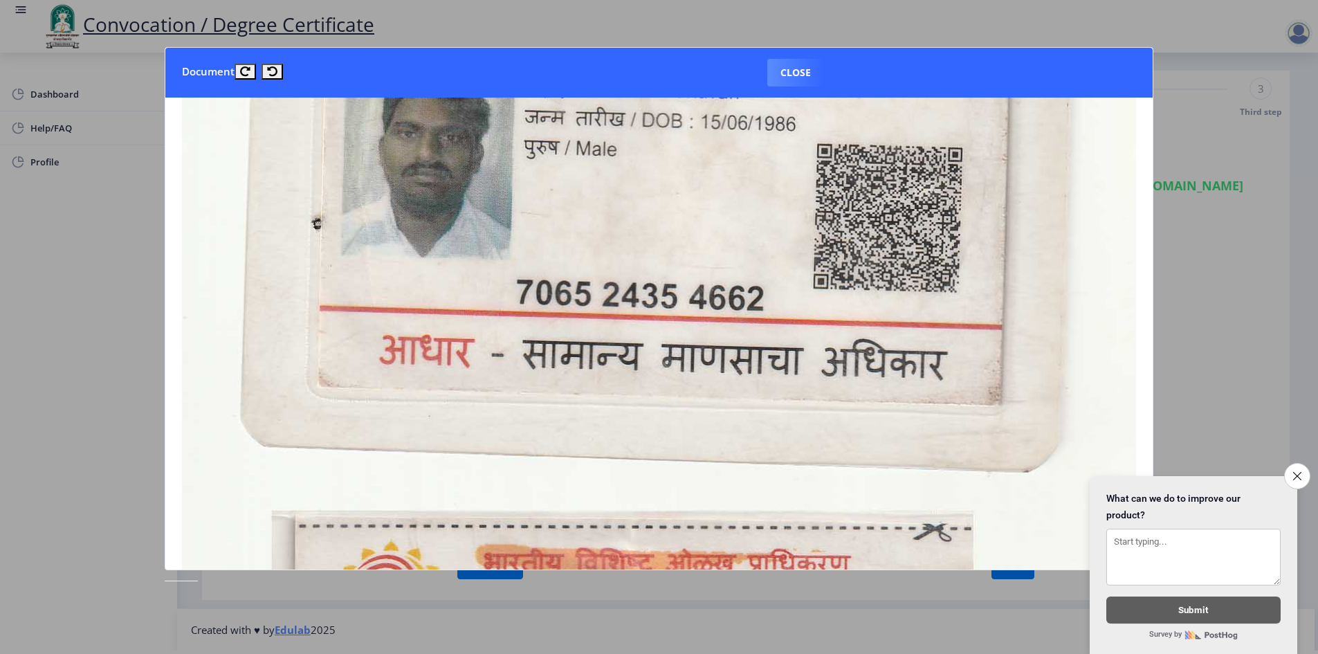
click at [1246, 287] on div at bounding box center [659, 327] width 1318 height 654
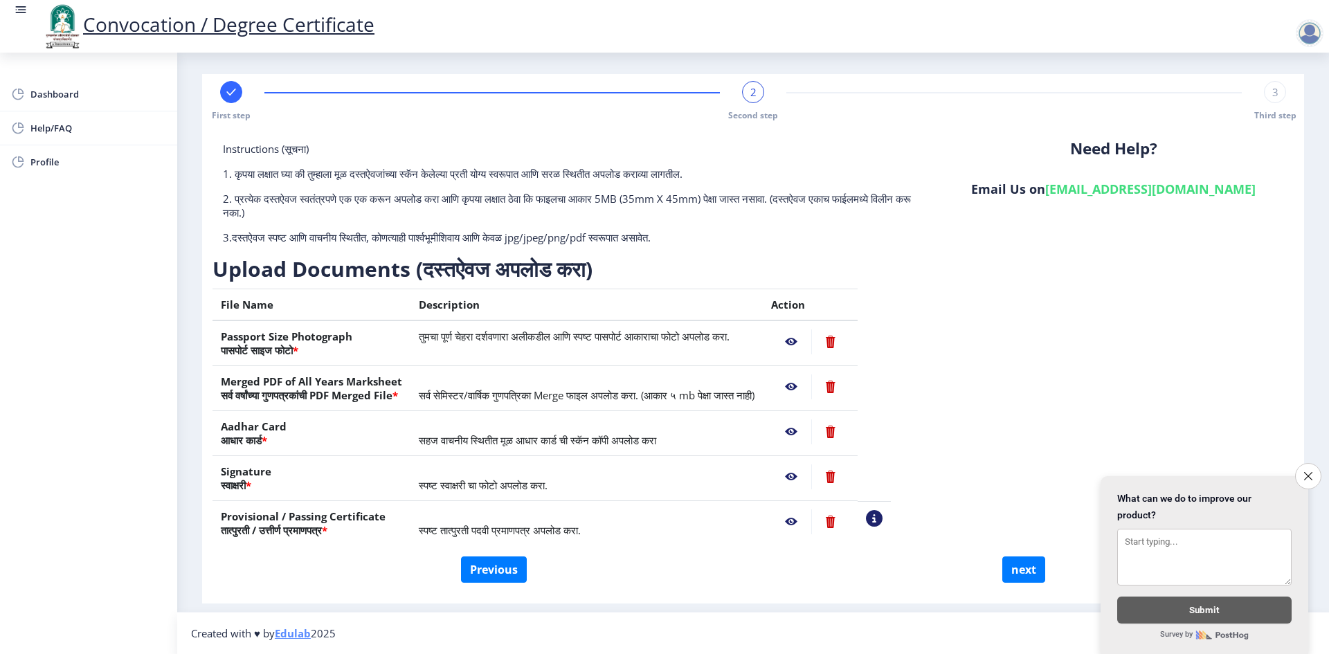
click at [811, 384] on nb-action at bounding box center [791, 386] width 40 height 25
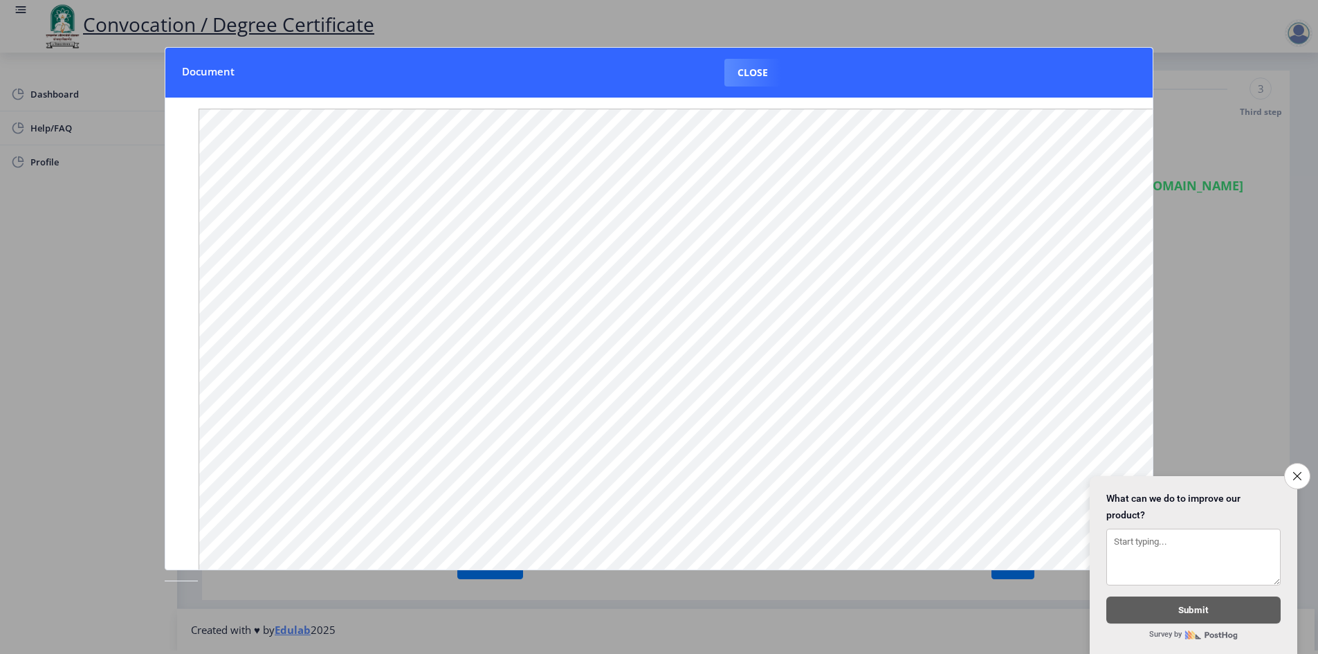
click at [1224, 308] on div at bounding box center [659, 327] width 1318 height 654
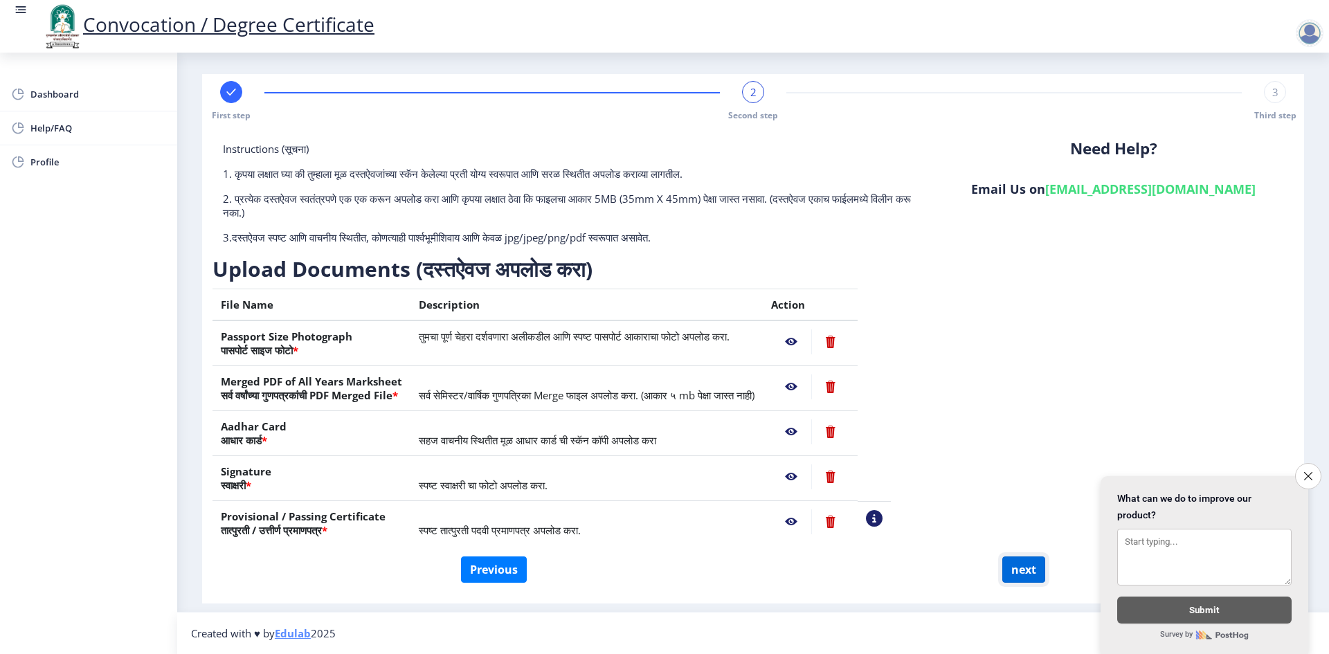
click at [1020, 573] on button "next" at bounding box center [1023, 569] width 43 height 26
select select
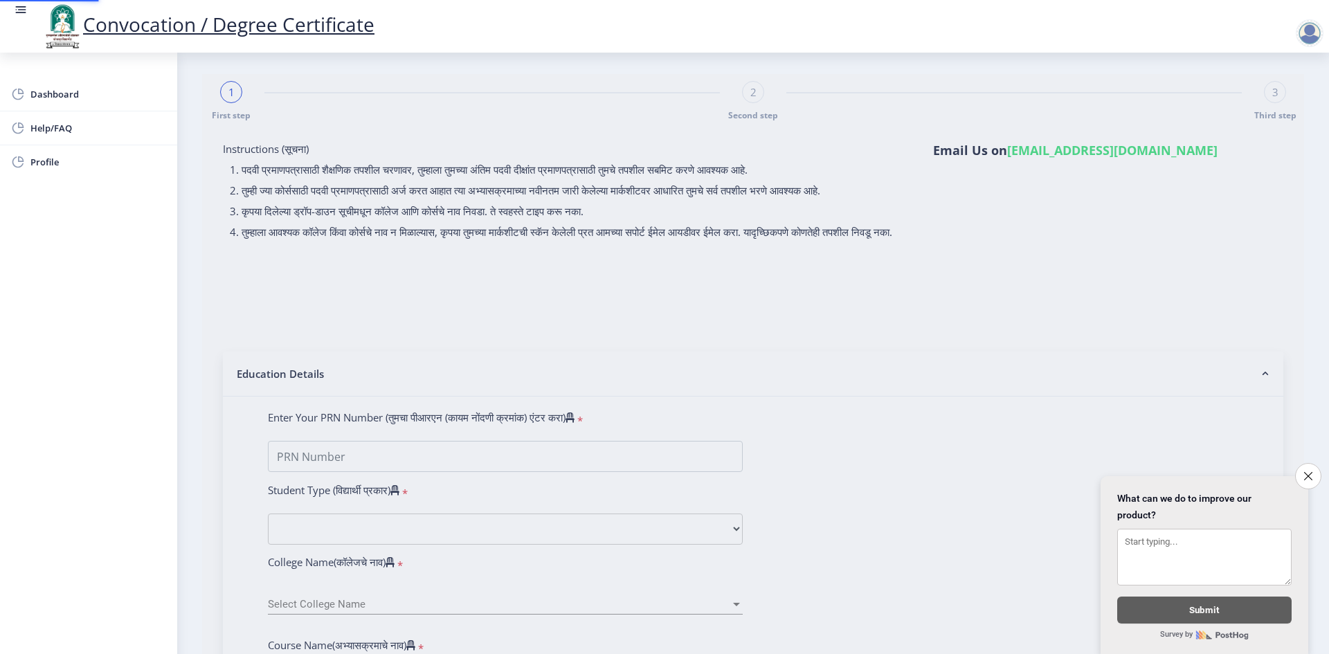
scroll to position [0, 0]
select select
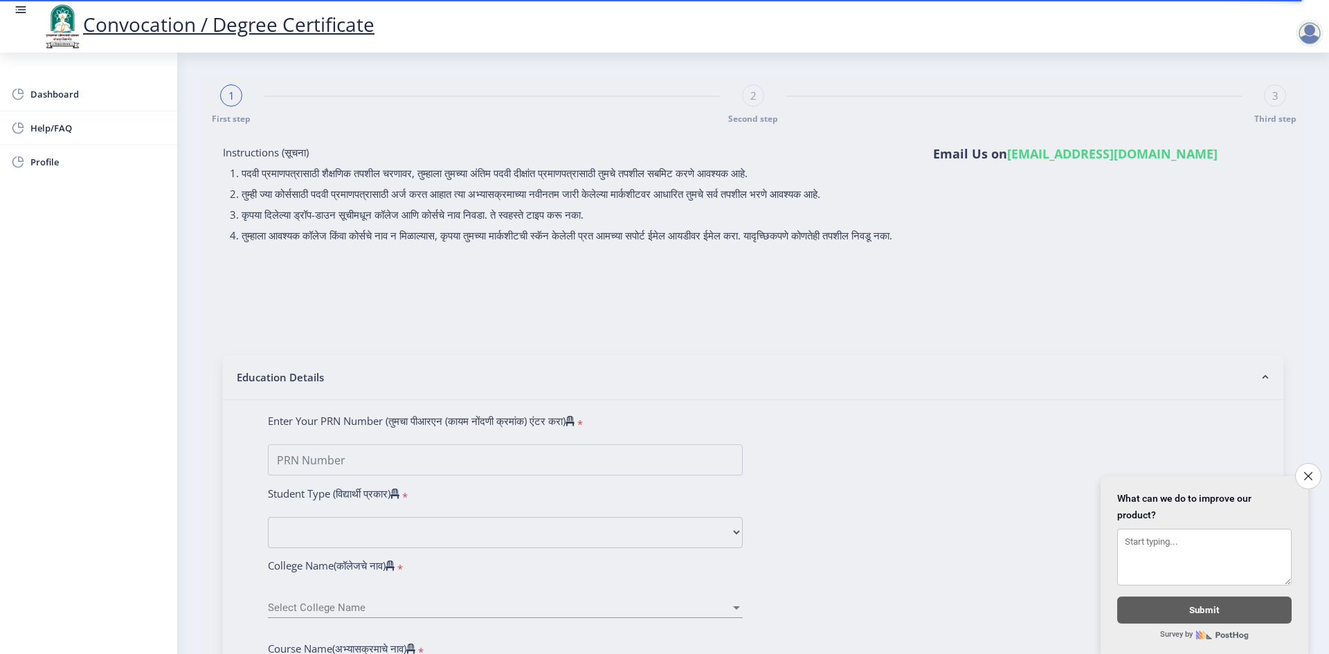
select select
type input "CHAVAN VIJAY MAHANAND"
type input "LAXMI"
type input "0600013186"
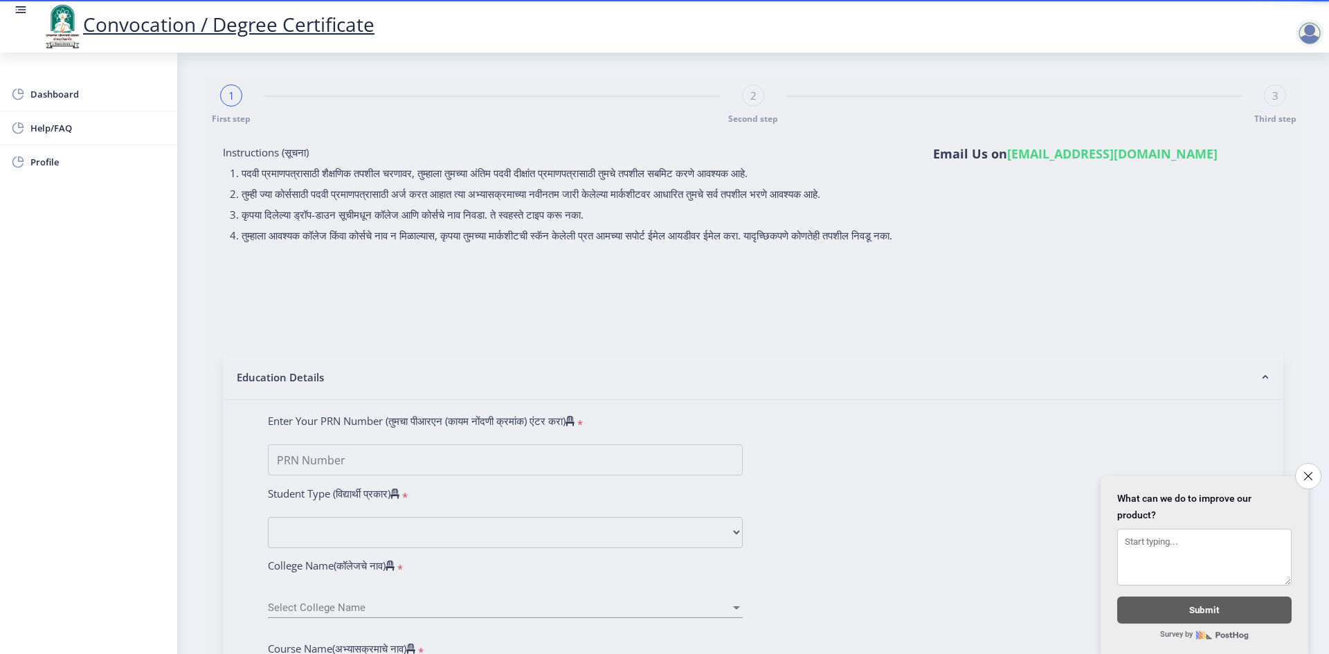
select select "Regular"
select select "2009"
select select "May"
select select "FIRST CLASS"
type input "47151"
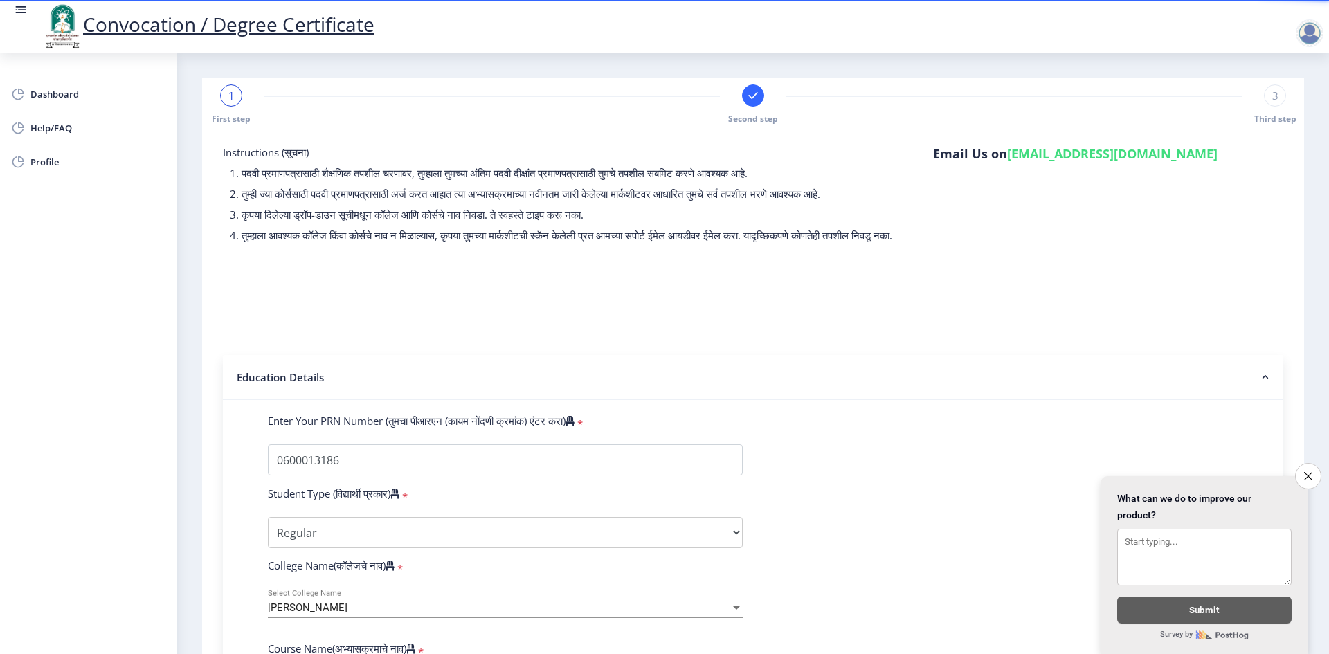
select select
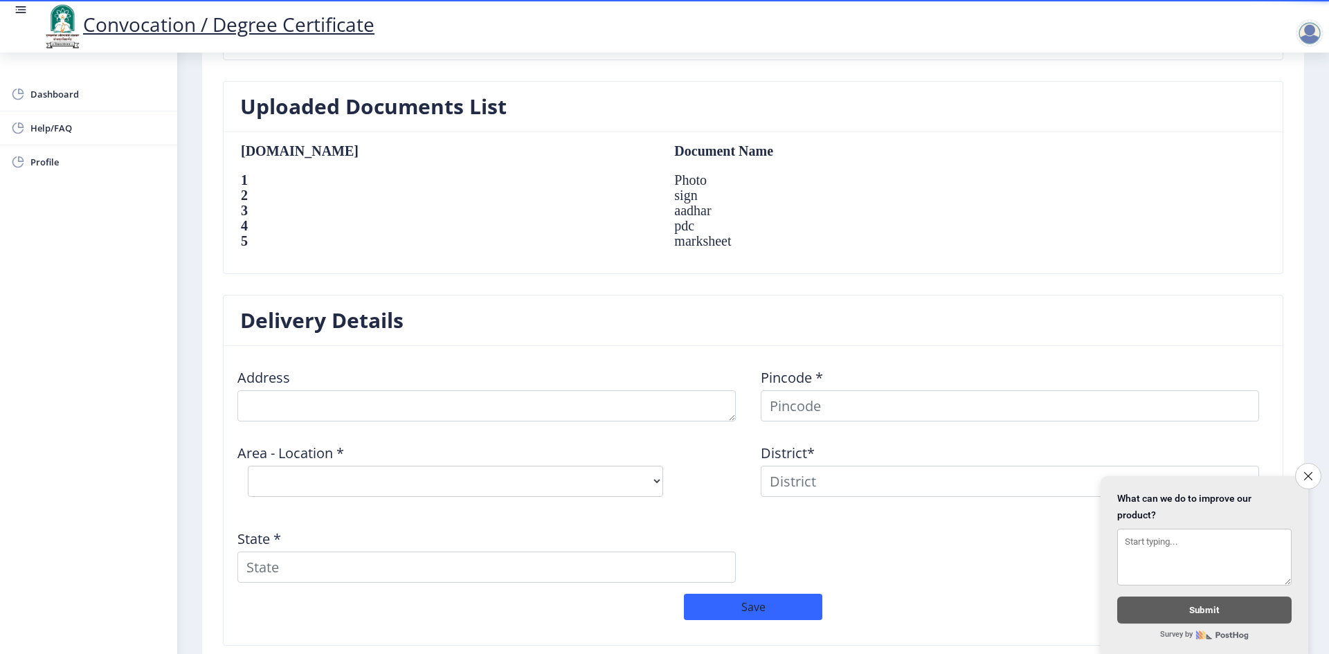
scroll to position [900, 0]
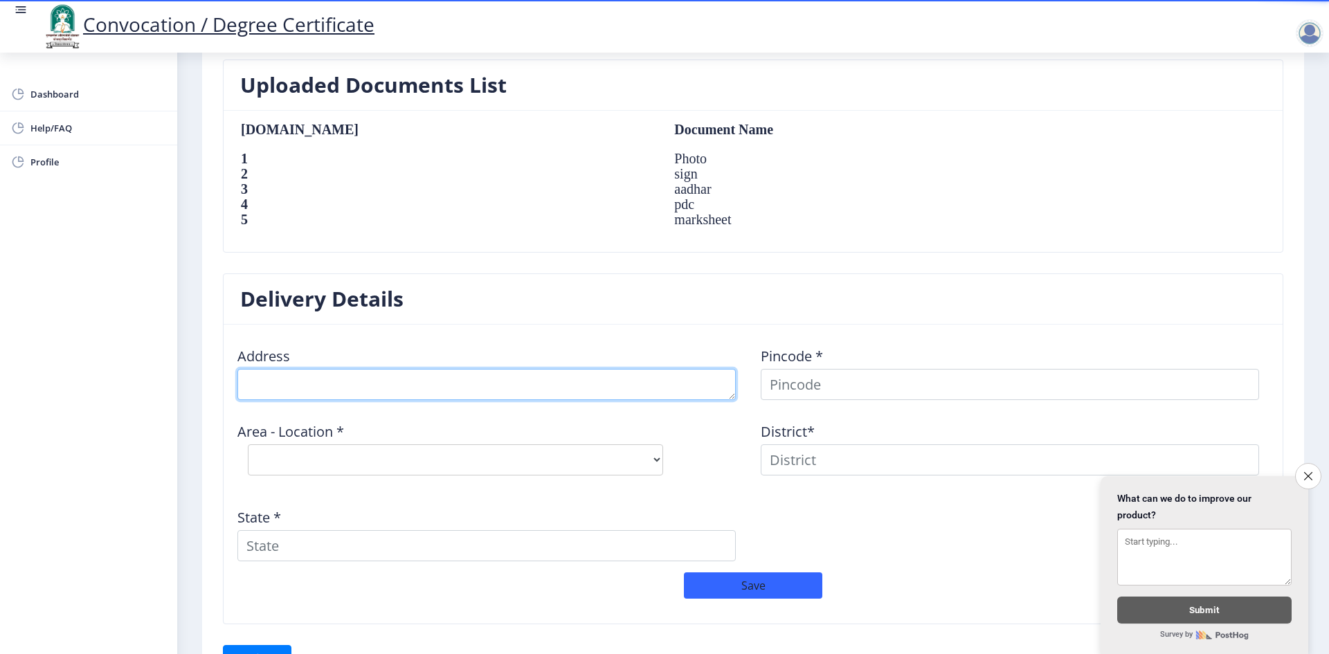
click at [318, 383] on textarea at bounding box center [486, 384] width 498 height 31
type textarea "sade"
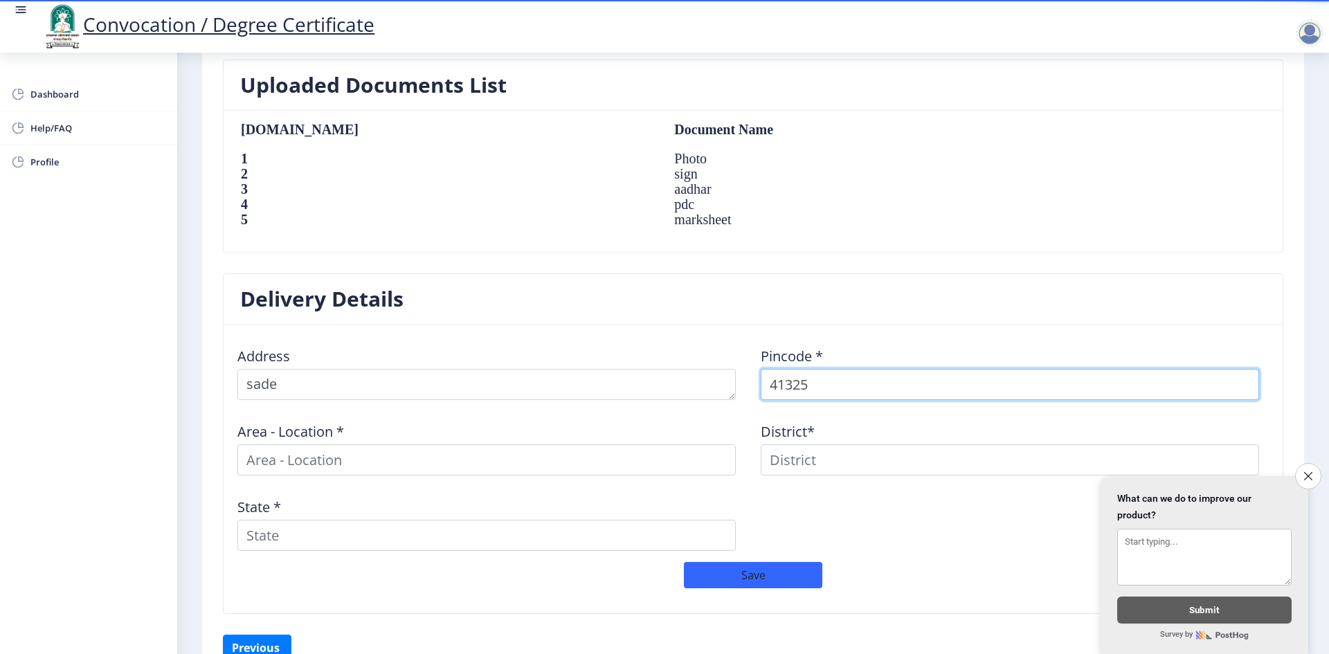
type input "413251"
select select
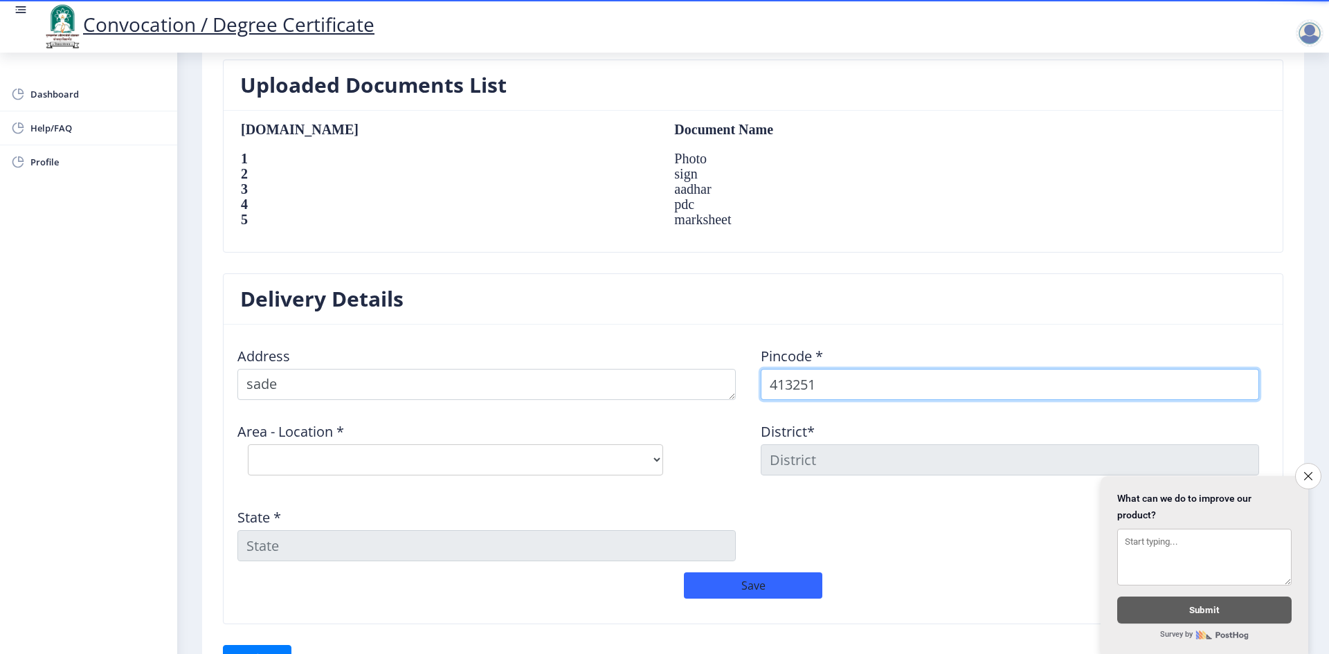
type input "413251"
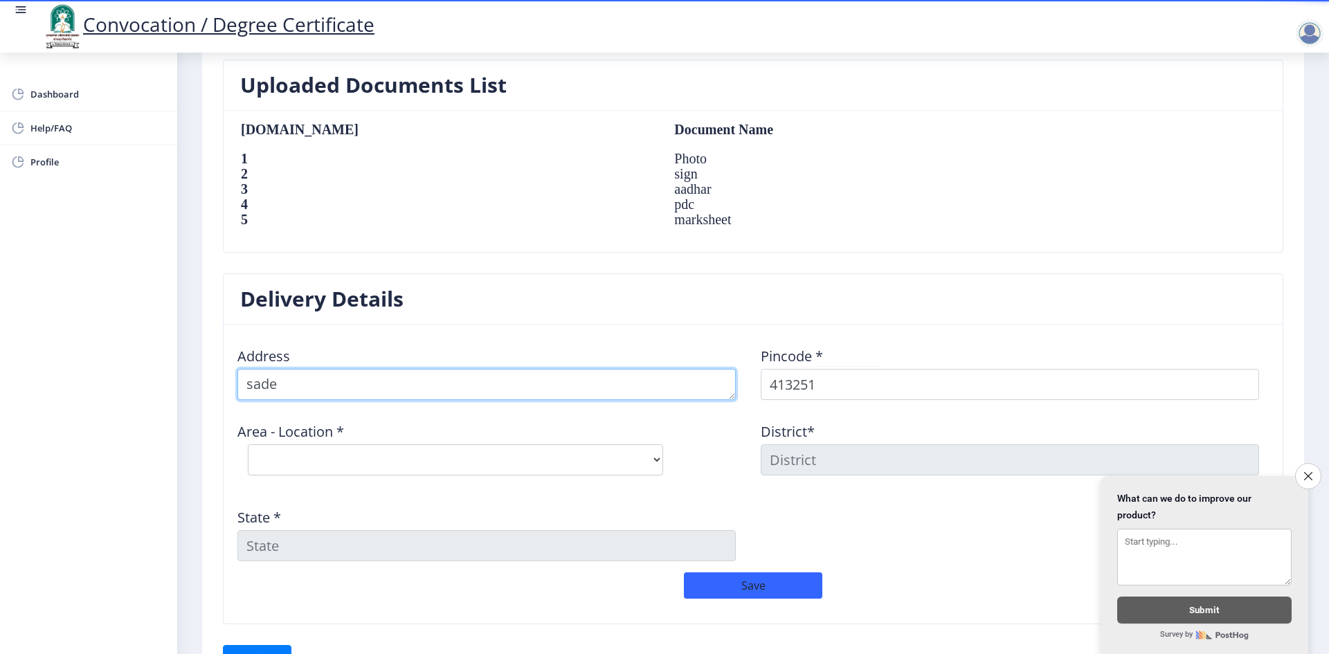
click at [299, 389] on textarea at bounding box center [486, 384] width 498 height 31
type textarea "sade tal karmala dist solapur"
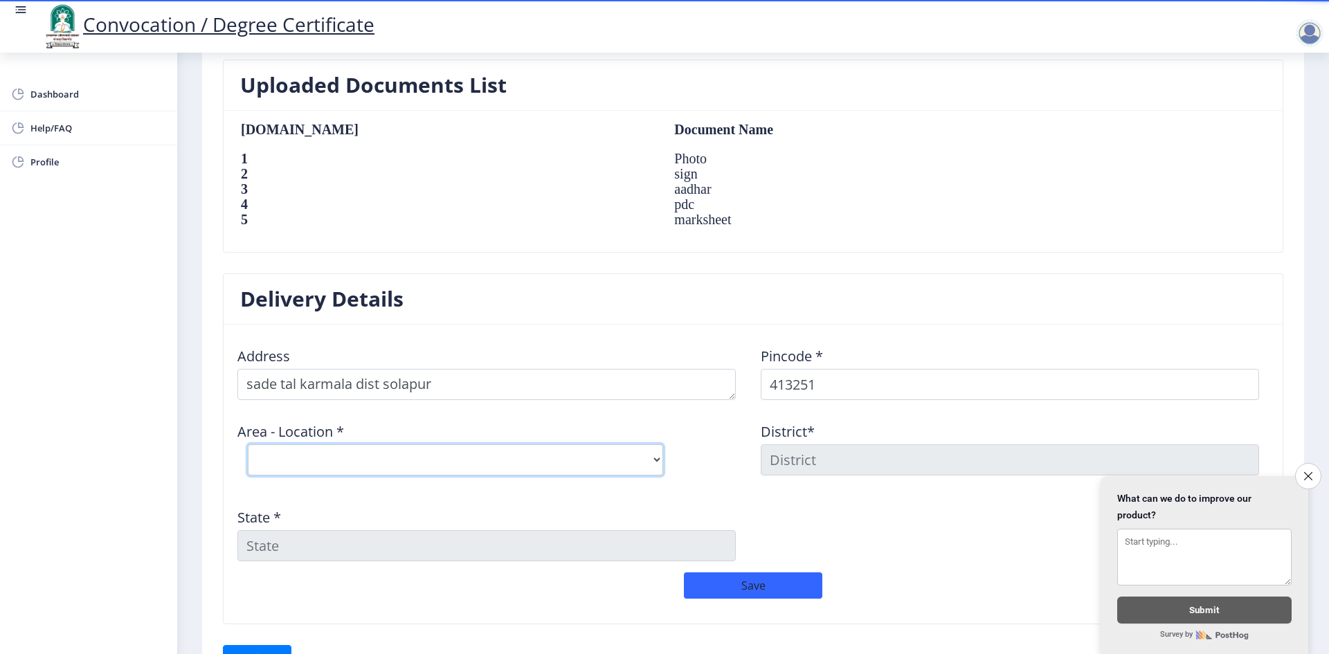
click at [298, 448] on select "Select Area Location Ghoti B.O Nerle B.O Sade S.O Salase B.O Varkute B.O" at bounding box center [455, 459] width 415 height 31
select select "3: Object"
click at [248, 444] on select "Select Area Location Ghoti B.O Nerle B.O Sade S.O Salase B.O Varkute B.O" at bounding box center [455, 459] width 415 height 31
type input "SOLAPUR"
type input "Maharashtra"
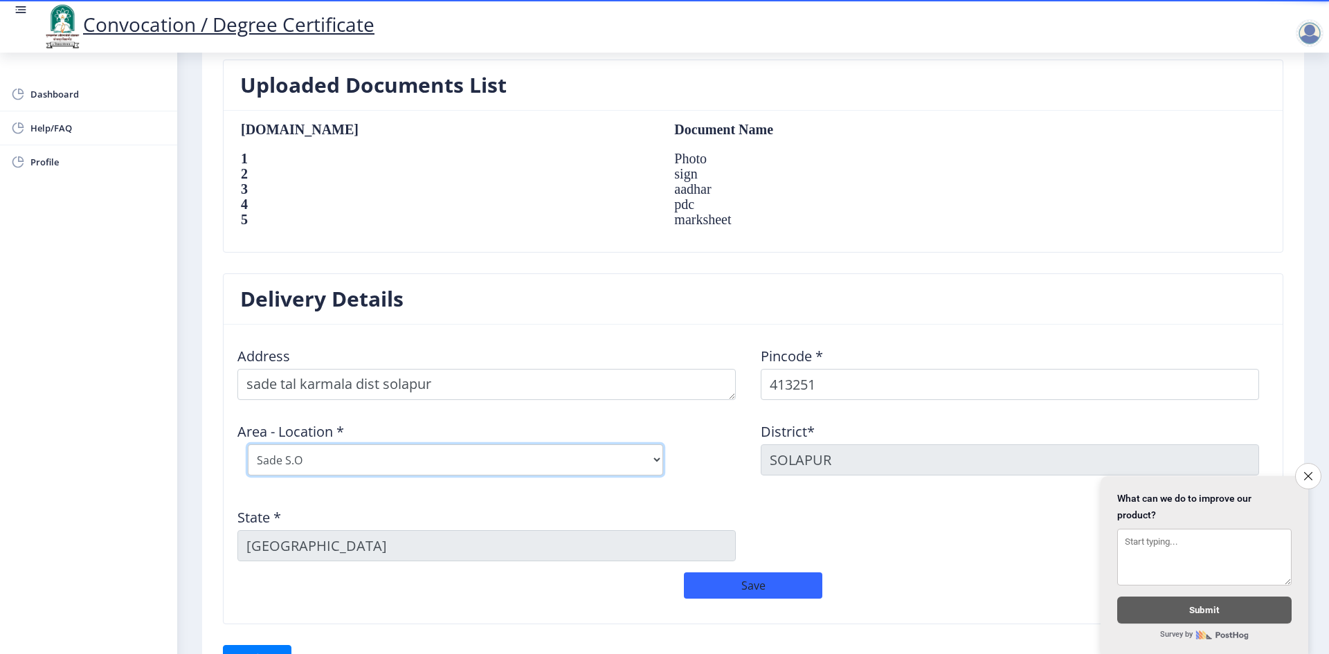
scroll to position [969, 0]
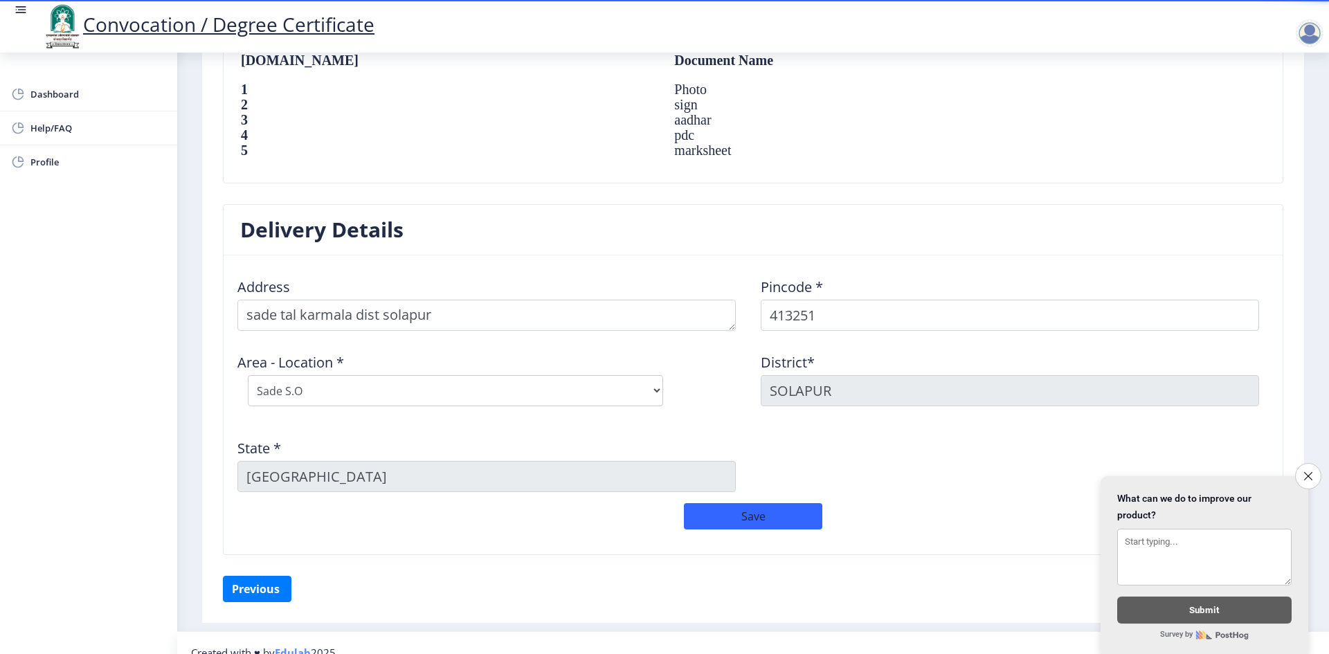
click at [417, 528] on div "Save" at bounding box center [753, 523] width 1046 height 40
click at [738, 517] on button "Save" at bounding box center [753, 516] width 138 height 26
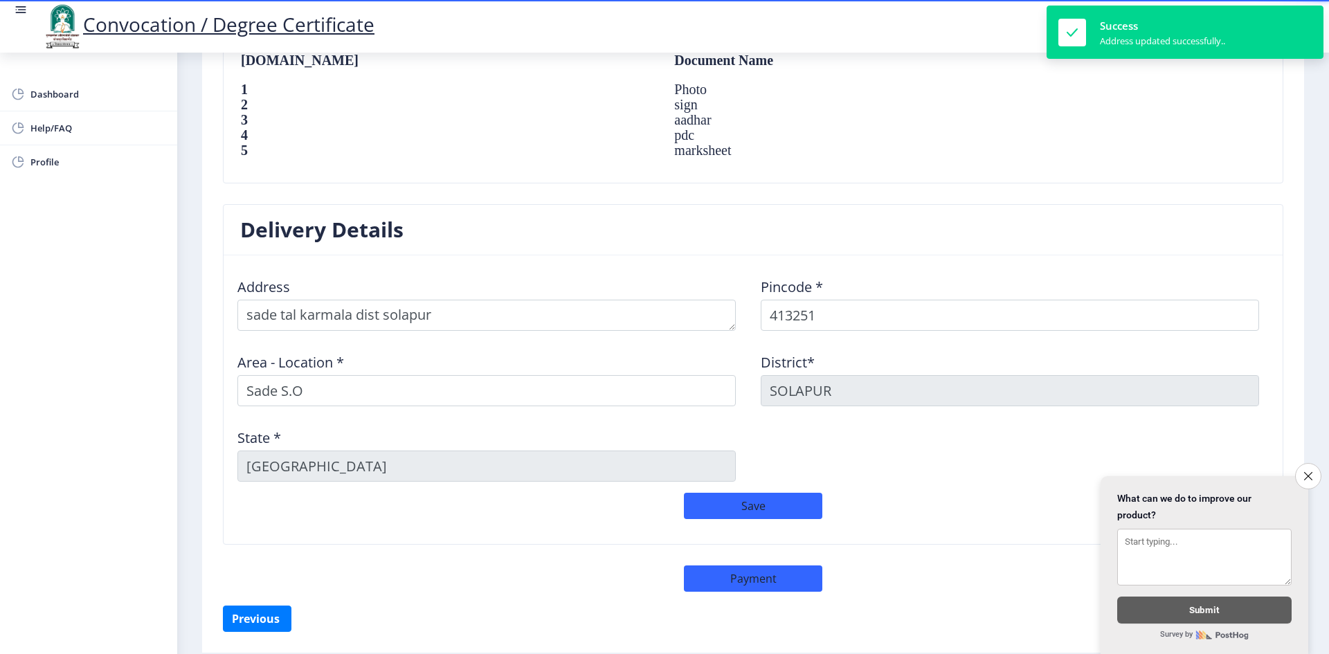
click at [594, 565] on div "Delivery Details Address Pincode * 413251 Area - Location * Sade S.O District* …" at bounding box center [752, 404] width 1081 height 401
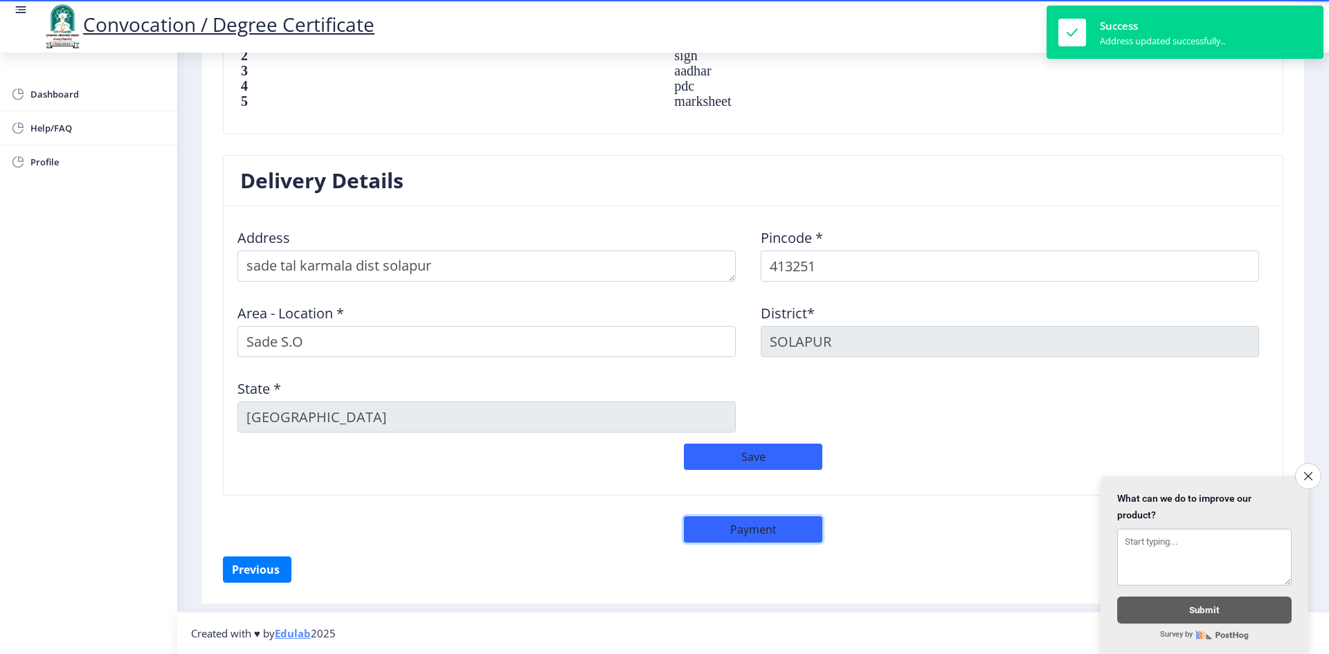
click at [726, 531] on button "Payment" at bounding box center [753, 529] width 138 height 26
select select "sealed"
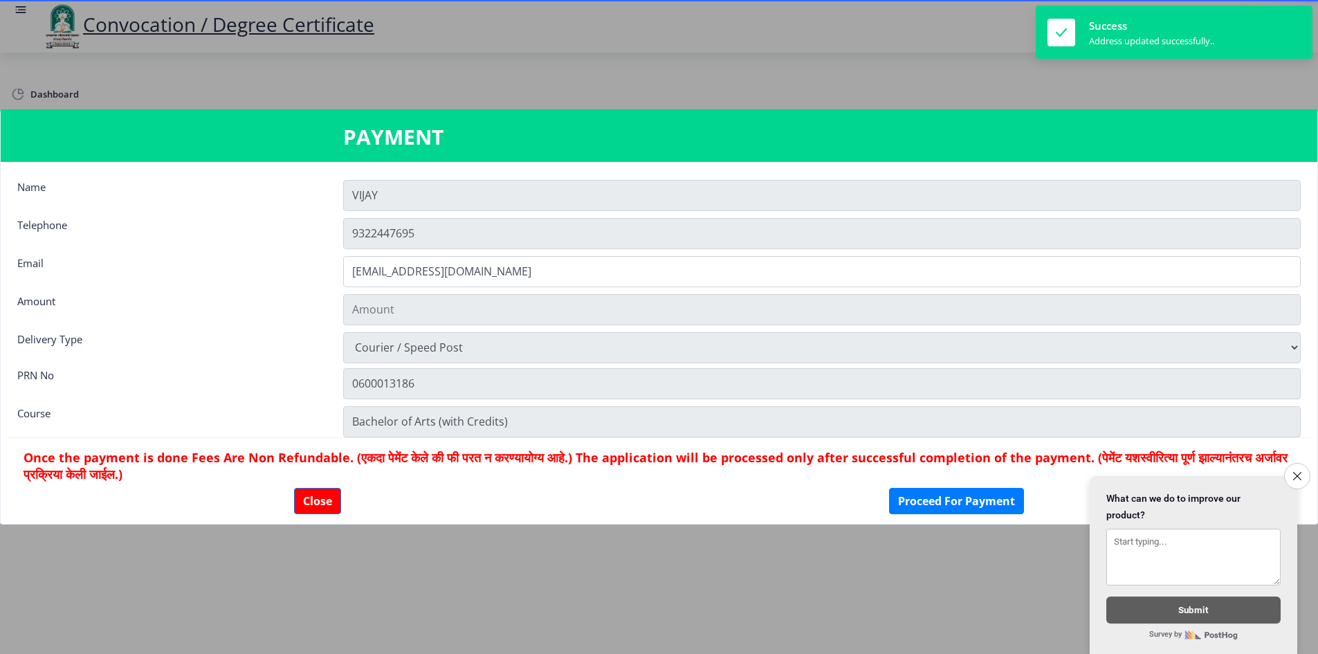
scroll to position [1017, 0]
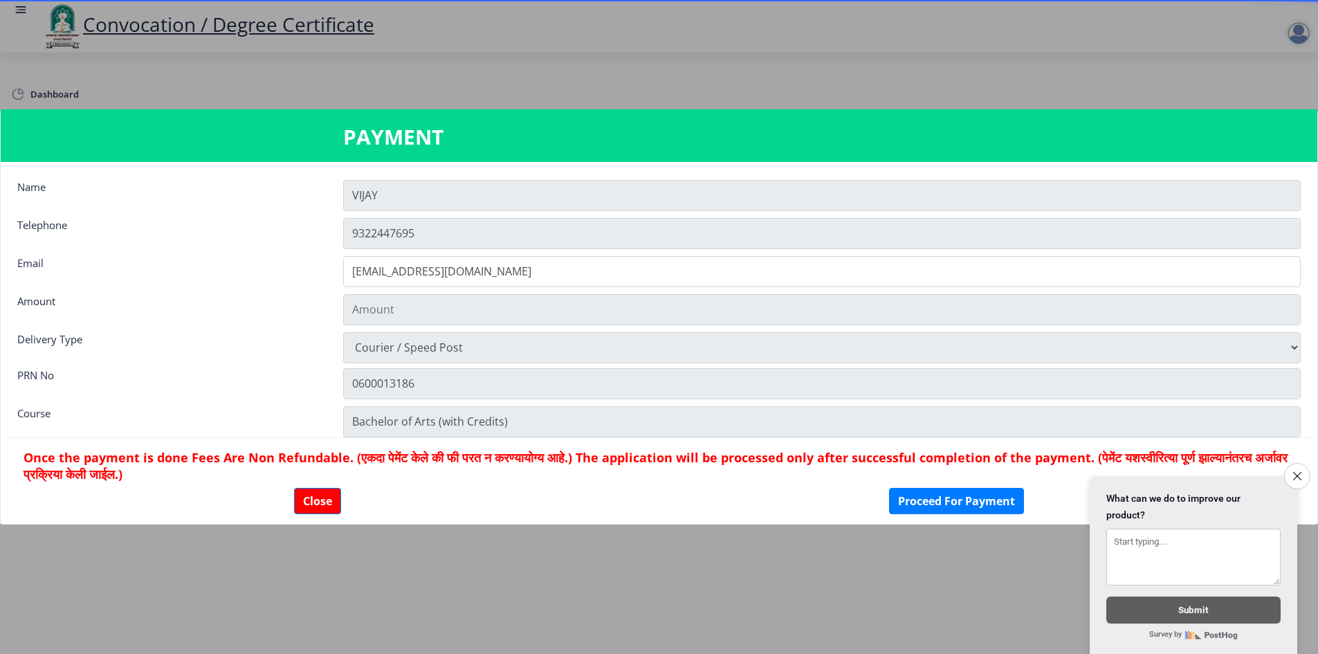
type input "1885"
click at [947, 501] on button "Proceed For Payment" at bounding box center [956, 501] width 135 height 26
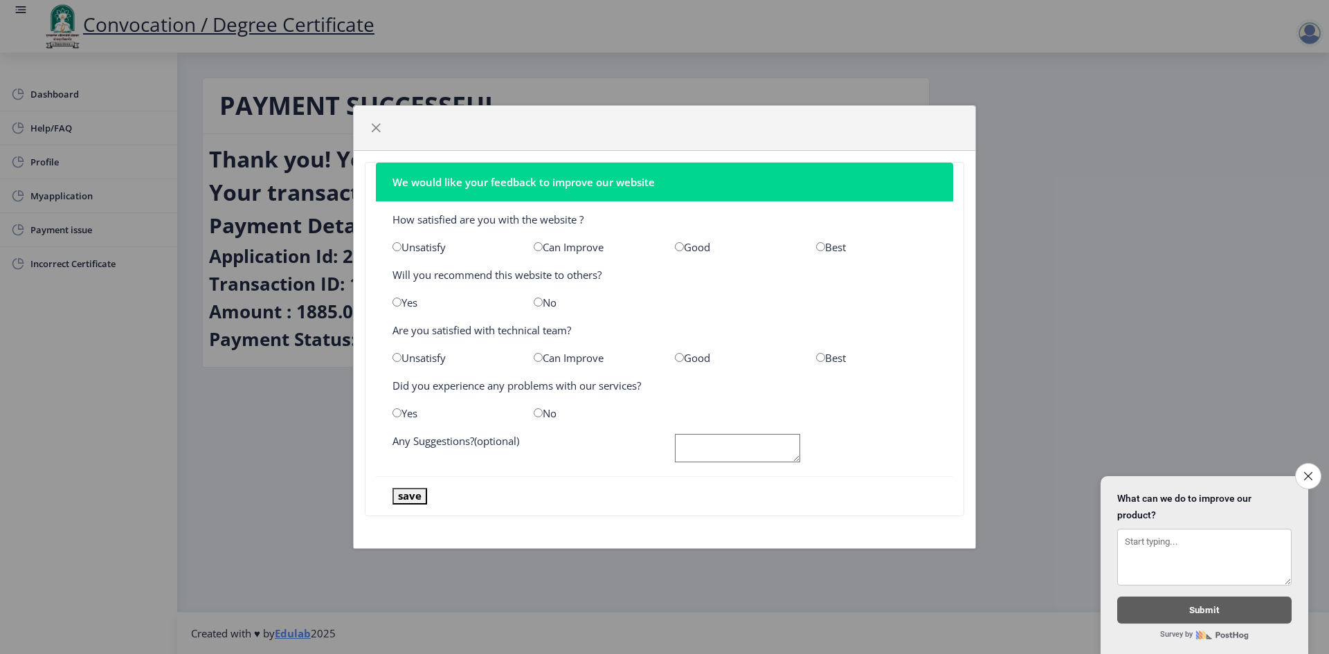
click at [825, 248] on div "Best" at bounding box center [876, 247] width 141 height 14
click at [824, 242] on input "radio" at bounding box center [820, 246] width 9 height 9
radio input "true"
click at [397, 304] on input "radio" at bounding box center [396, 302] width 9 height 9
radio input "true"
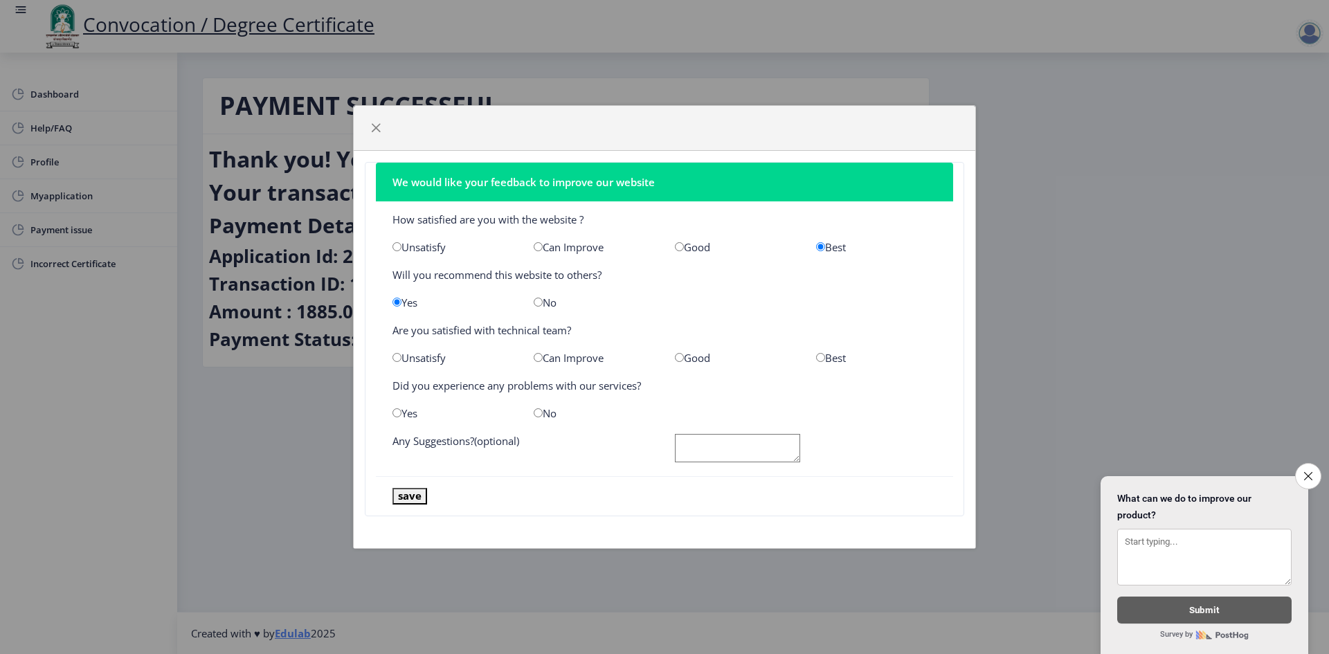
click at [821, 359] on input "radio" at bounding box center [820, 357] width 9 height 9
radio input "true"
click at [537, 412] on input "radio" at bounding box center [538, 412] width 9 height 9
radio input "true"
click at [741, 437] on textarea at bounding box center [737, 448] width 125 height 28
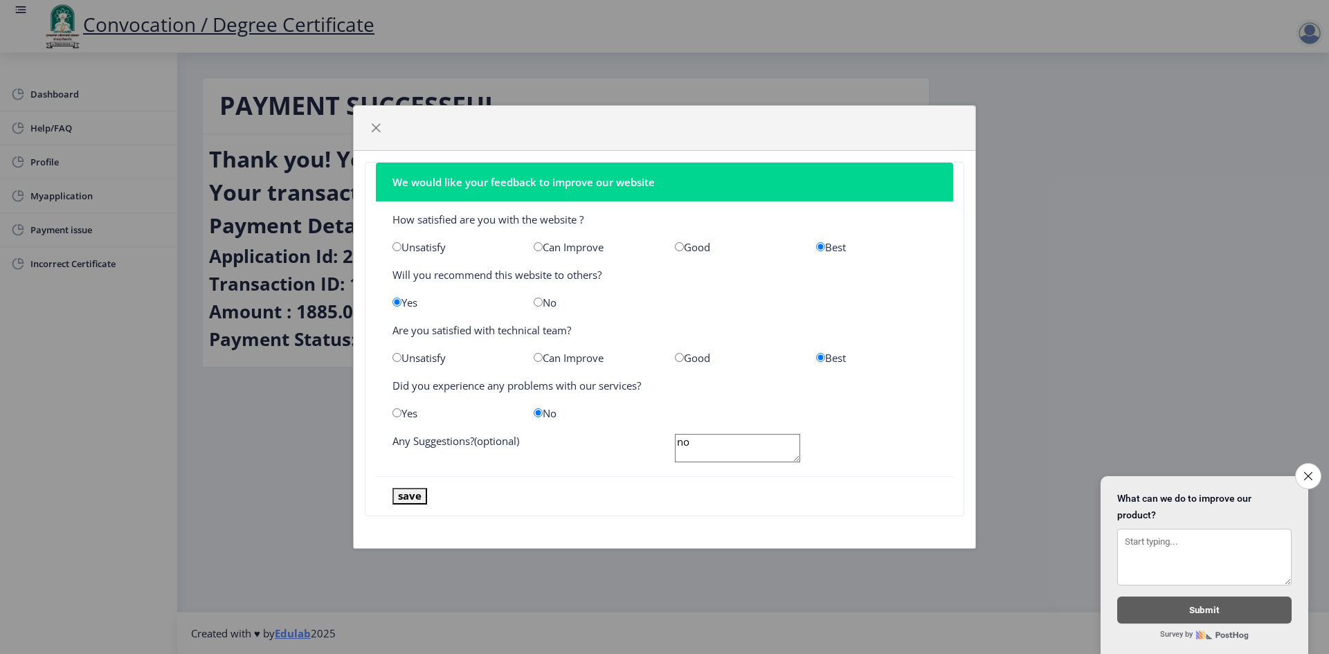
type textarea "no"
click at [559, 524] on div "We would like your feedback to improve our website How satisfied are you with t…" at bounding box center [664, 349] width 621 height 397
drag, startPoint x: 710, startPoint y: 439, endPoint x: 550, endPoint y: 417, distance: 161.4
click at [580, 421] on nb-card-body "How satisfied are you with the website ? Unsatisfy Can Improve Good Best Will y…" at bounding box center [664, 338] width 577 height 275
click at [408, 500] on button "save" at bounding box center [409, 496] width 35 height 16
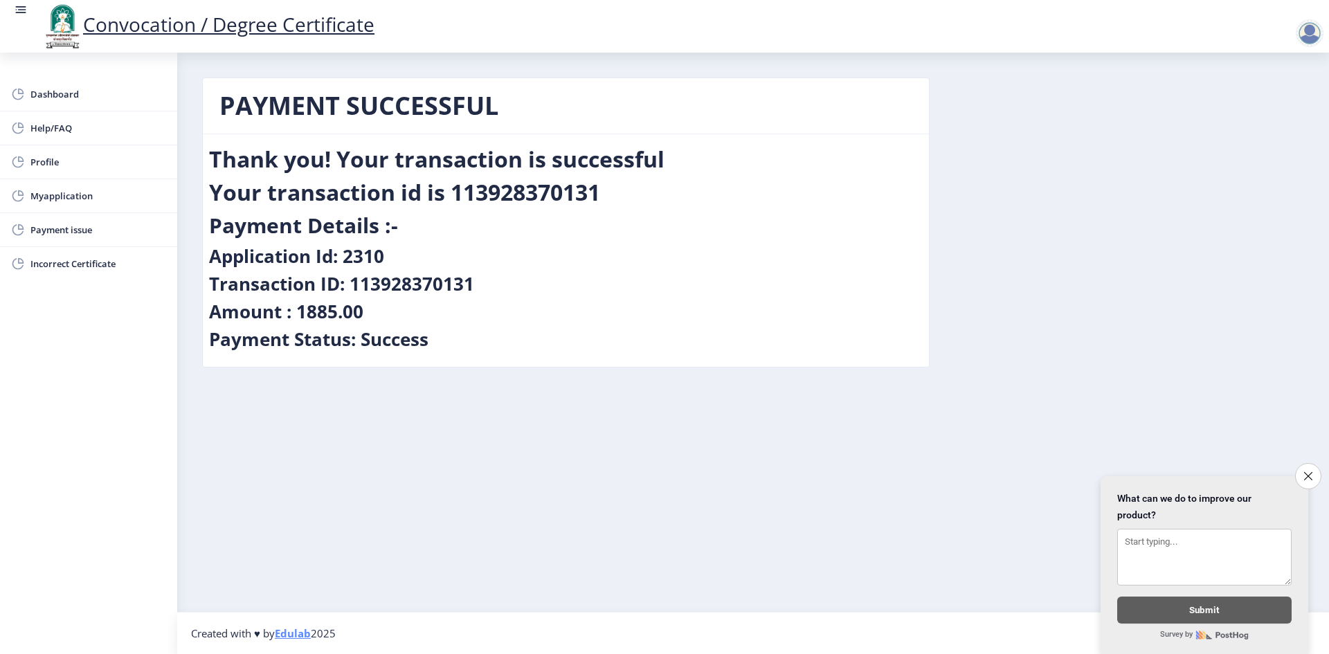
click at [763, 421] on nb-layout-column "PAYMENT SUCCESSFUL Thank you! Your transaction is successful Your transaction i…" at bounding box center [753, 332] width 1152 height 559
click at [92, 102] on link "Dashboard" at bounding box center [88, 94] width 177 height 33
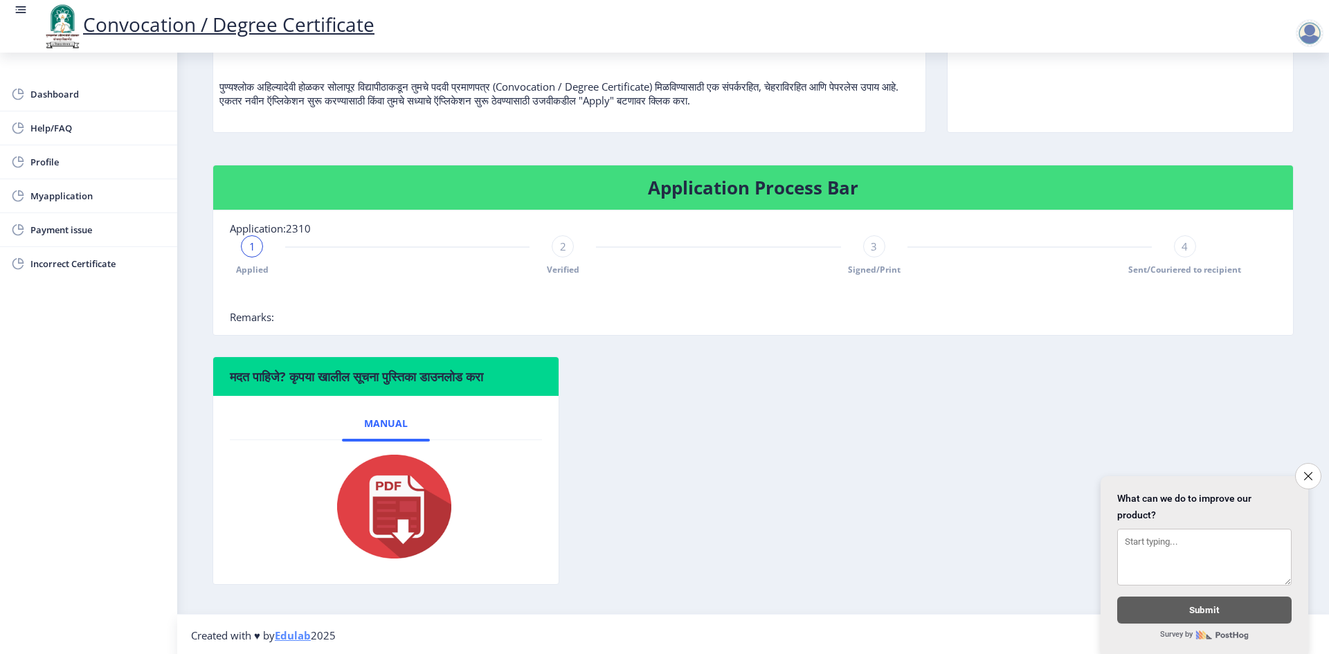
scroll to position [156, 0]
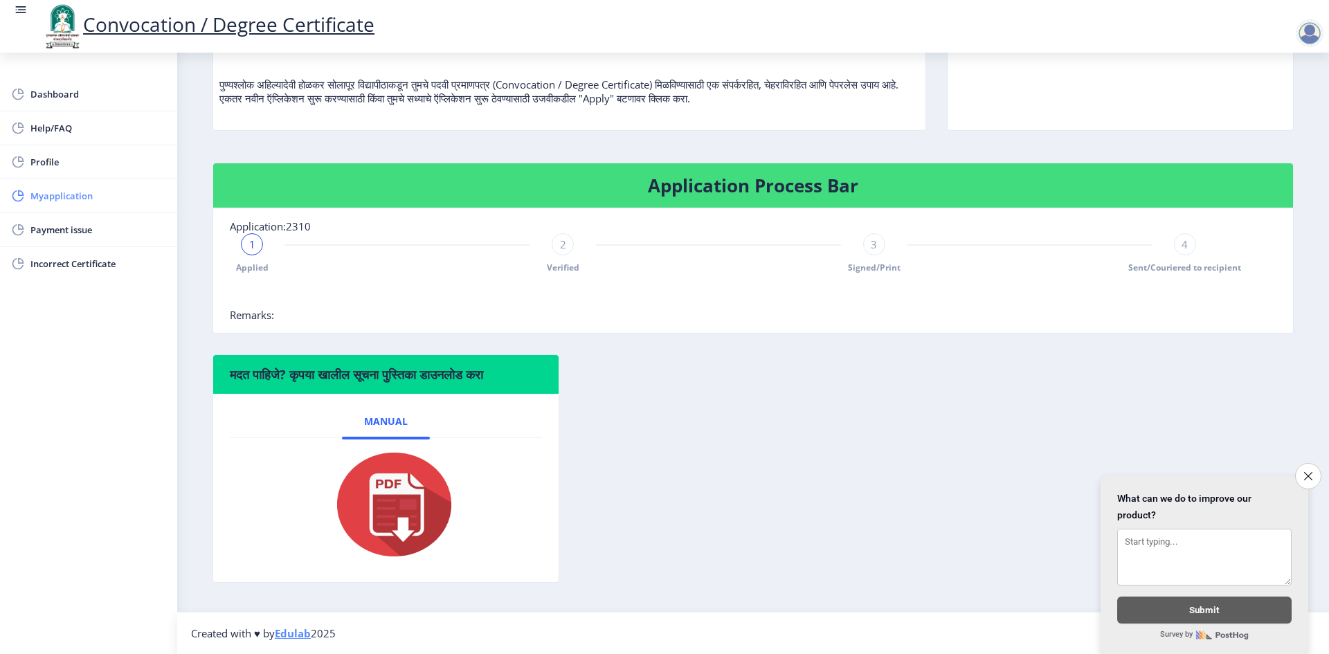
click at [89, 204] on link "Myapplication" at bounding box center [88, 195] width 177 height 33
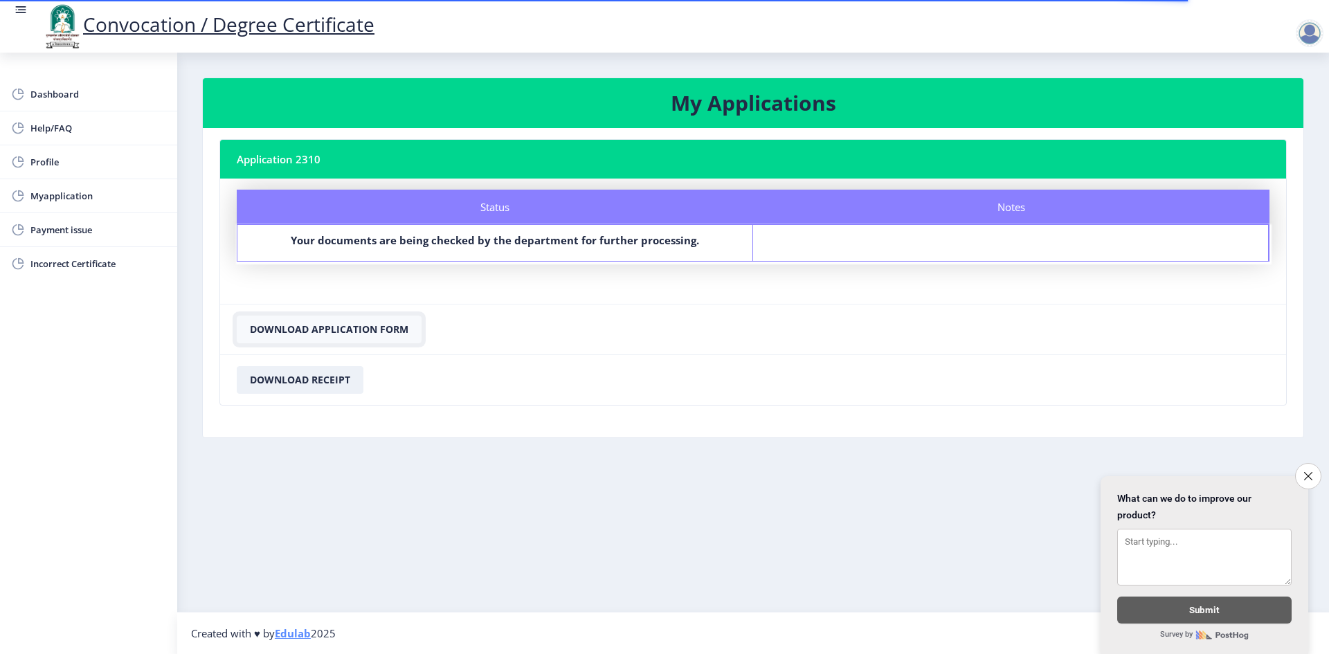
click at [314, 323] on button "Download Application Form" at bounding box center [329, 330] width 185 height 28
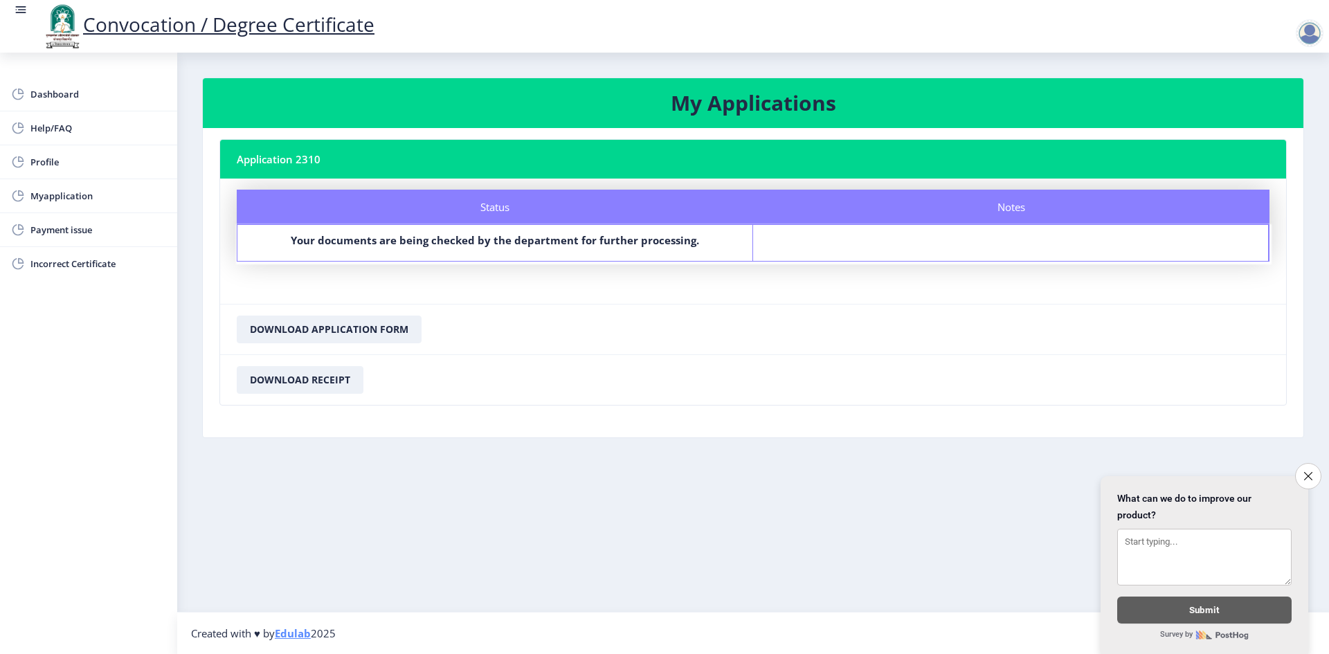
click at [601, 353] on nb-card-footer "Download Application Form" at bounding box center [753, 329] width 1066 height 51
click at [940, 255] on div "Notes" at bounding box center [1011, 243] width 516 height 36
click at [763, 339] on nb-card-footer "Download Application Form" at bounding box center [753, 329] width 1066 height 51
